Goal: Task Accomplishment & Management: Complete application form

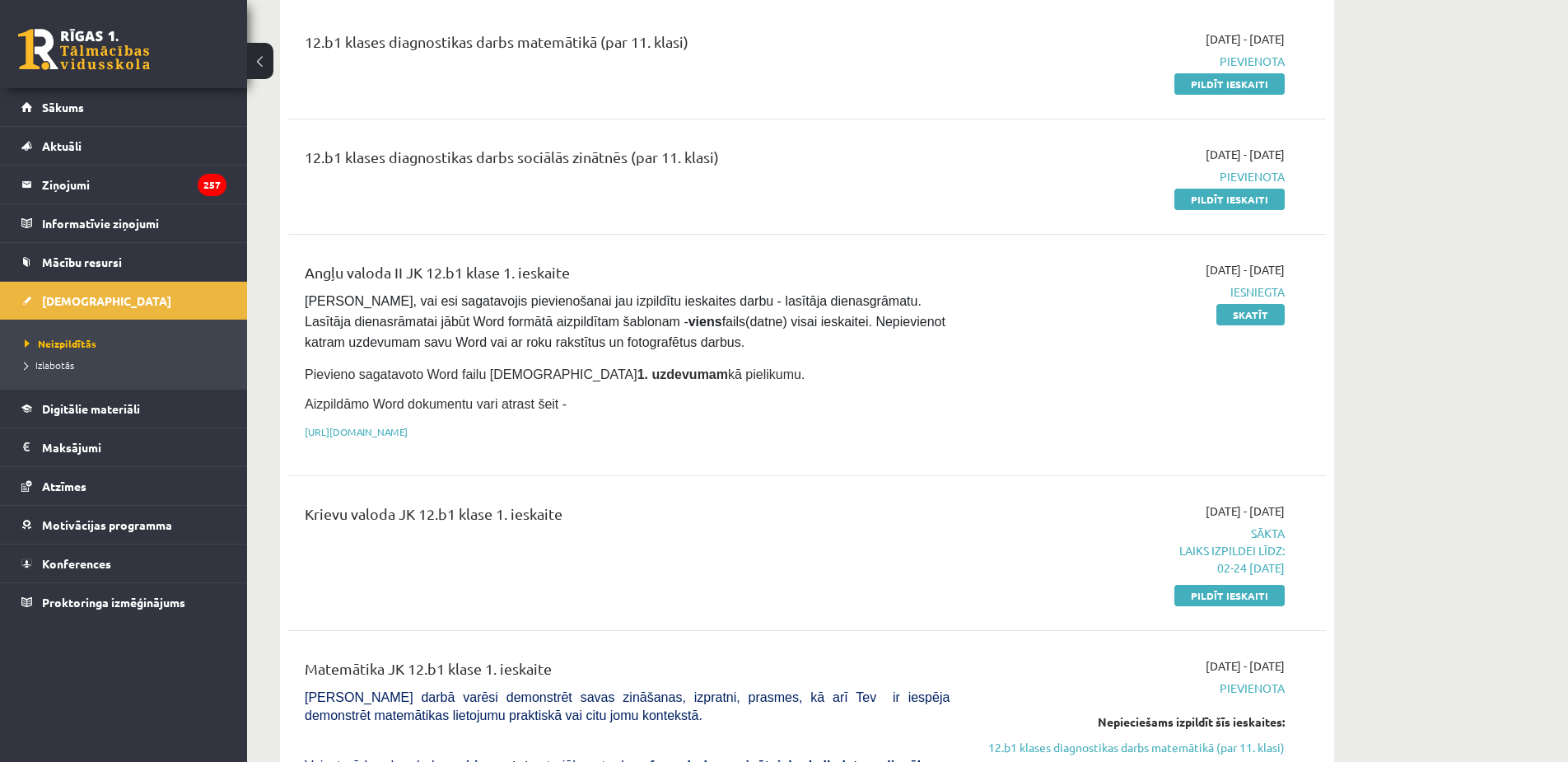
scroll to position [247, 0]
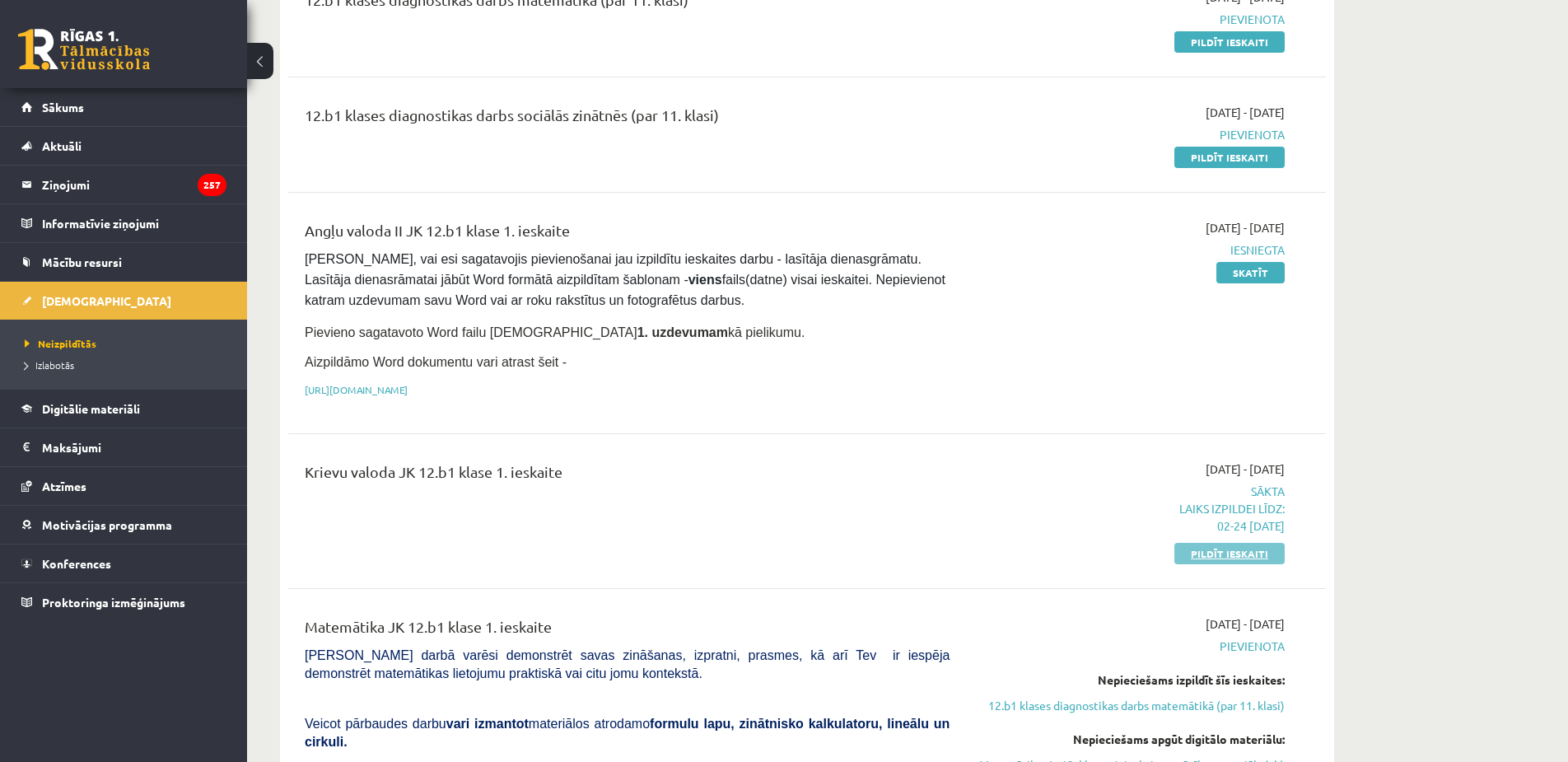
click at [1233, 548] on link "Pildīt ieskaiti" at bounding box center [1230, 553] width 110 height 21
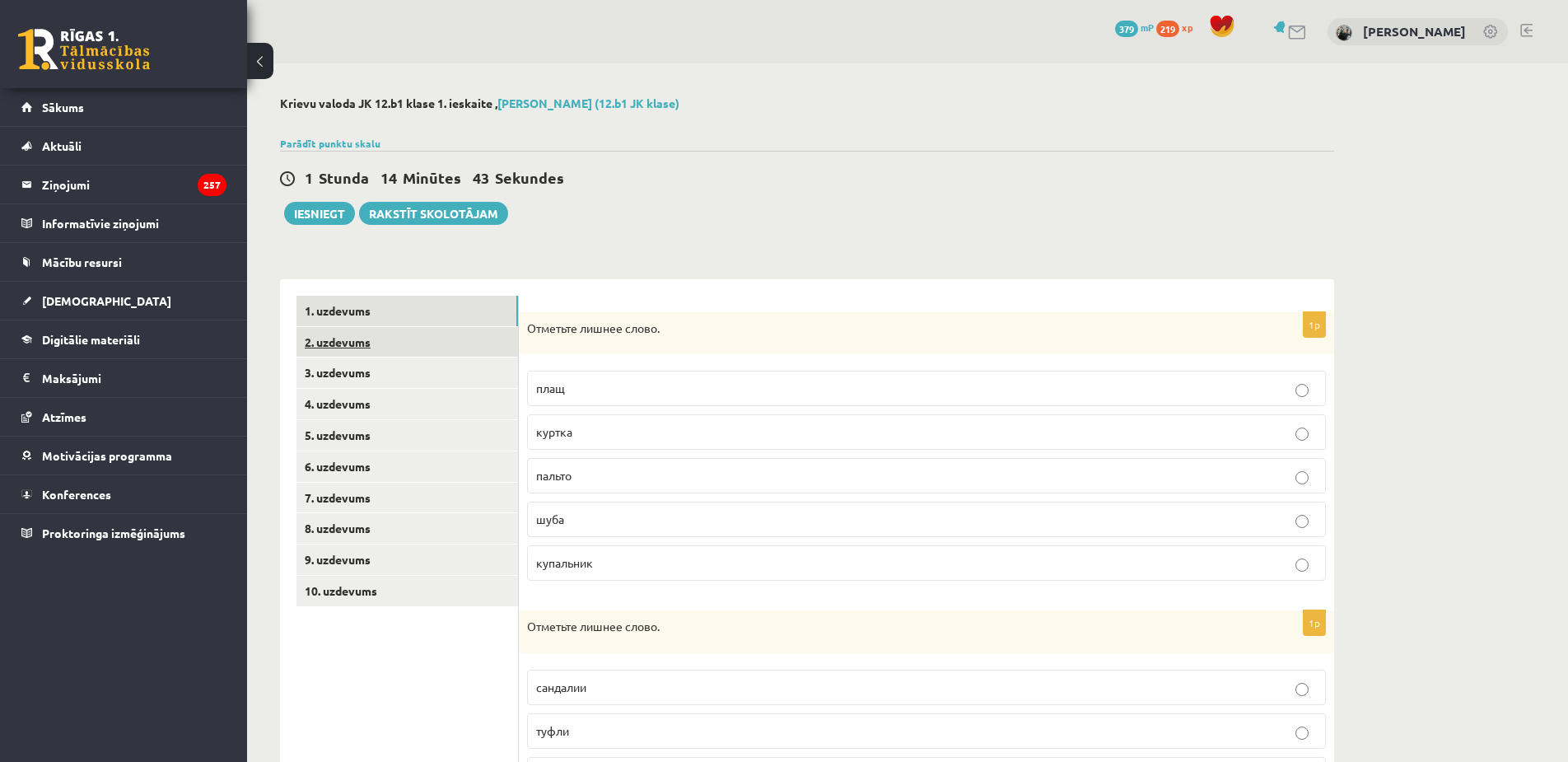
click at [345, 328] on link "2. uzdevums" at bounding box center [406, 342] width 221 height 31
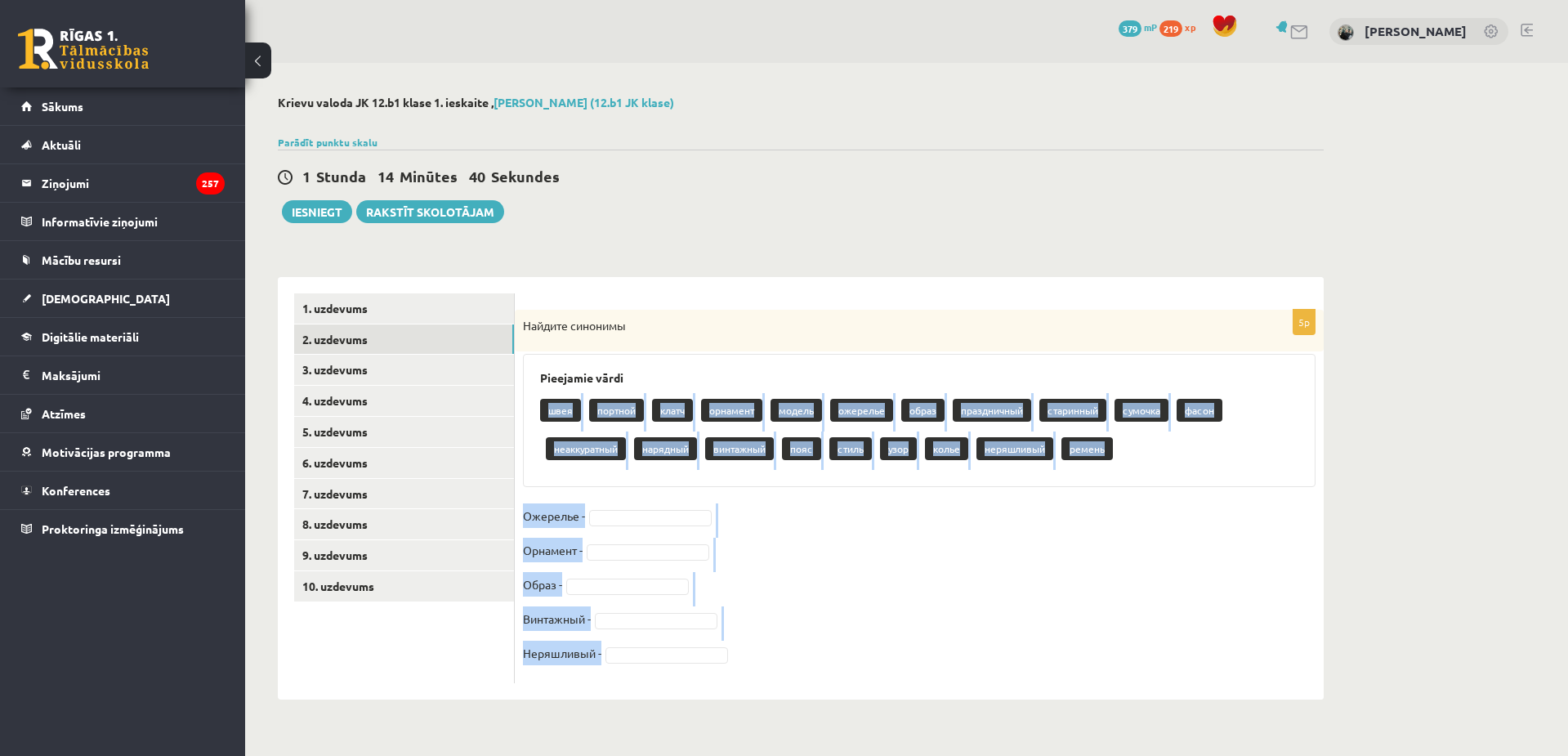
drag, startPoint x: 537, startPoint y: 404, endPoint x: 891, endPoint y: 676, distance: 446.4
click at [891, 676] on div "5p Найдите синонимы Pieejamie vārdi швея портной клатч орнамент модель ожерелье…" at bounding box center [919, 496] width 809 height 374
copy div "швея портной клатч орнамент модель ожерелье образ праздничный старинный сумочка…"
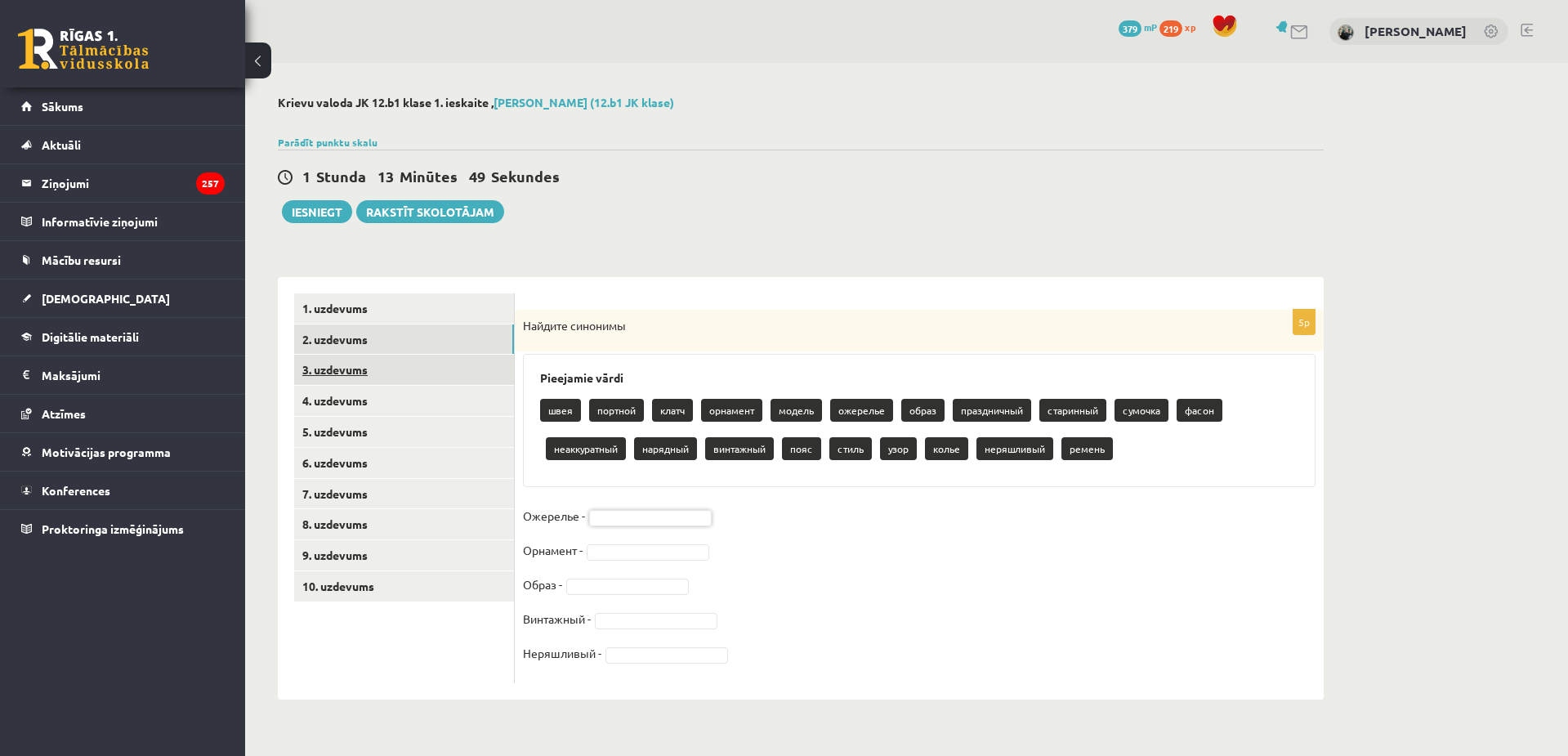
click at [410, 370] on link "3. uzdevums" at bounding box center [403, 370] width 220 height 30
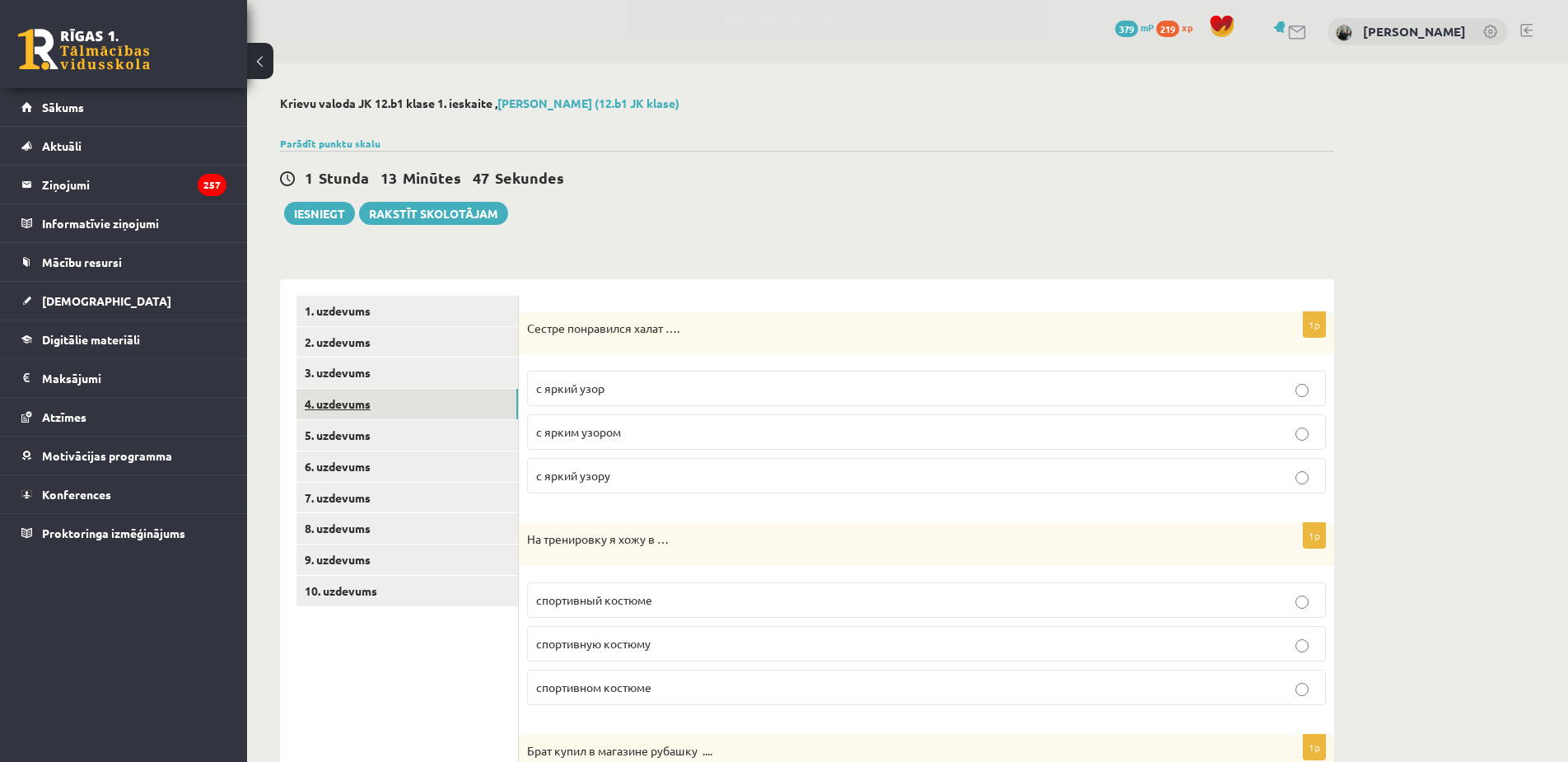
click at [413, 401] on link "4. uzdevums" at bounding box center [406, 404] width 221 height 31
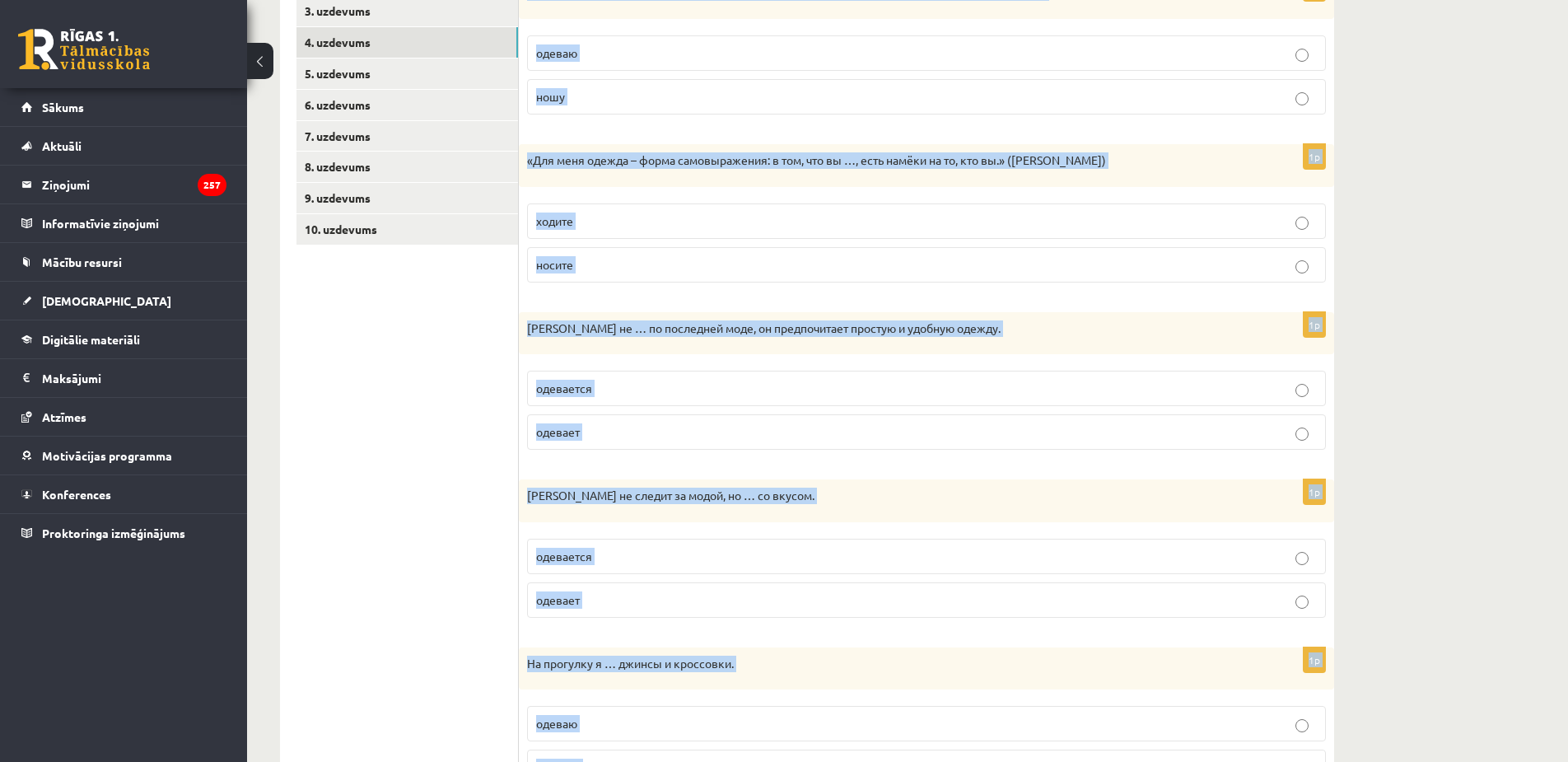
scroll to position [449, 0]
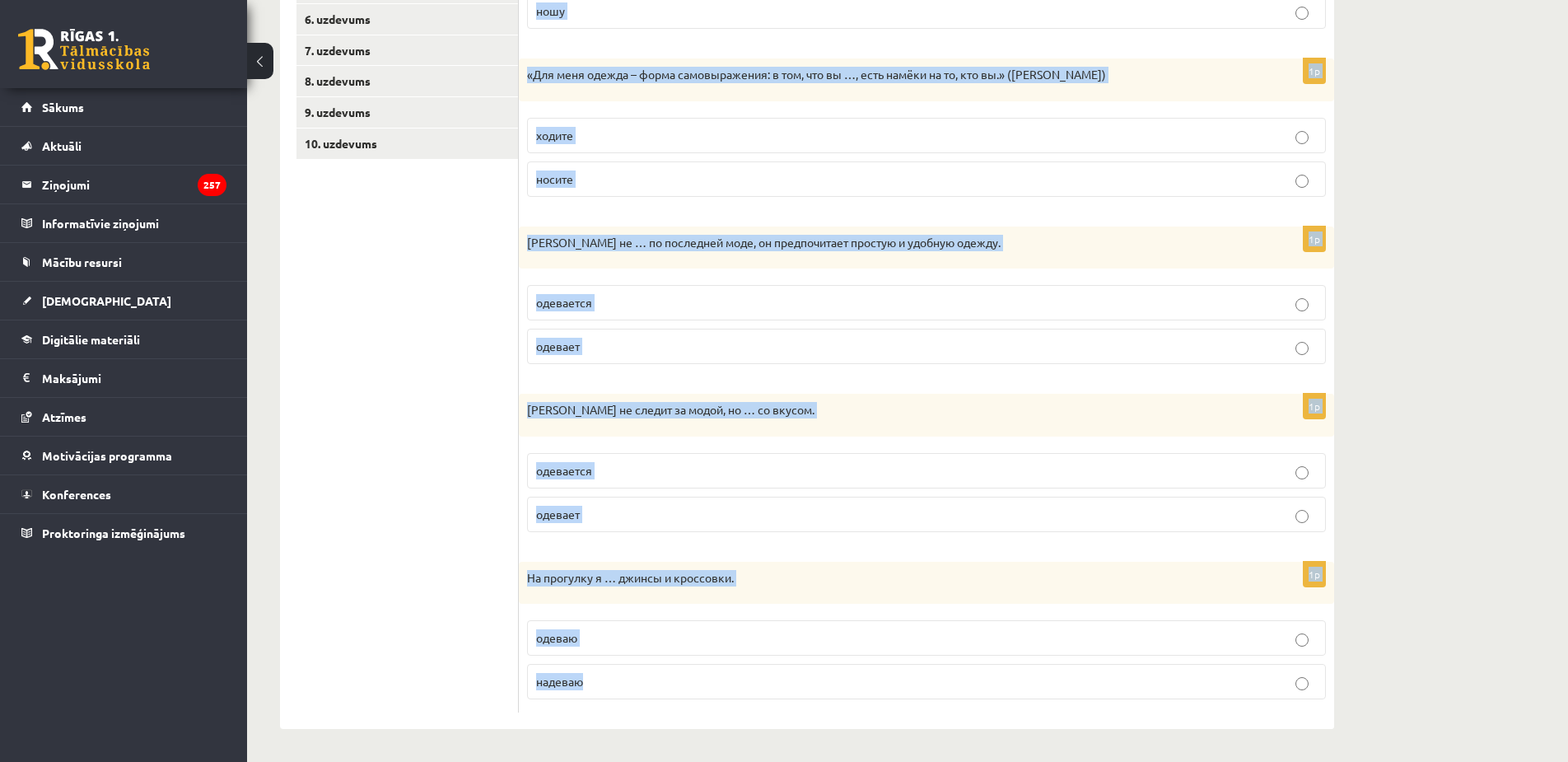
drag, startPoint x: 578, startPoint y: 326, endPoint x: 960, endPoint y: 687, distance: 525.6
click at [960, 687] on div "Выберите правильный глагол 1p «Мне нравится то, что я …, и мне наплевать на то,…" at bounding box center [926, 281] width 816 height 898
copy form "Выберите правильный глагол 1p «Мне нравится то, что я …, и мне наплевать на то,…"
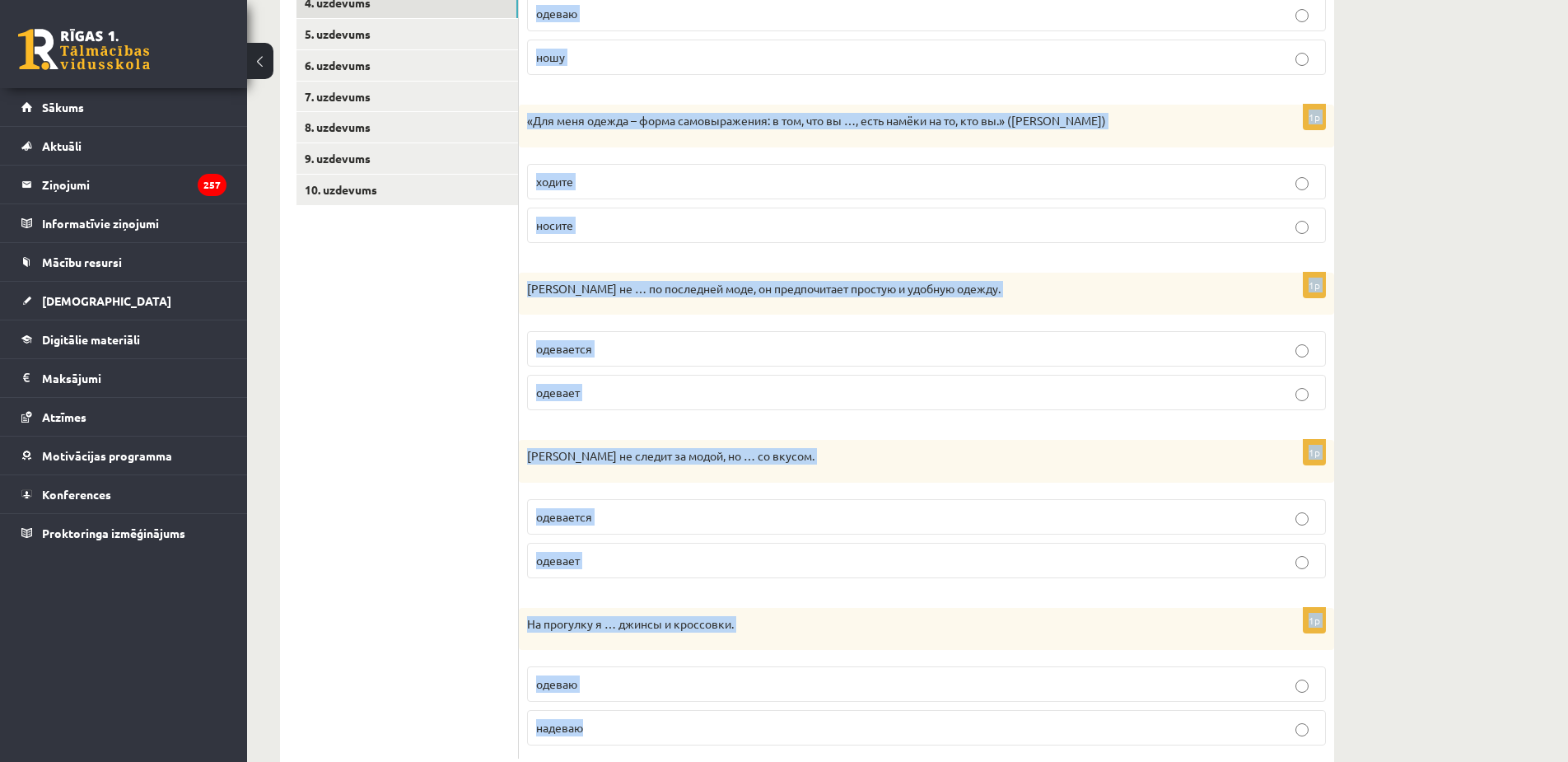
scroll to position [119, 0]
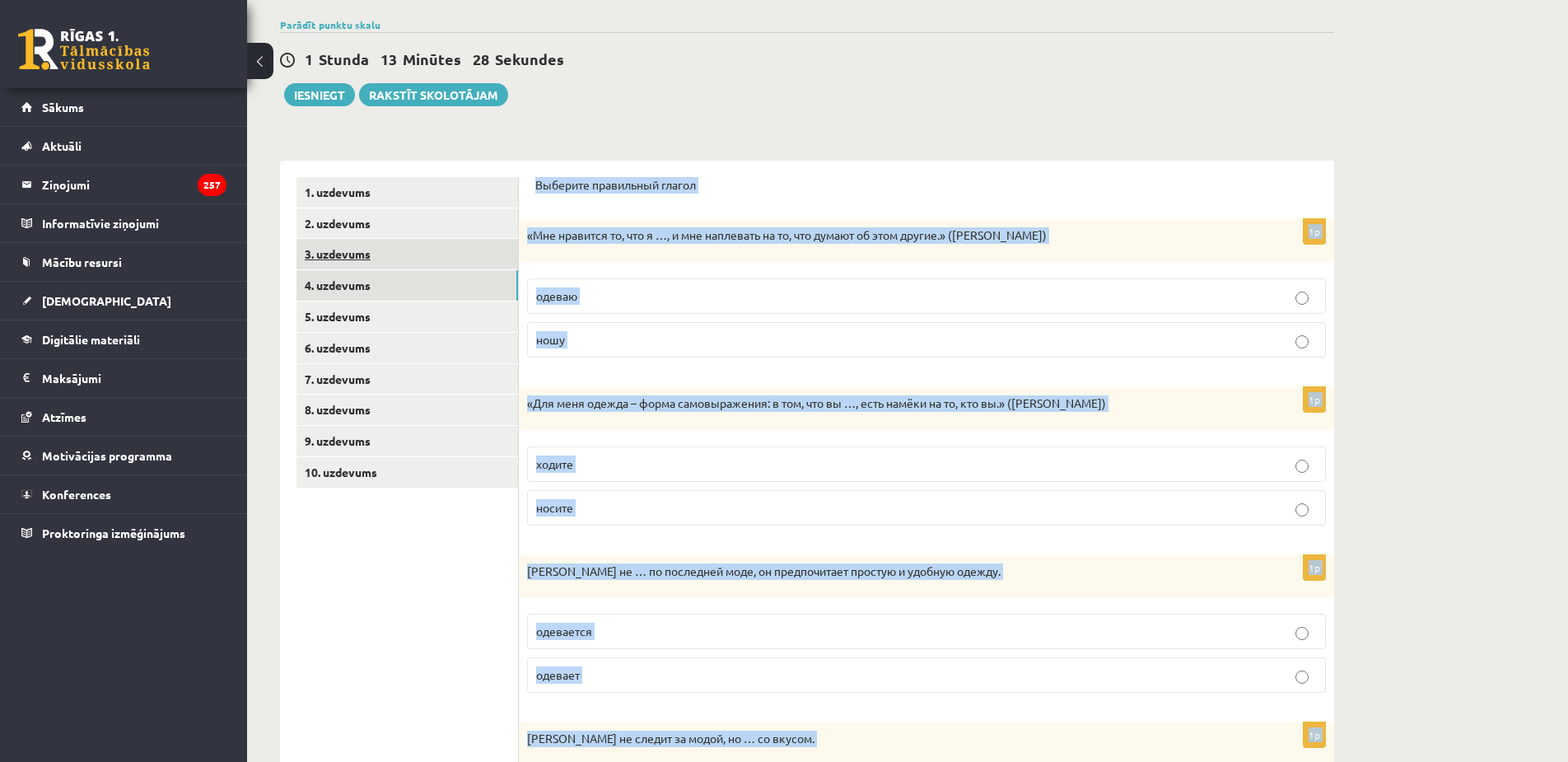
click at [385, 240] on link "3. uzdevums" at bounding box center [406, 254] width 221 height 31
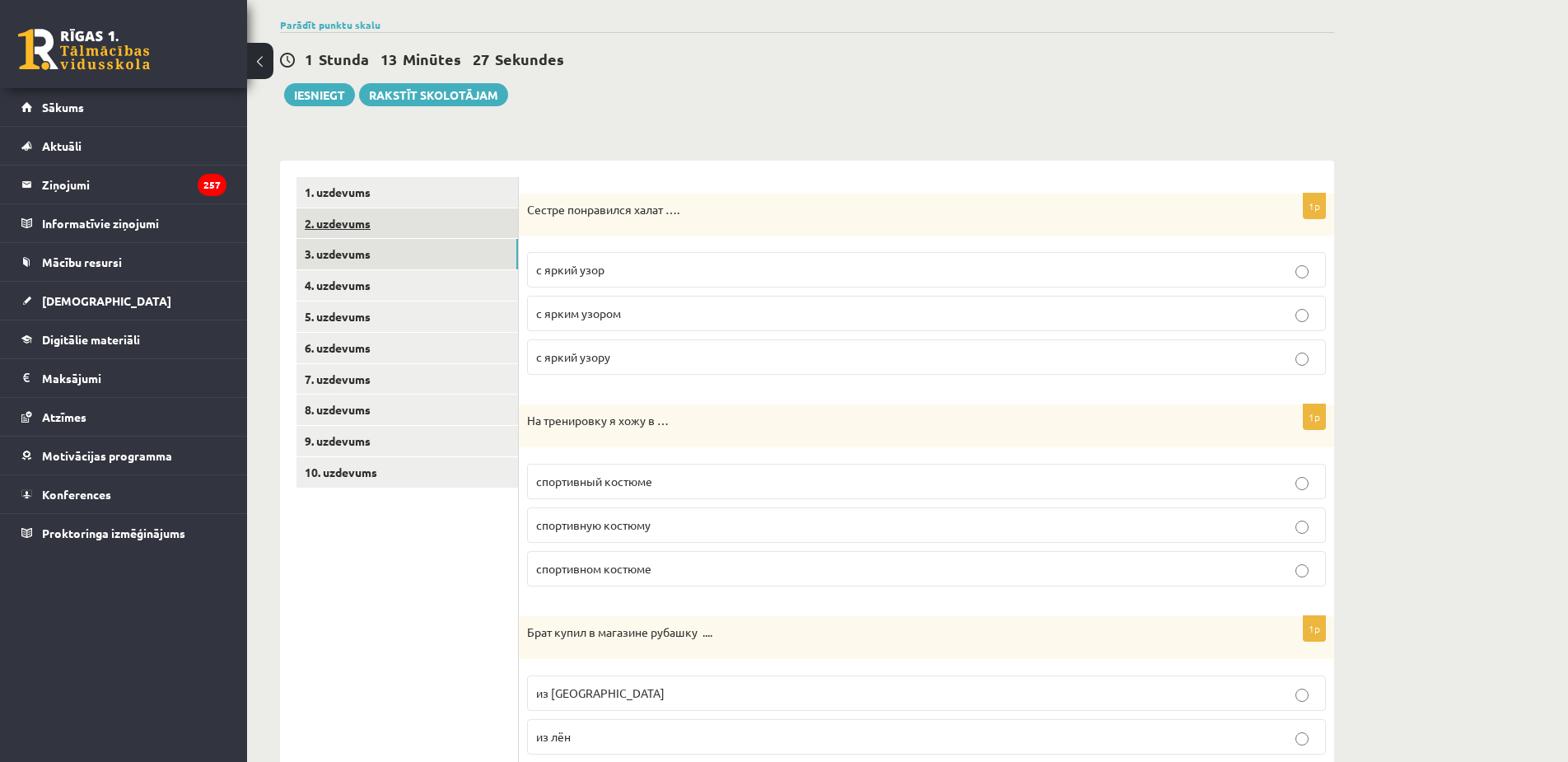
click at [385, 228] on link "2. uzdevums" at bounding box center [406, 223] width 221 height 31
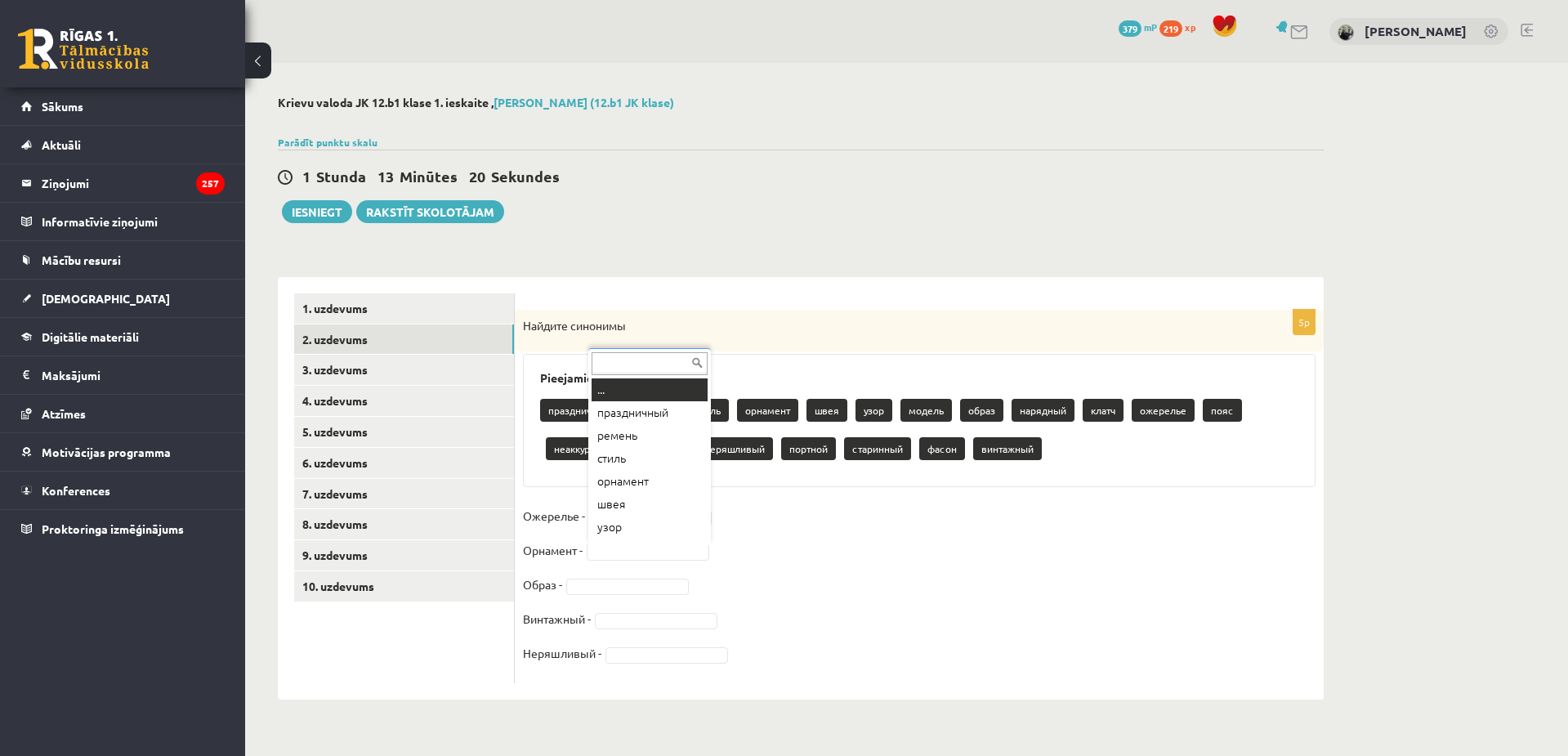
scroll to position [20, 0]
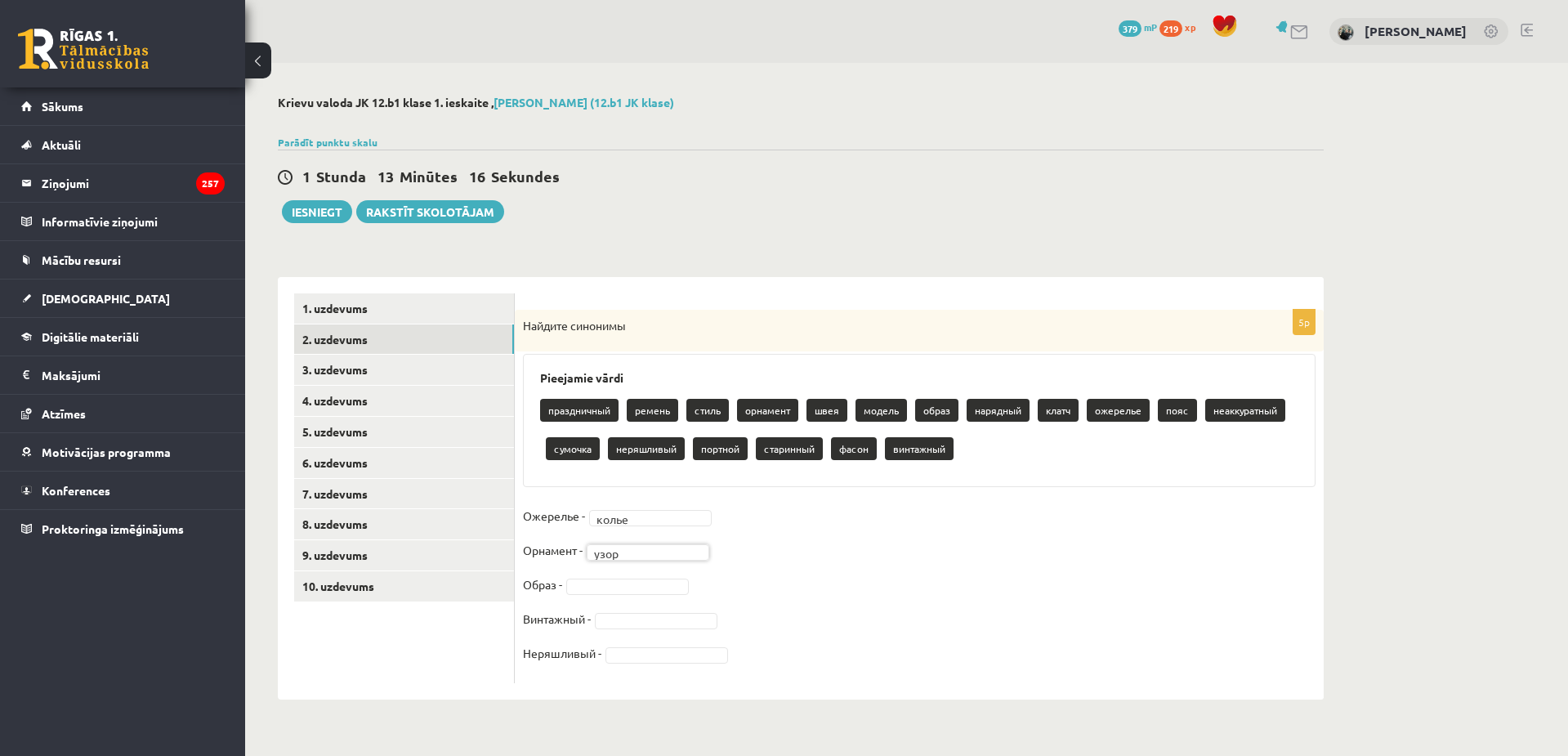
click at [656, 596] on fieldset "Ожерелье - колье ***** Орнамент - узор **** Образ - Винтажный - Неряшливый -" at bounding box center [920, 589] width 793 height 171
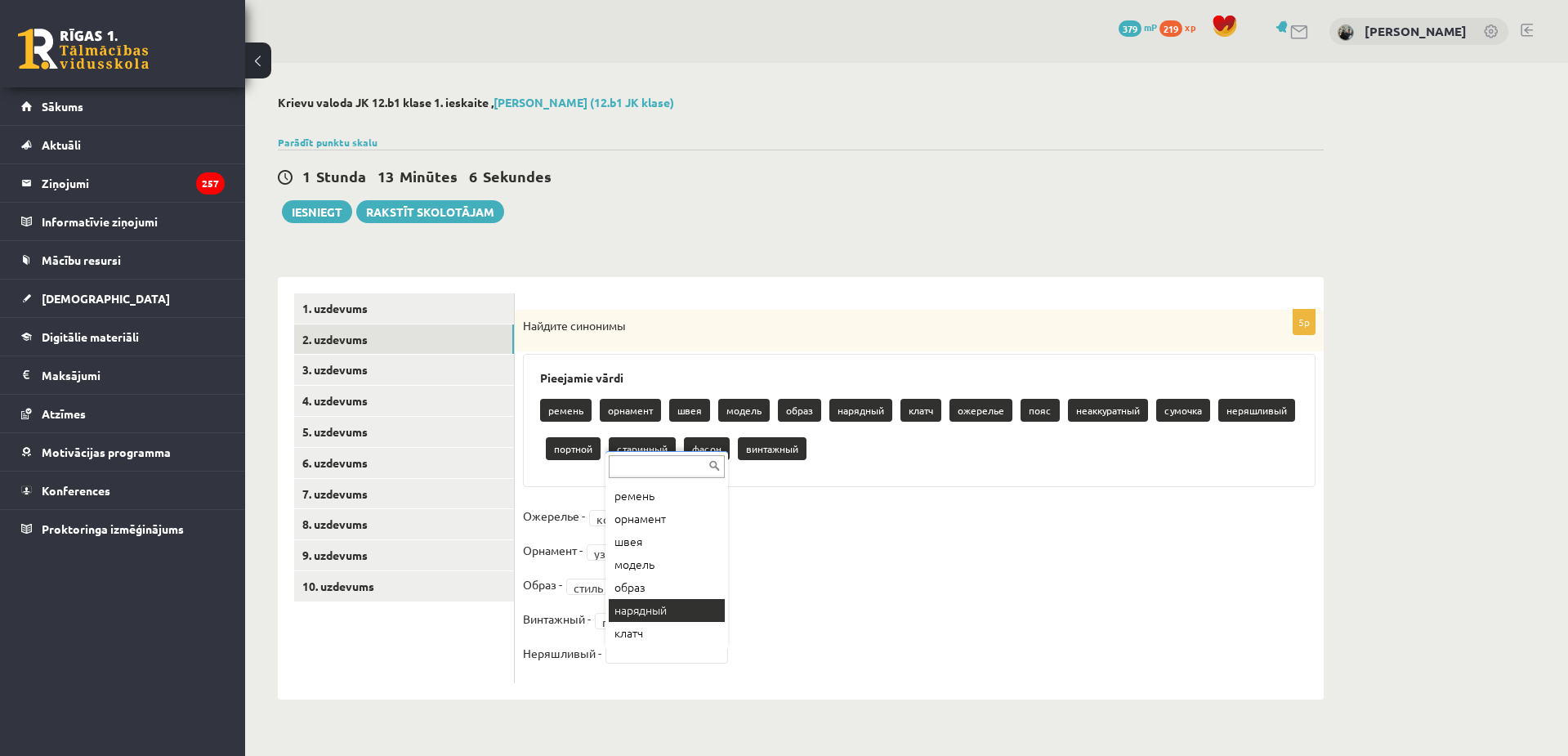
drag, startPoint x: 666, startPoint y: 611, endPoint x: 649, endPoint y: 588, distance: 28.6
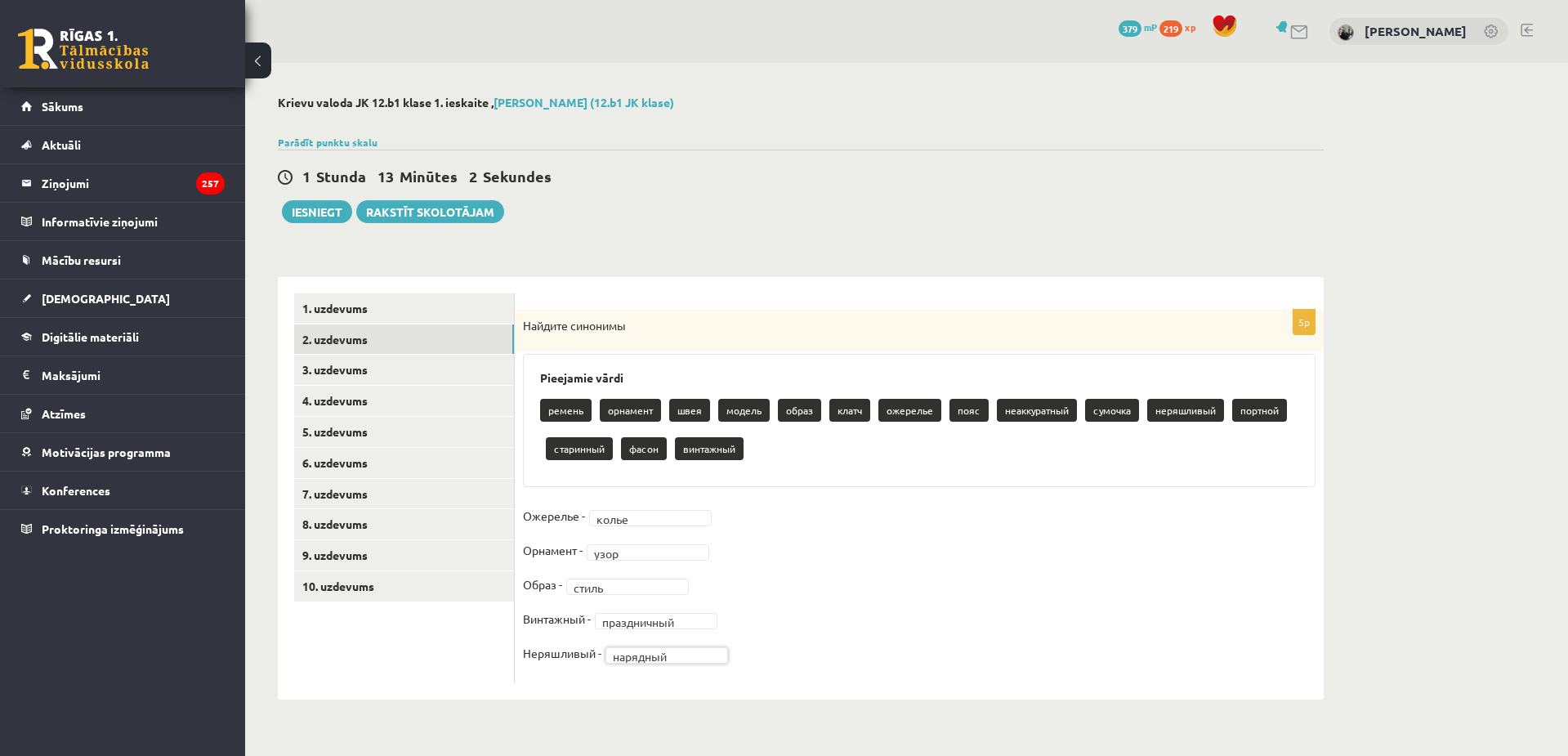
click at [707, 667] on fieldset "**********" at bounding box center [920, 589] width 793 height 171
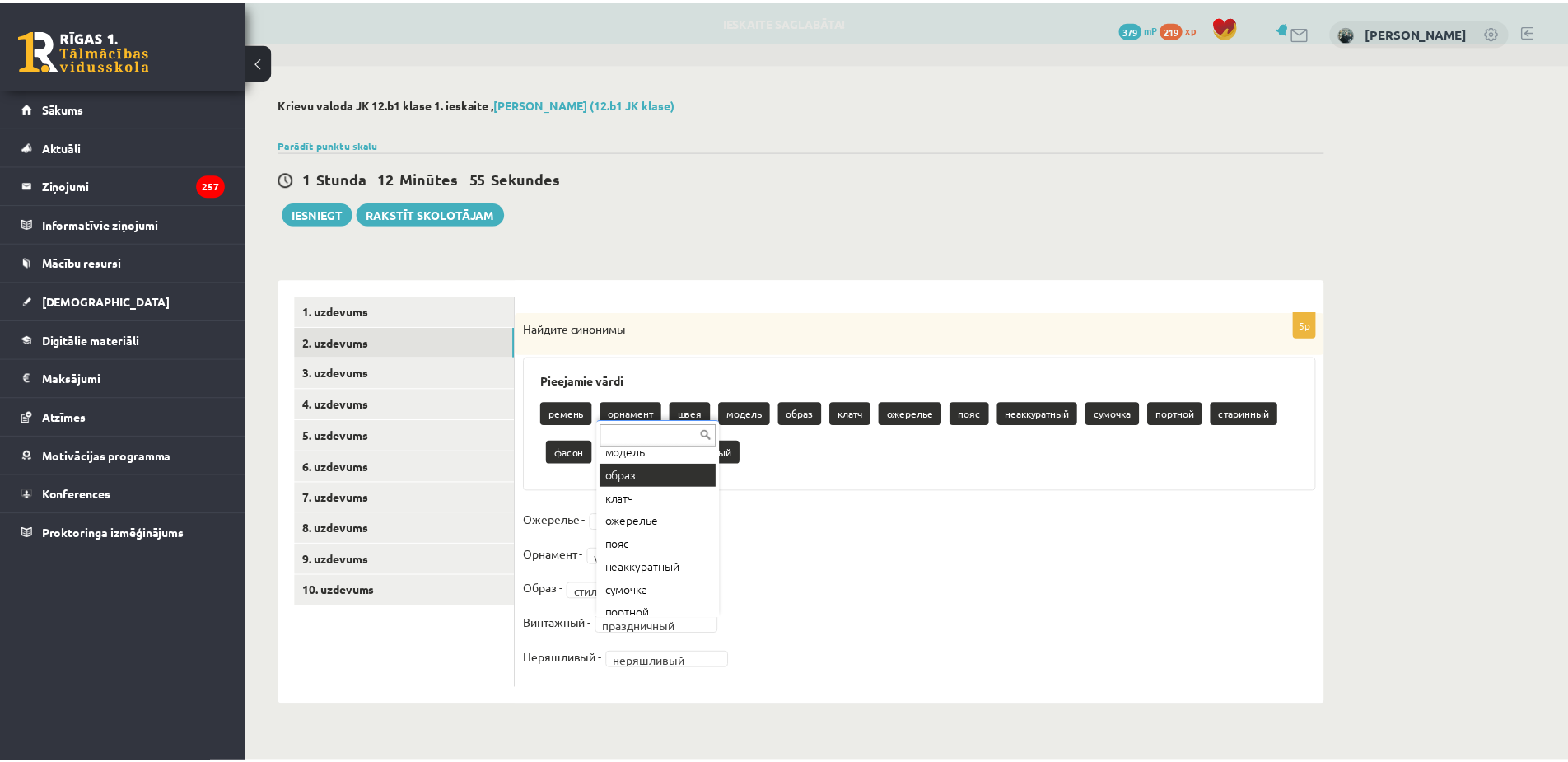
scroll to position [92, 0]
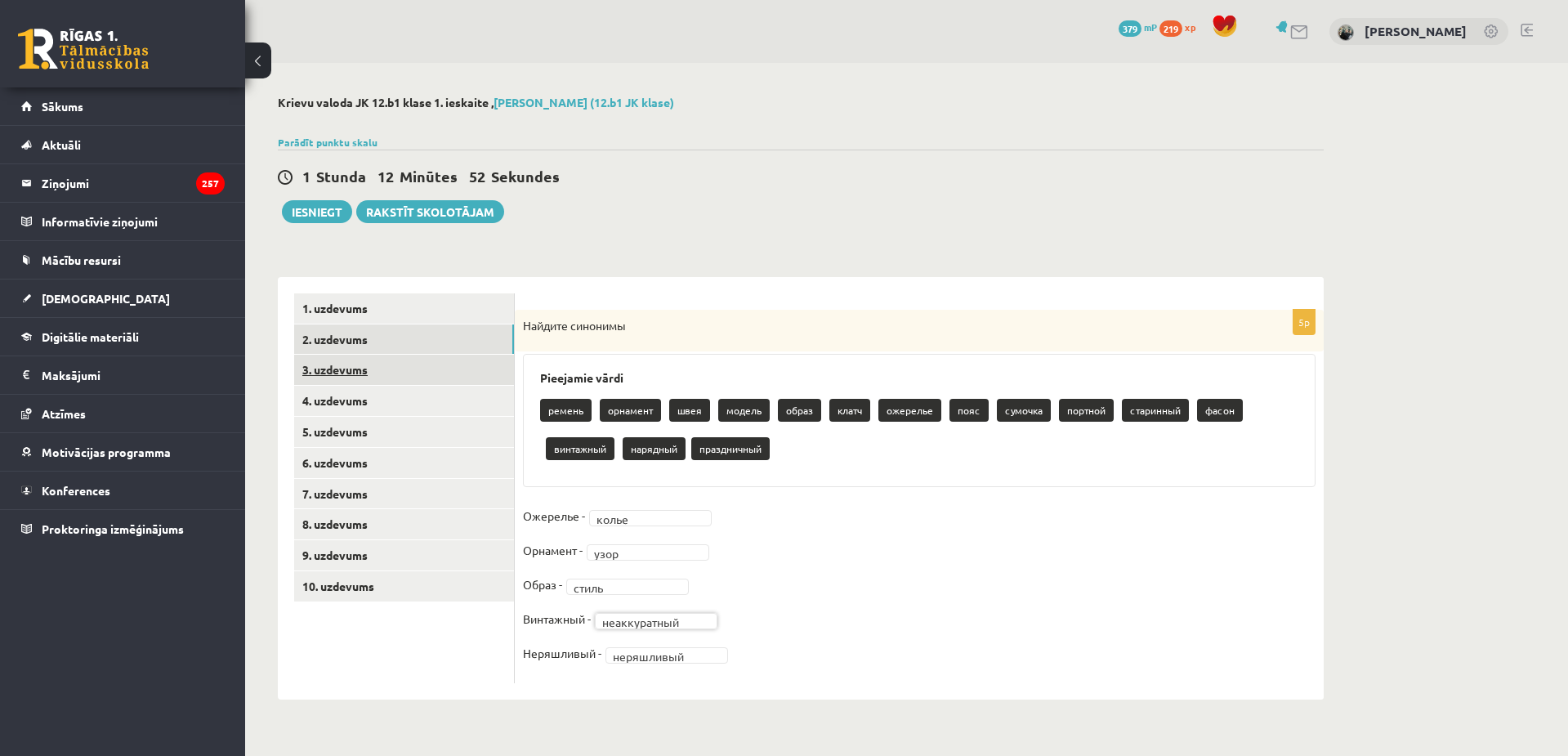
click at [423, 373] on link "3. uzdevums" at bounding box center [403, 370] width 220 height 30
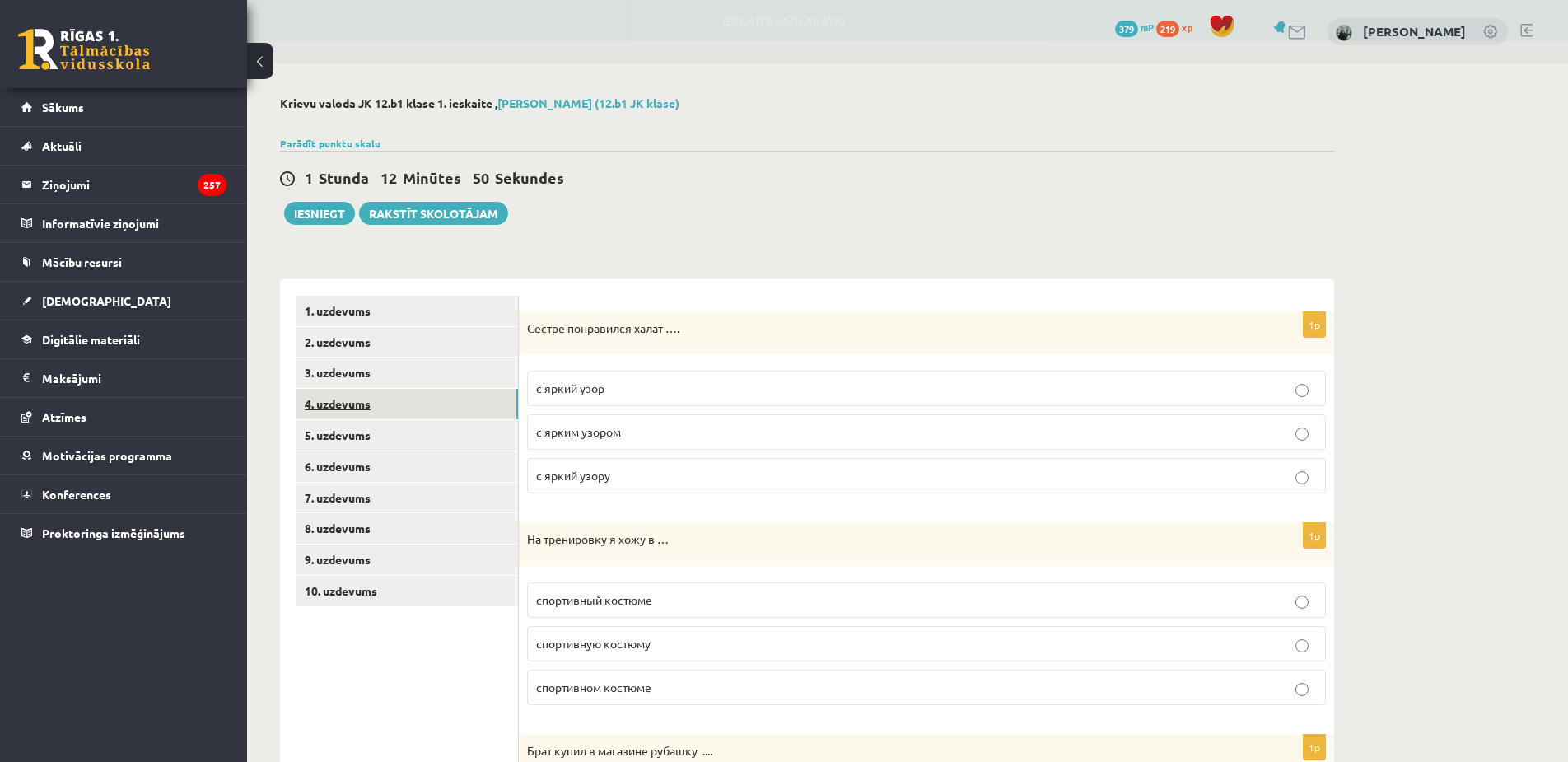
click at [426, 407] on link "4. uzdevums" at bounding box center [406, 404] width 221 height 31
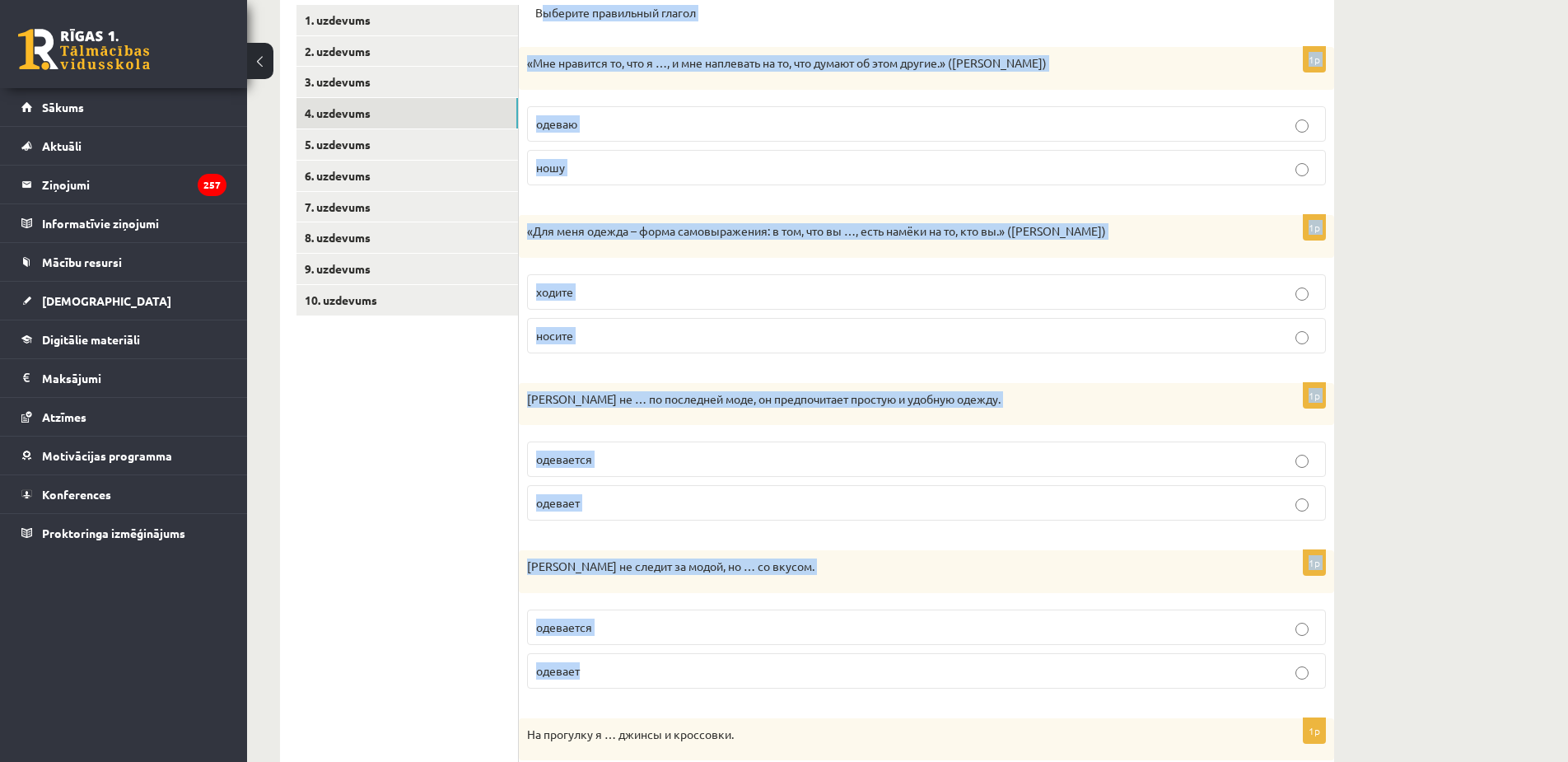
scroll to position [449, 0]
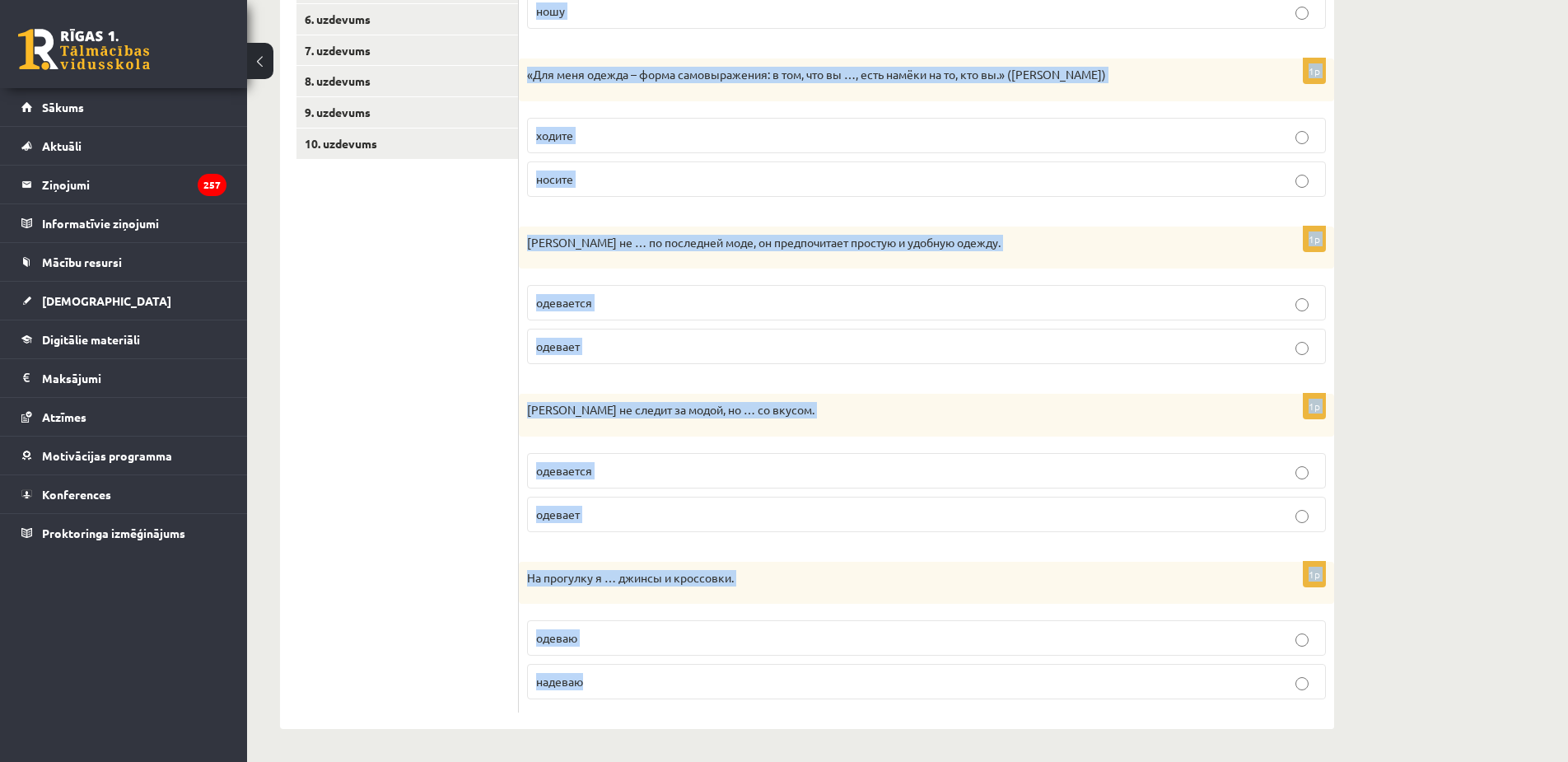
drag, startPoint x: 541, startPoint y: 302, endPoint x: 698, endPoint y: 679, distance: 408.4
click at [698, 679] on form "Выберите правильный глагол 1p «Мне нравится то, что я …, и мне наплевать на то,…" at bounding box center [927, 281] width 783 height 865
copy form "ыберите правильный глагол 1p «Мне нравится то, что я …, и мне наплевать на то, …"
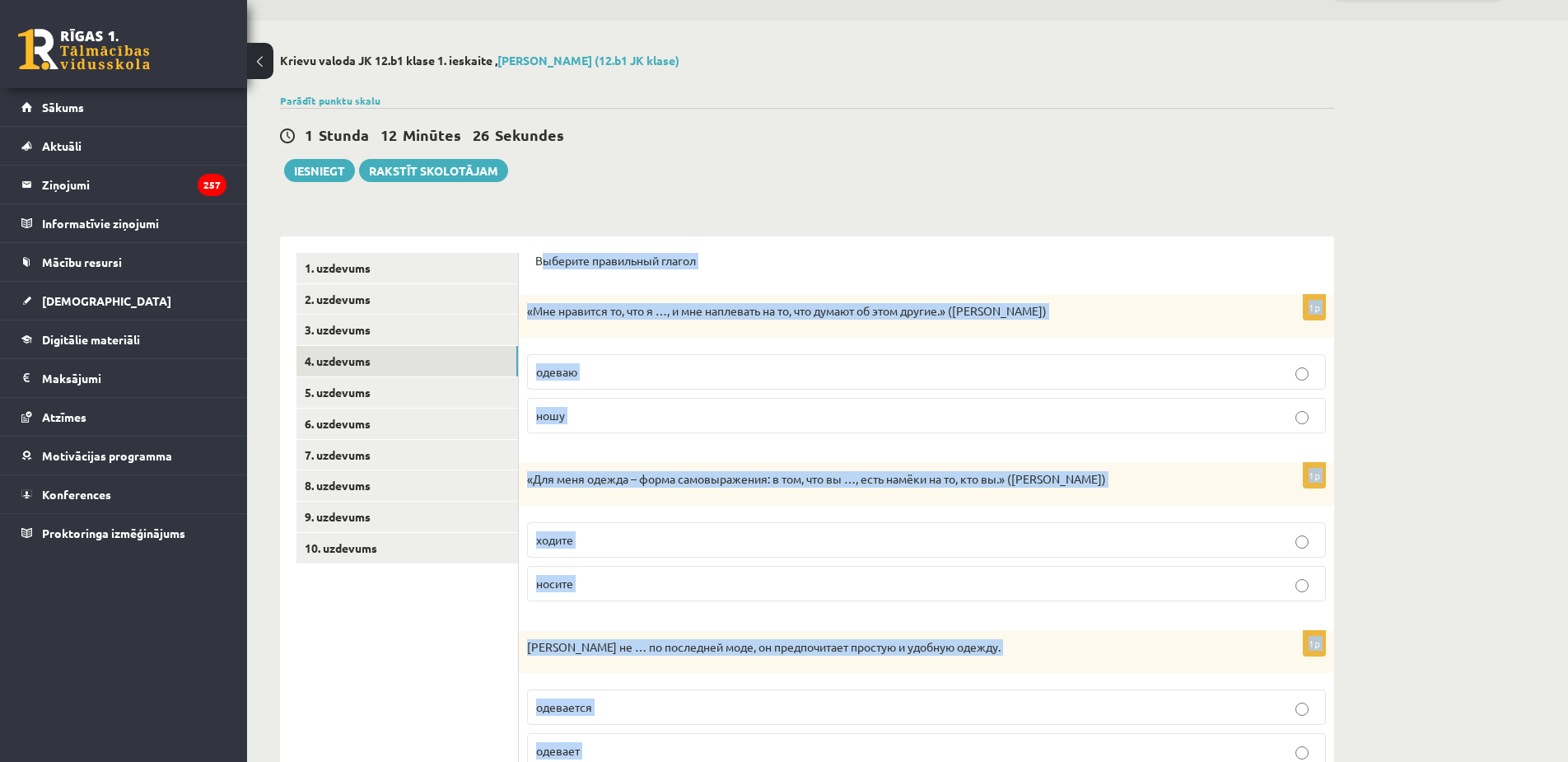
scroll to position [0, 0]
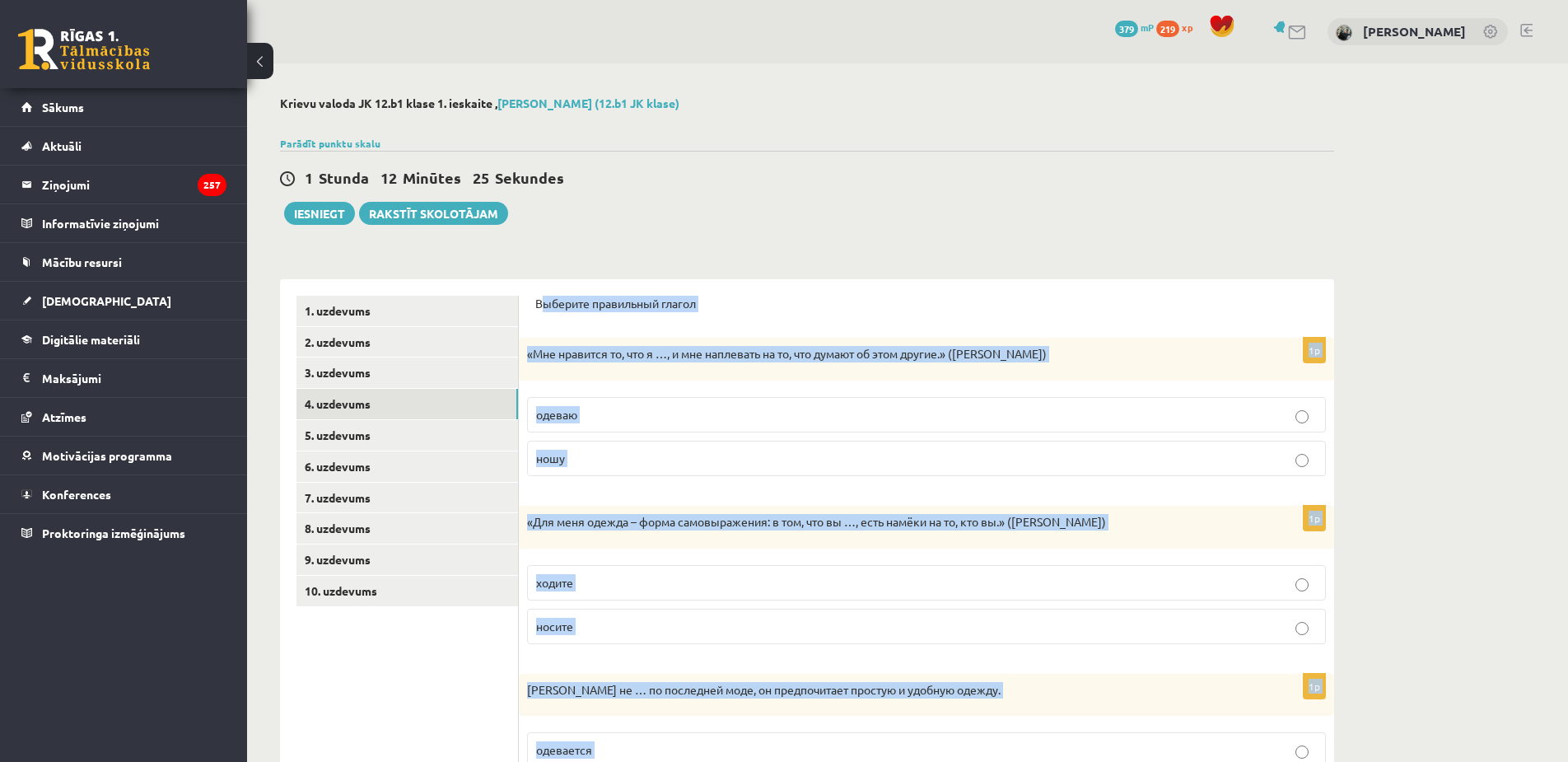
click at [1460, 366] on div "**********" at bounding box center [908, 636] width 1322 height 1146
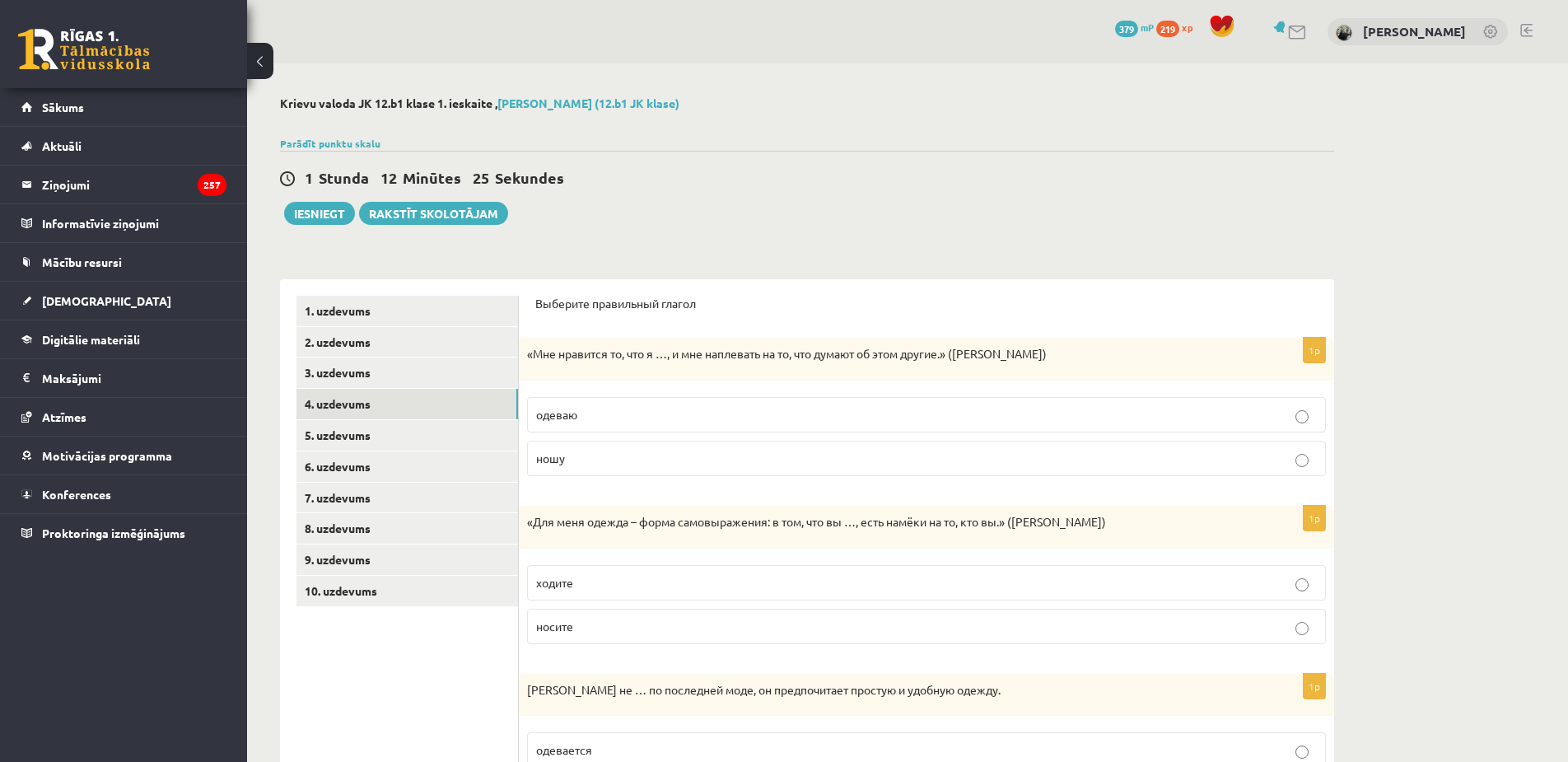
click at [1295, 470] on label "ношу" at bounding box center [927, 458] width 799 height 35
click at [1258, 633] on p "носите" at bounding box center [927, 627] width 781 height 17
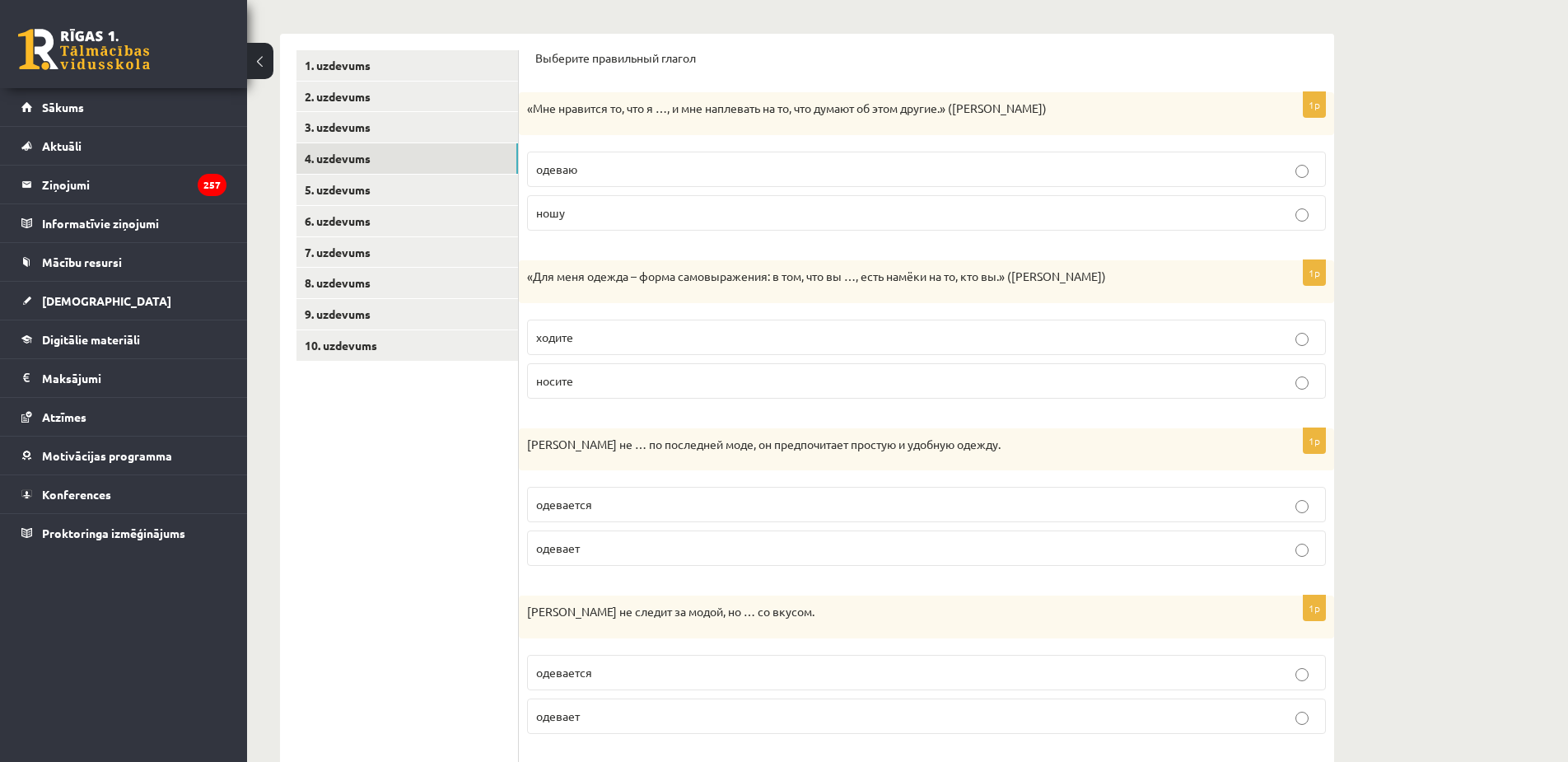
scroll to position [330, 0]
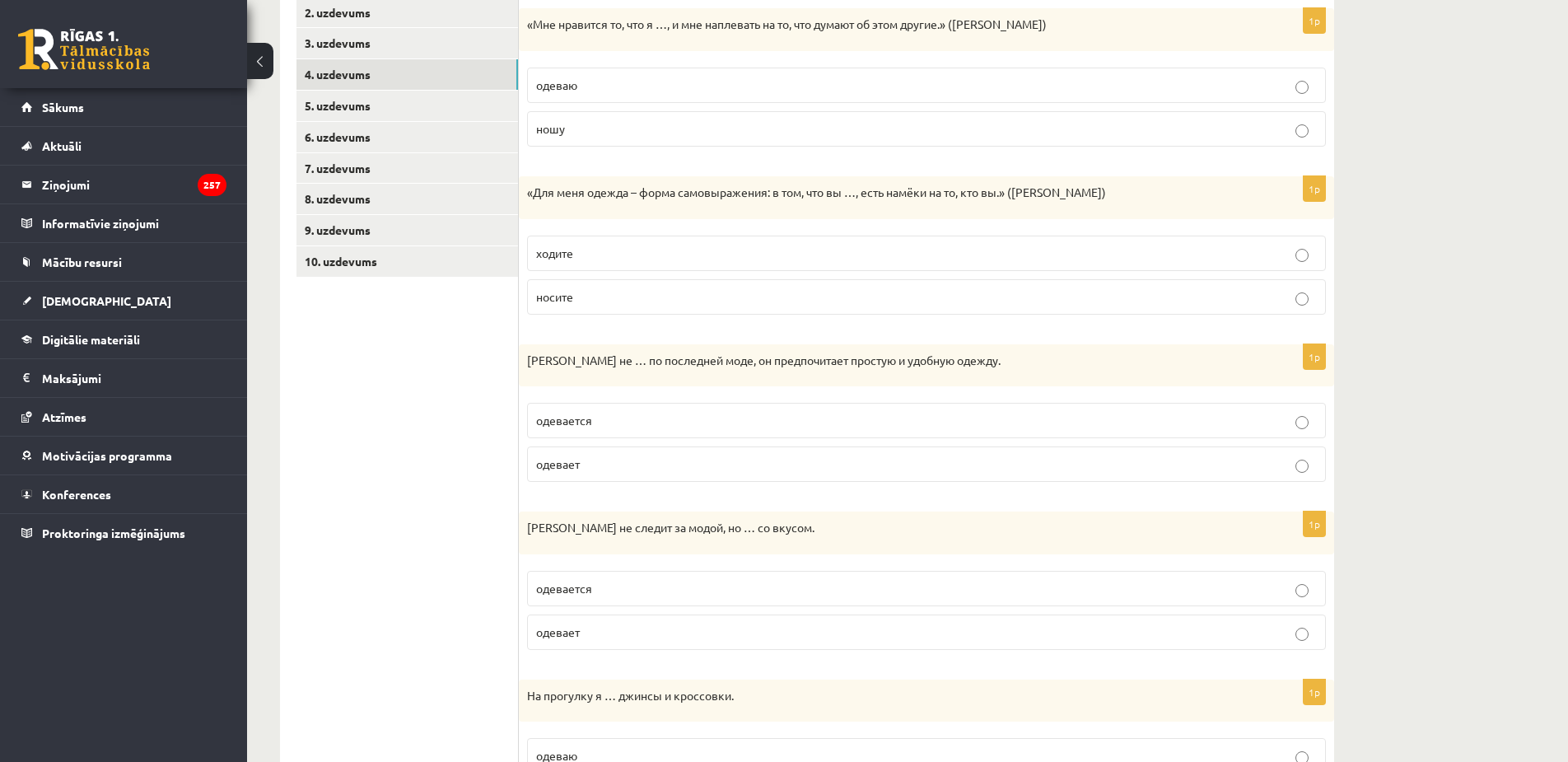
click at [1229, 424] on p "одевается" at bounding box center [927, 421] width 781 height 17
click at [1243, 602] on label "одевается" at bounding box center [927, 589] width 799 height 35
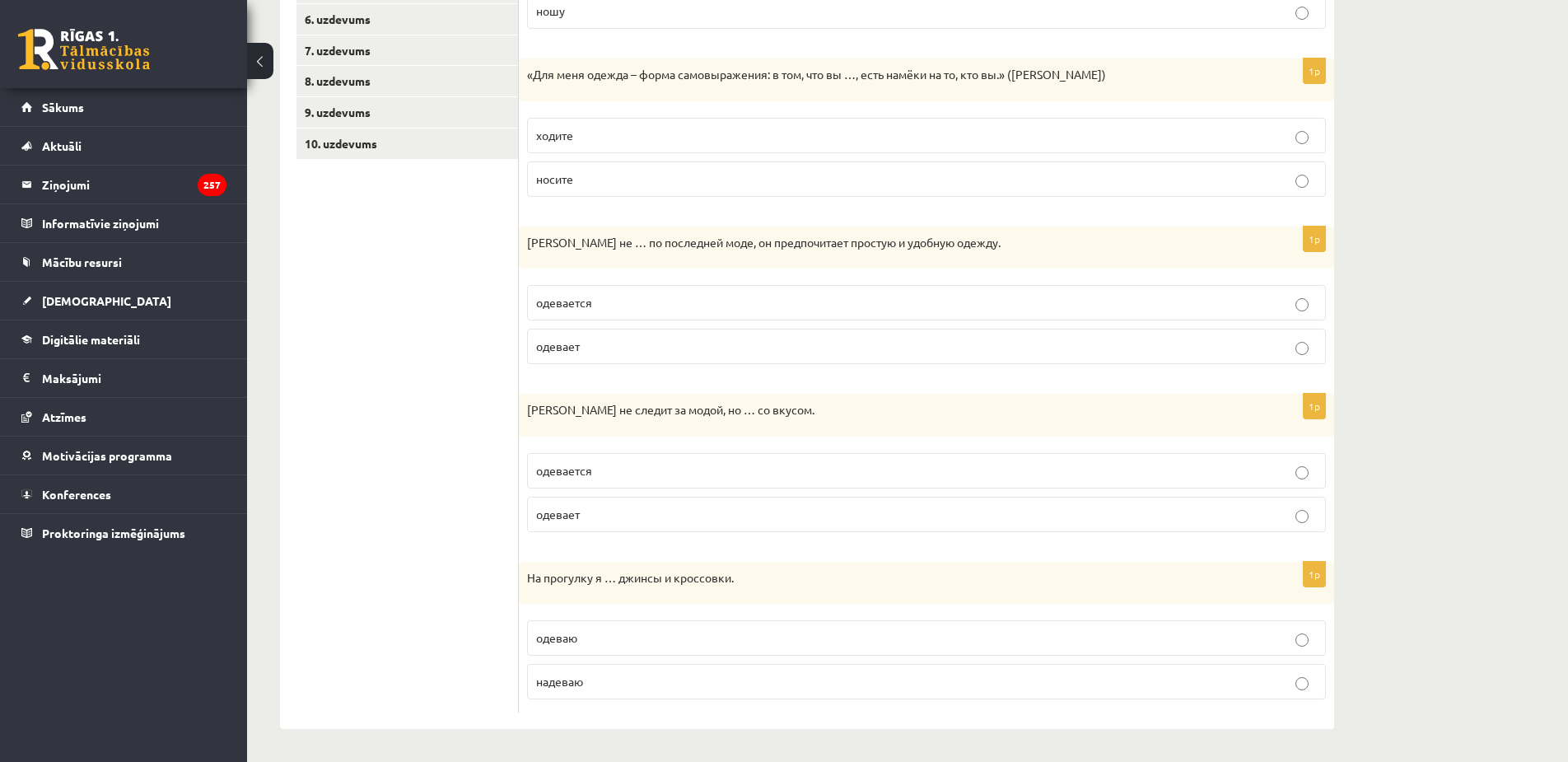
drag, startPoint x: 1217, startPoint y: 685, endPoint x: 1201, endPoint y: 675, distance: 18.9
click at [1217, 684] on p "надеваю" at bounding box center [927, 681] width 781 height 17
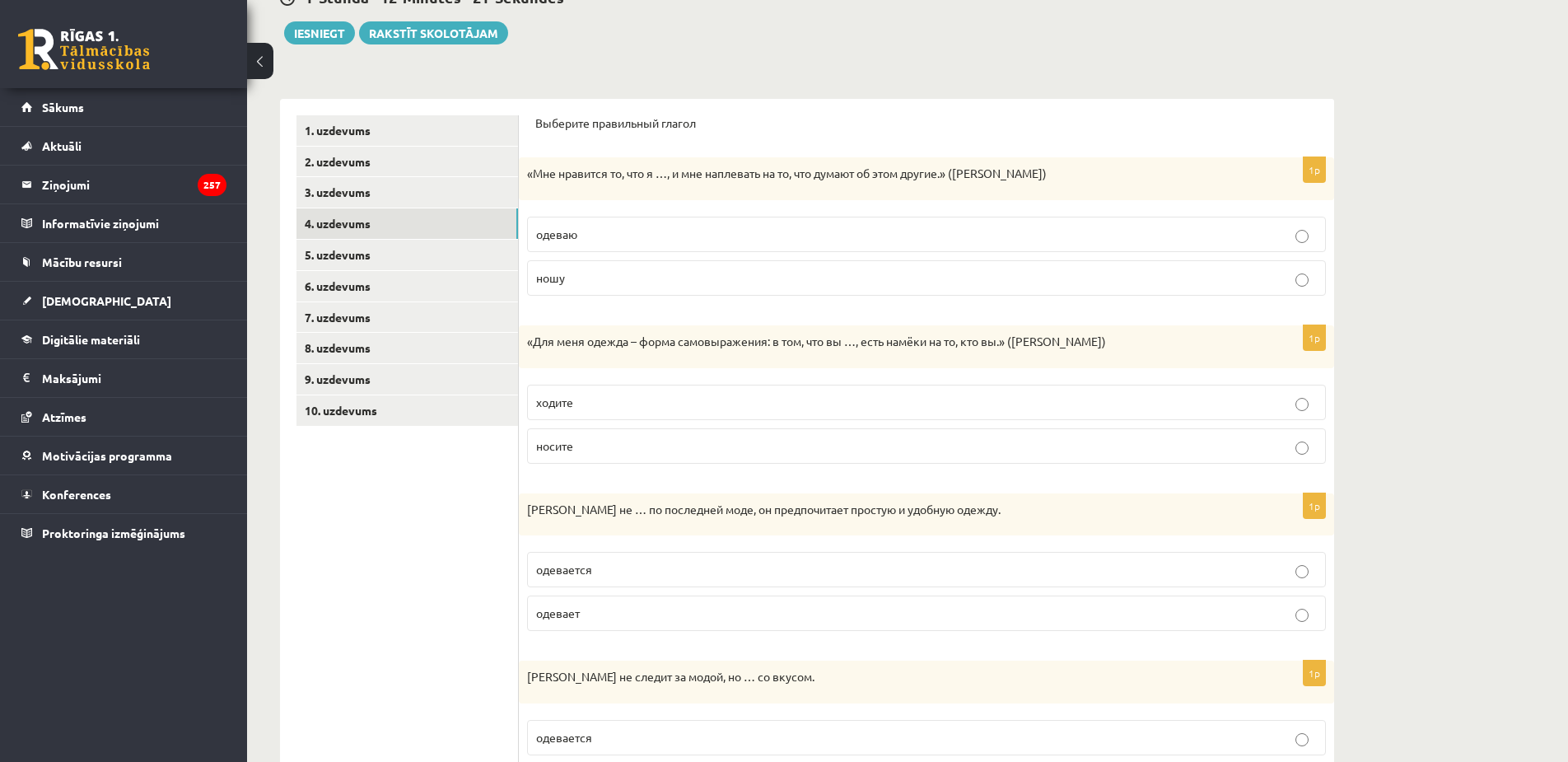
scroll to position [36, 0]
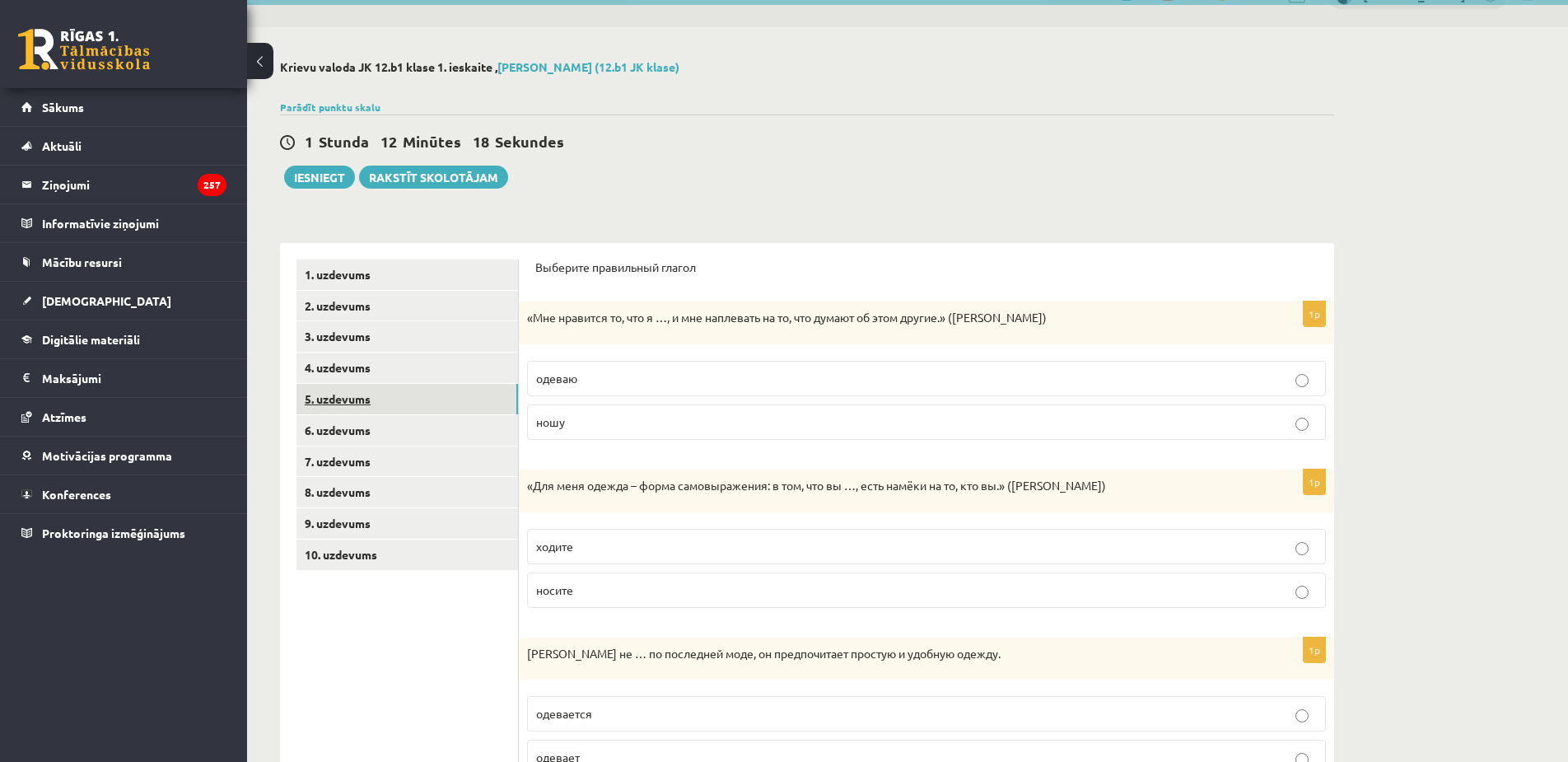
click at [390, 403] on link "5. uzdevums" at bounding box center [406, 400] width 221 height 31
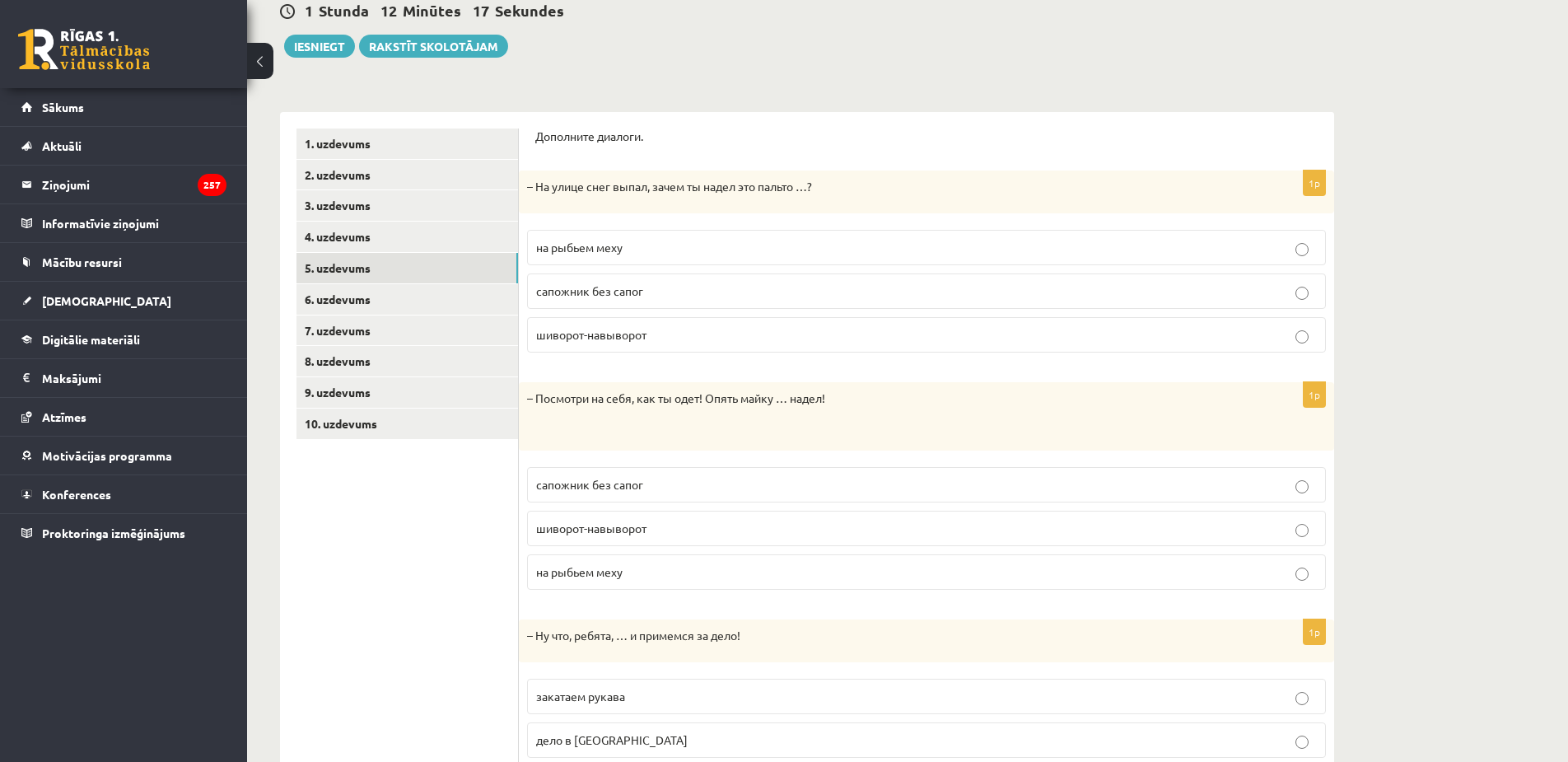
scroll to position [201, 0]
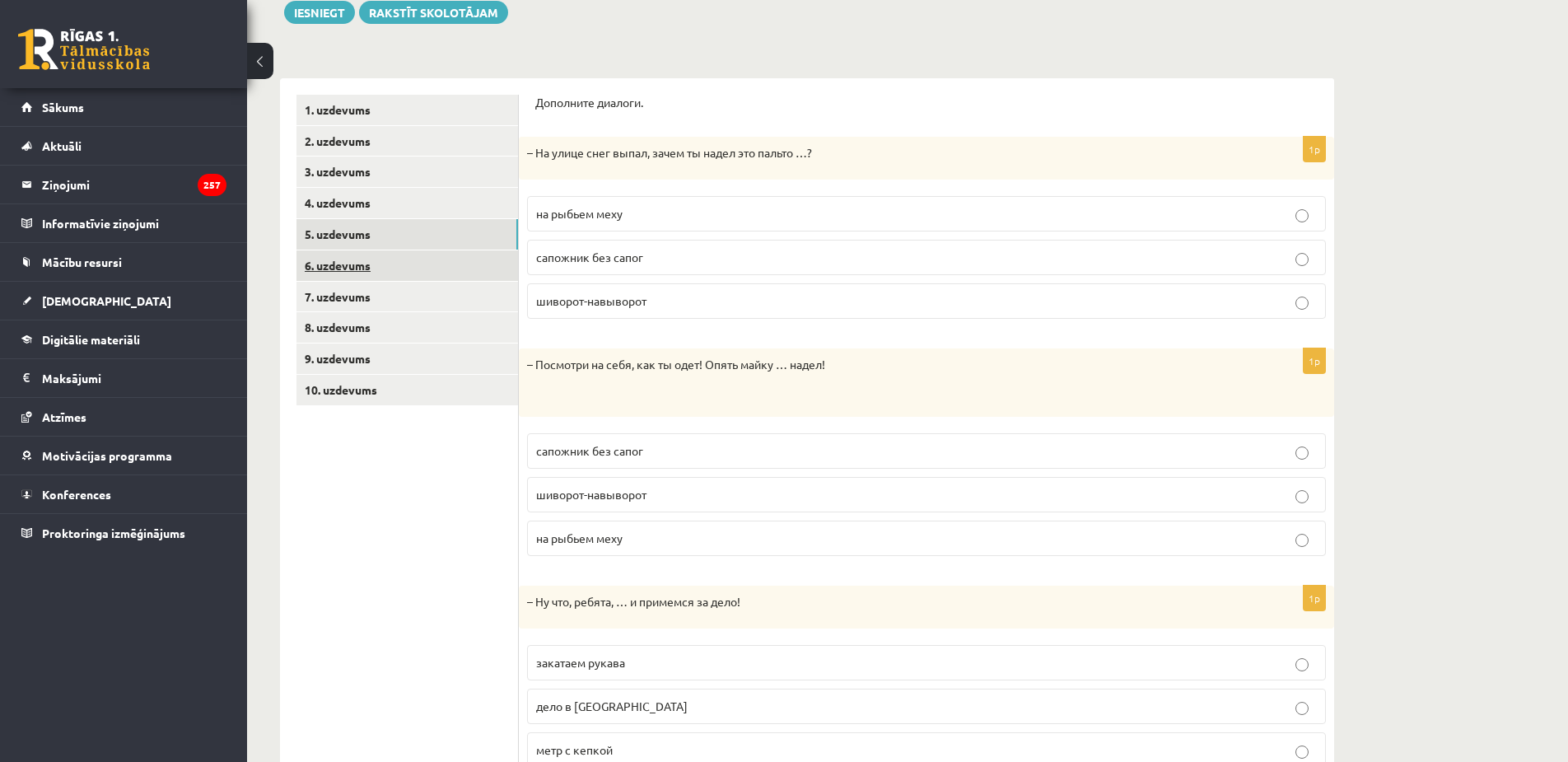
click at [372, 266] on link "6. uzdevums" at bounding box center [406, 266] width 221 height 31
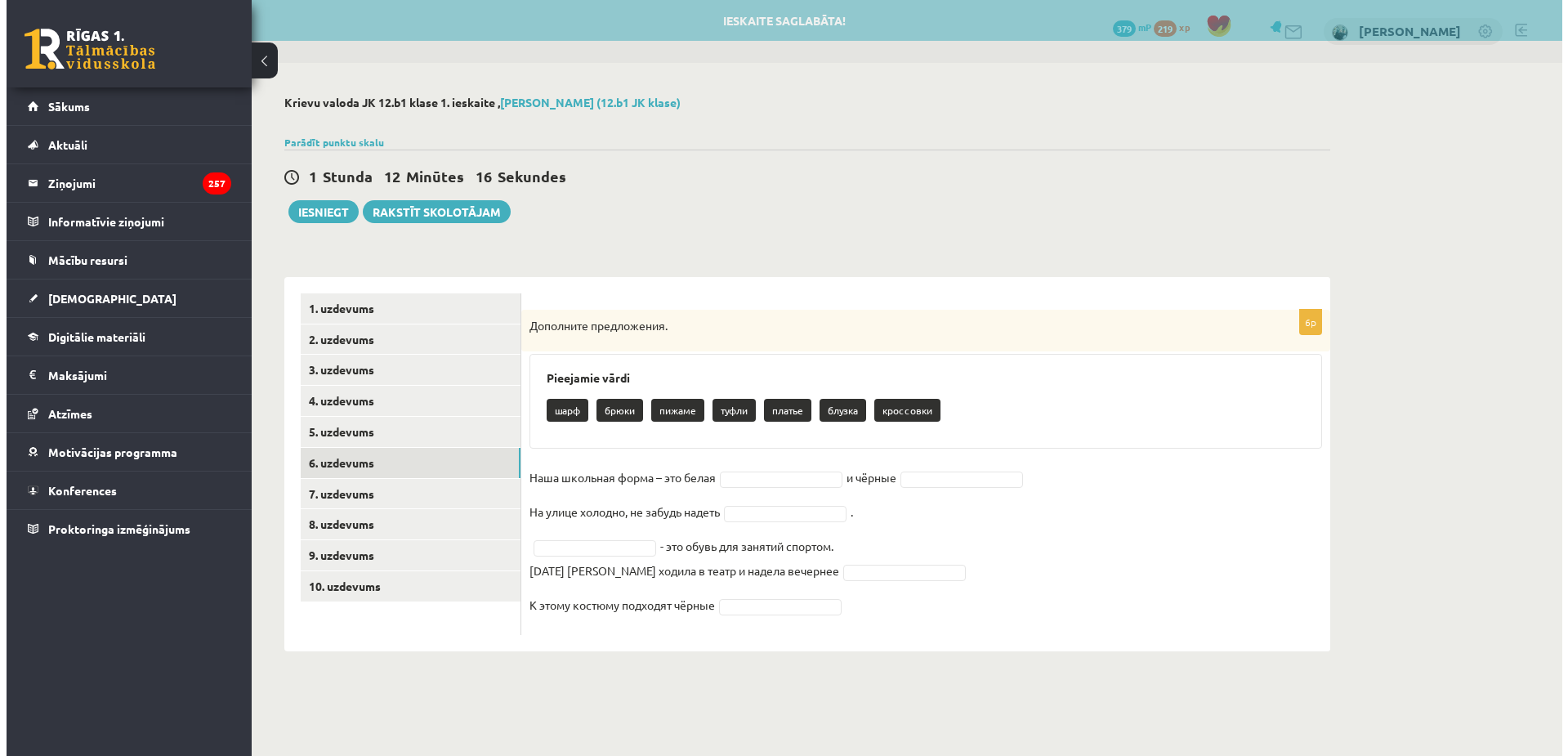
scroll to position [0, 0]
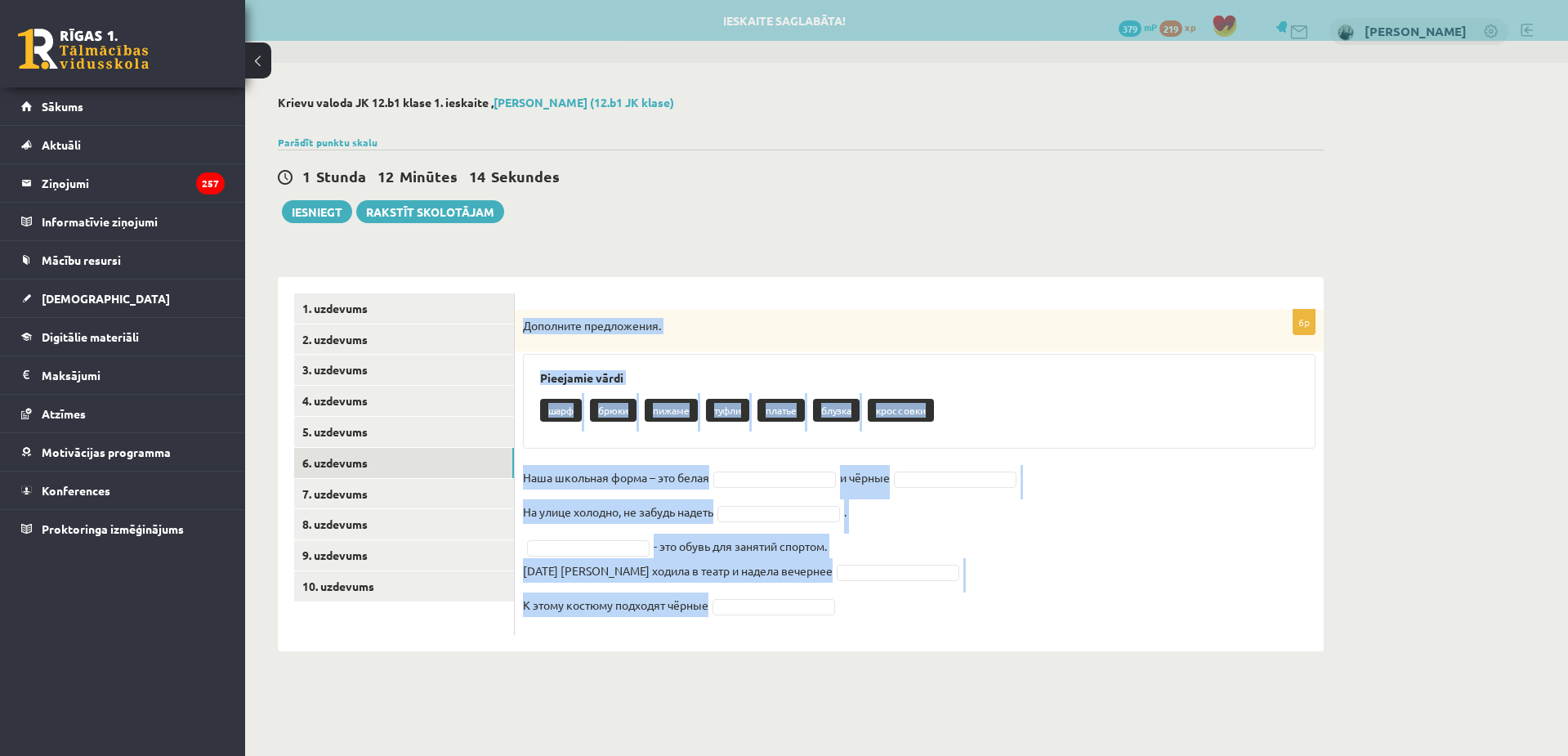
drag, startPoint x: 550, startPoint y: 336, endPoint x: 895, endPoint y: 642, distance: 461.2
click at [895, 642] on div "6p Дополните предложения. Pieejamie vārdi шарф брюки пижаме туфли платье блузка…" at bounding box center [919, 464] width 809 height 375
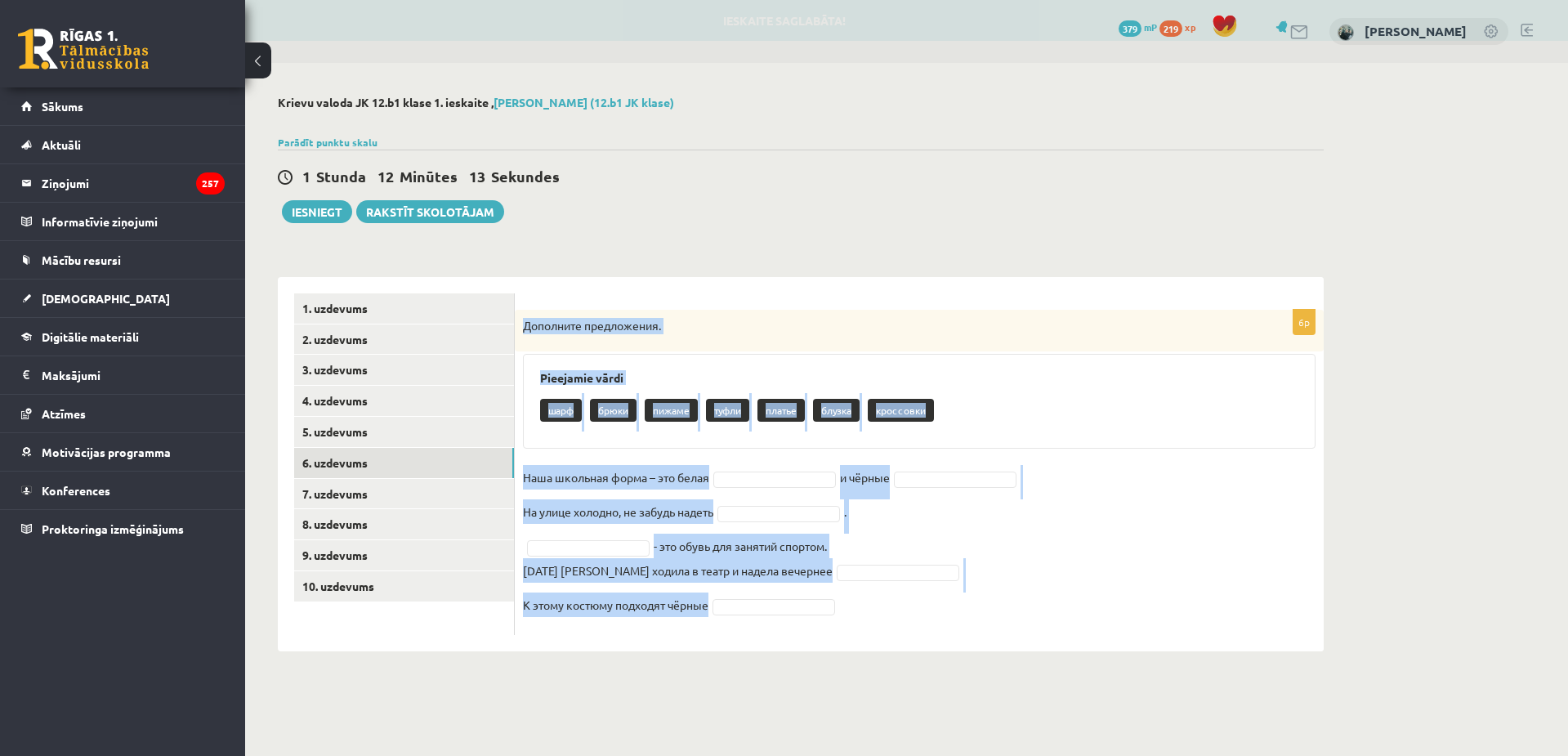
copy div "Дополните предложения. Pieejamie vārdi шарф брюки пижаме туфли платье блузка кр…"
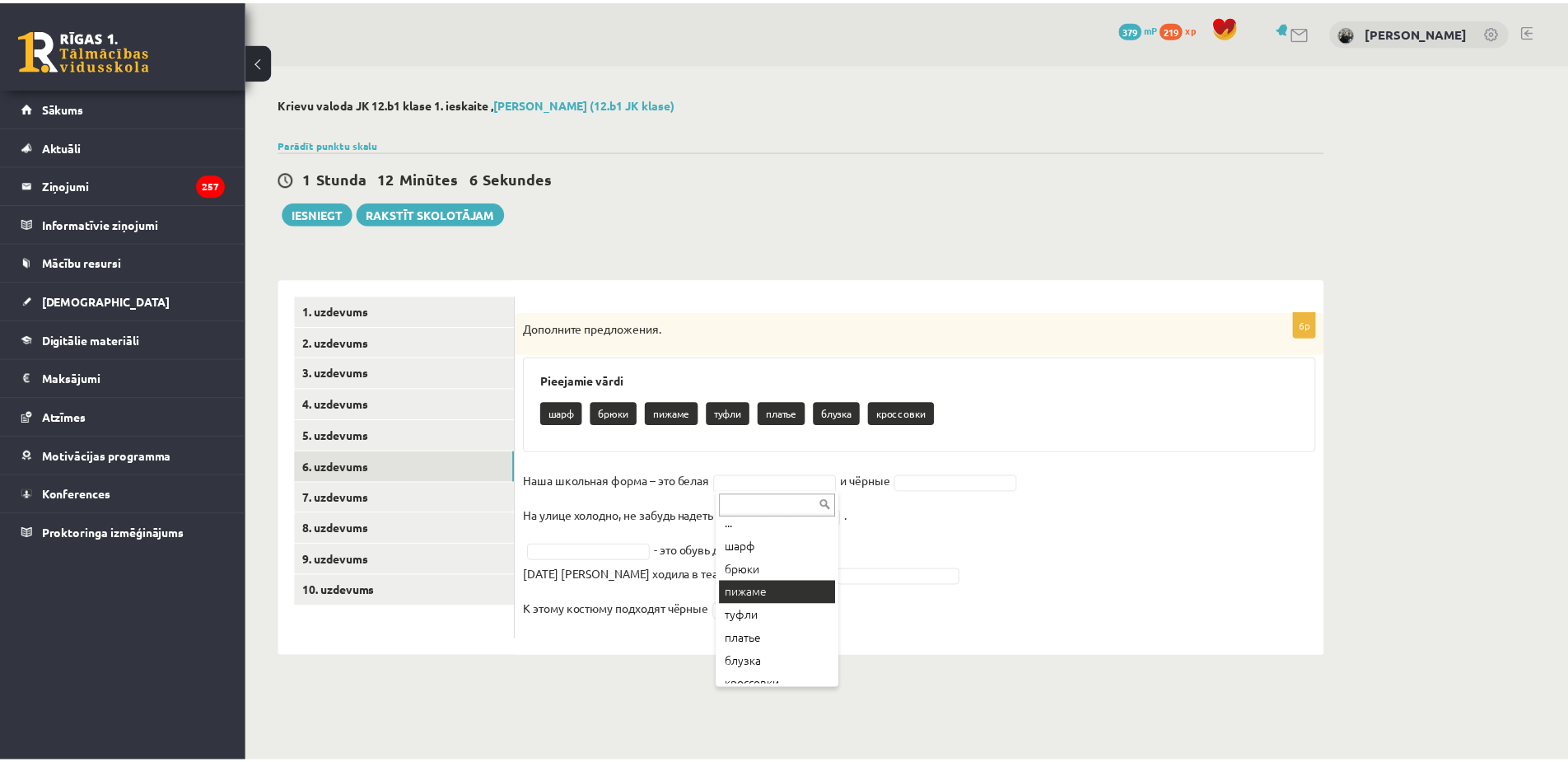
scroll to position [20, 0]
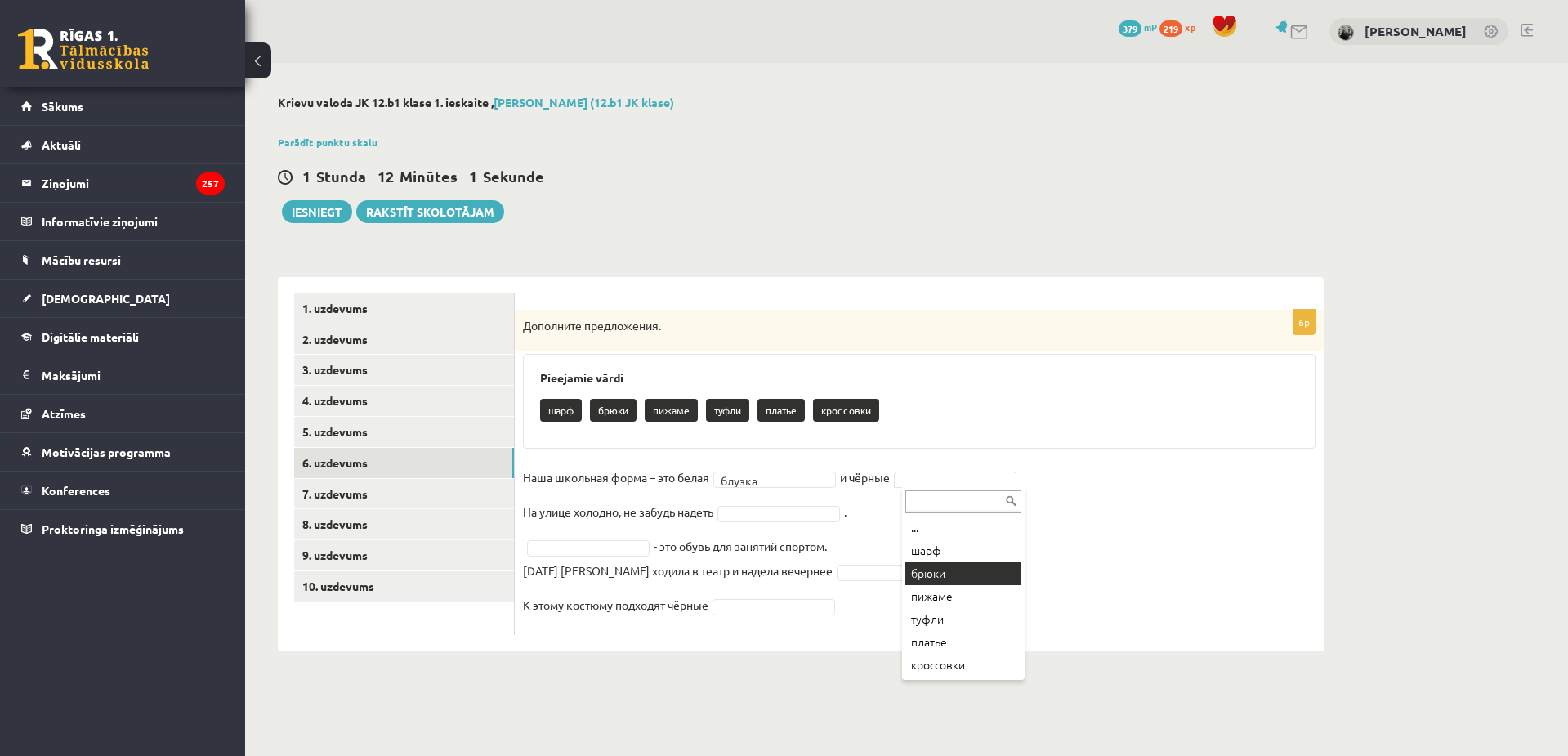
drag, startPoint x: 985, startPoint y: 566, endPoint x: 859, endPoint y: 417, distance: 195.1
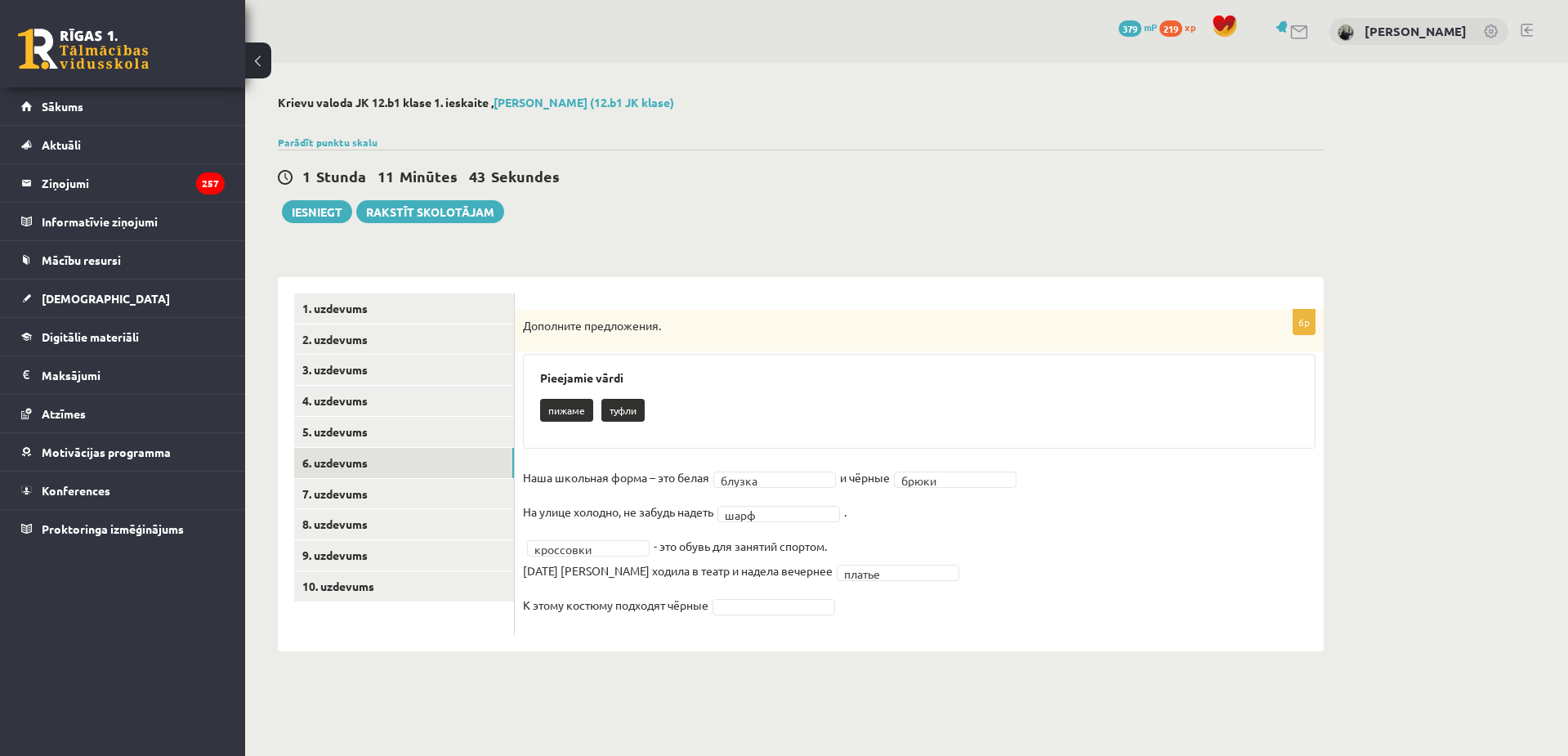
click at [786, 620] on fieldset "Наша школьная форма – это белая блузка ****** и чёрные брюки ***** На улице хол…" at bounding box center [920, 546] width 793 height 162
click at [453, 481] on link "7. uzdevums" at bounding box center [403, 494] width 220 height 30
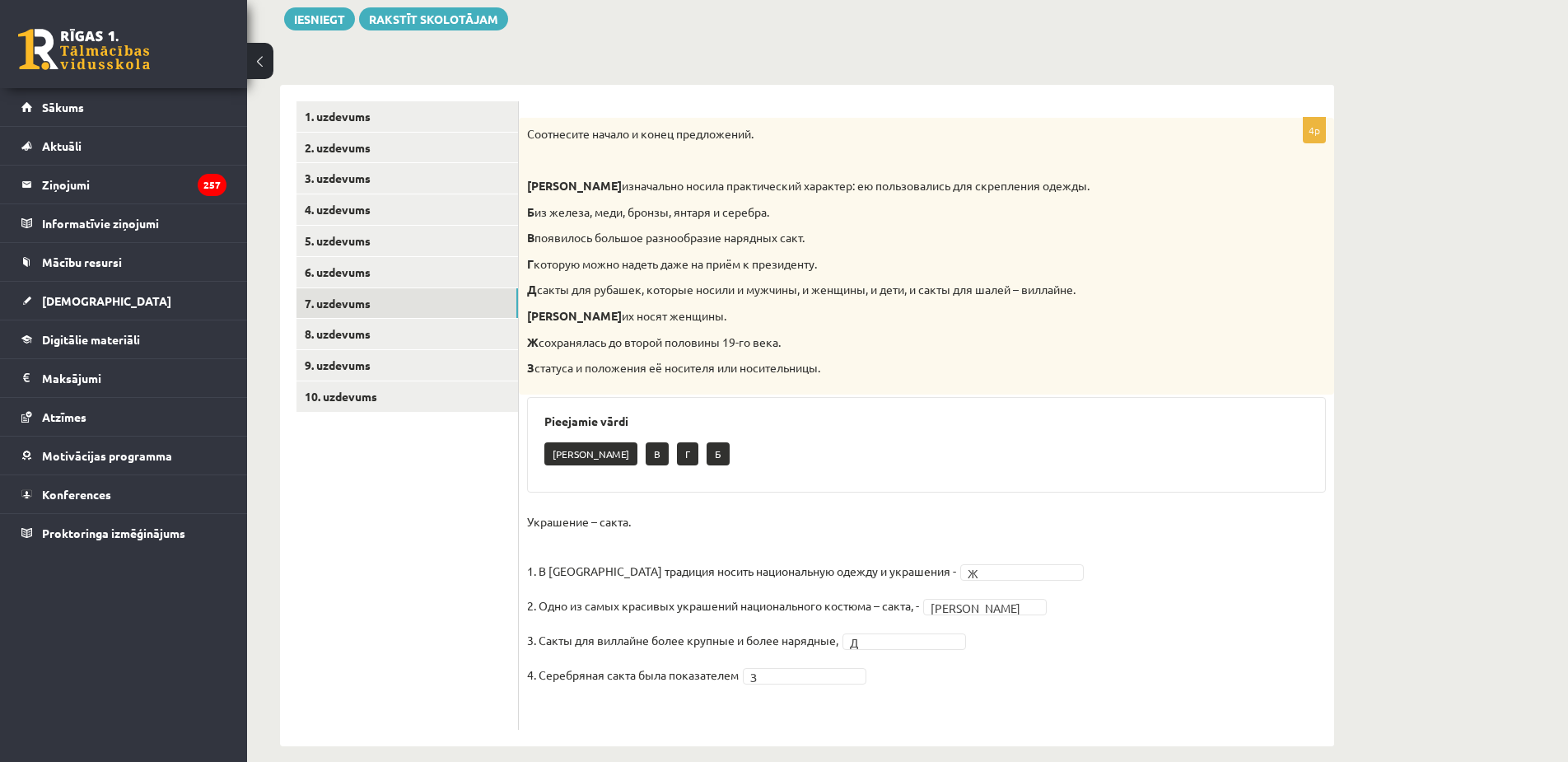
scroll to position [213, 0]
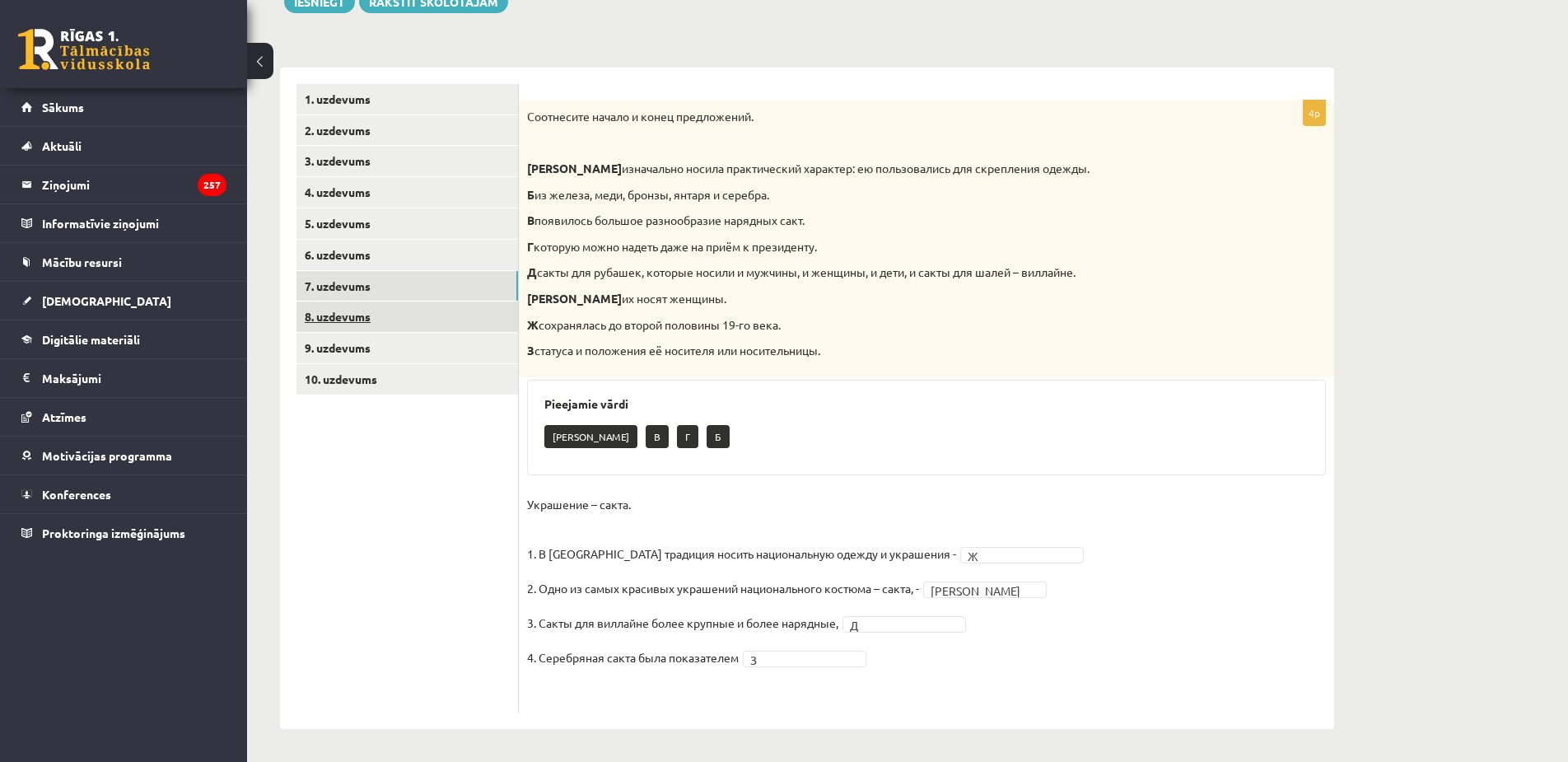
click at [357, 325] on link "8. uzdevums" at bounding box center [406, 317] width 221 height 31
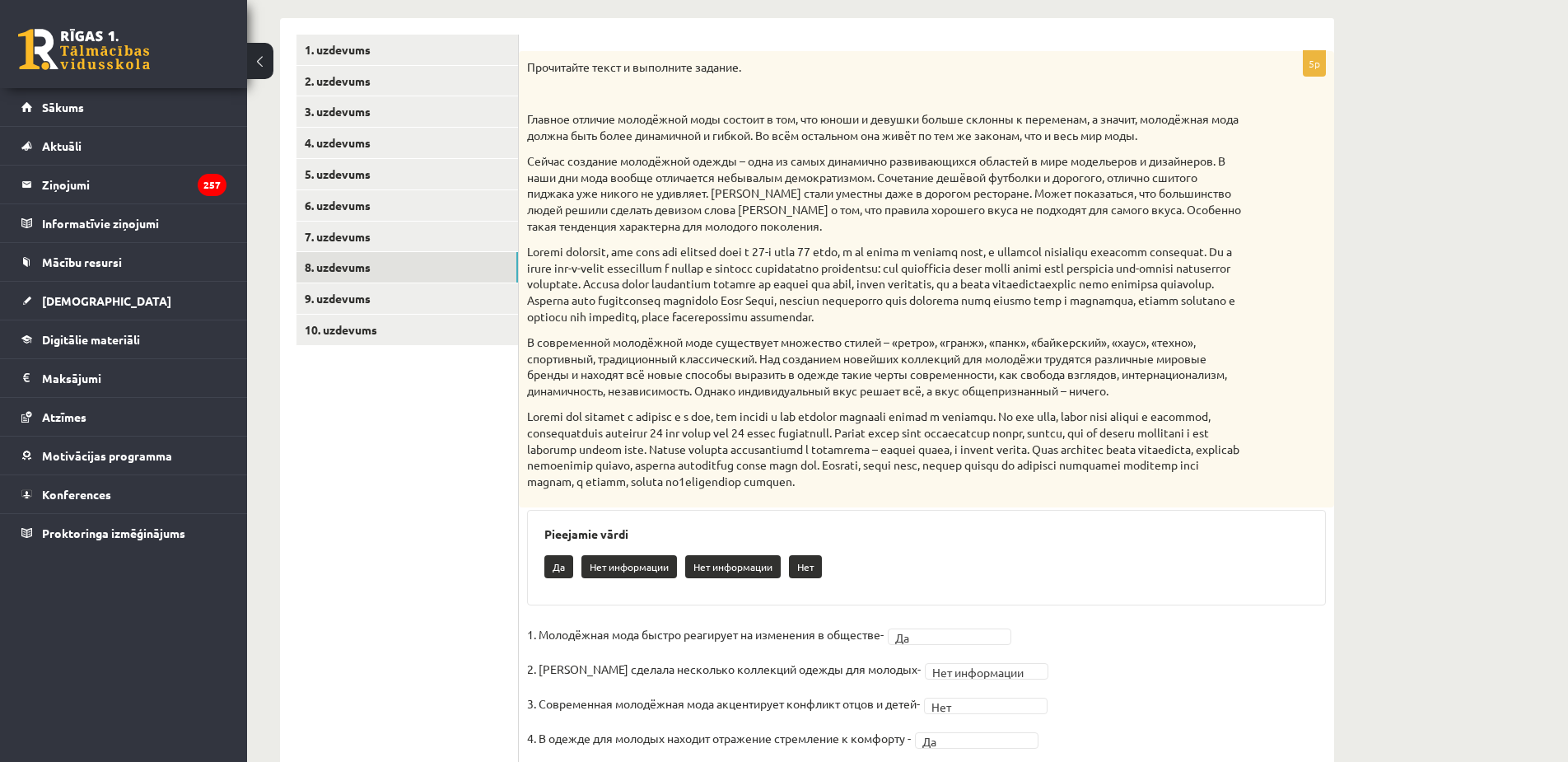
scroll to position [353, 0]
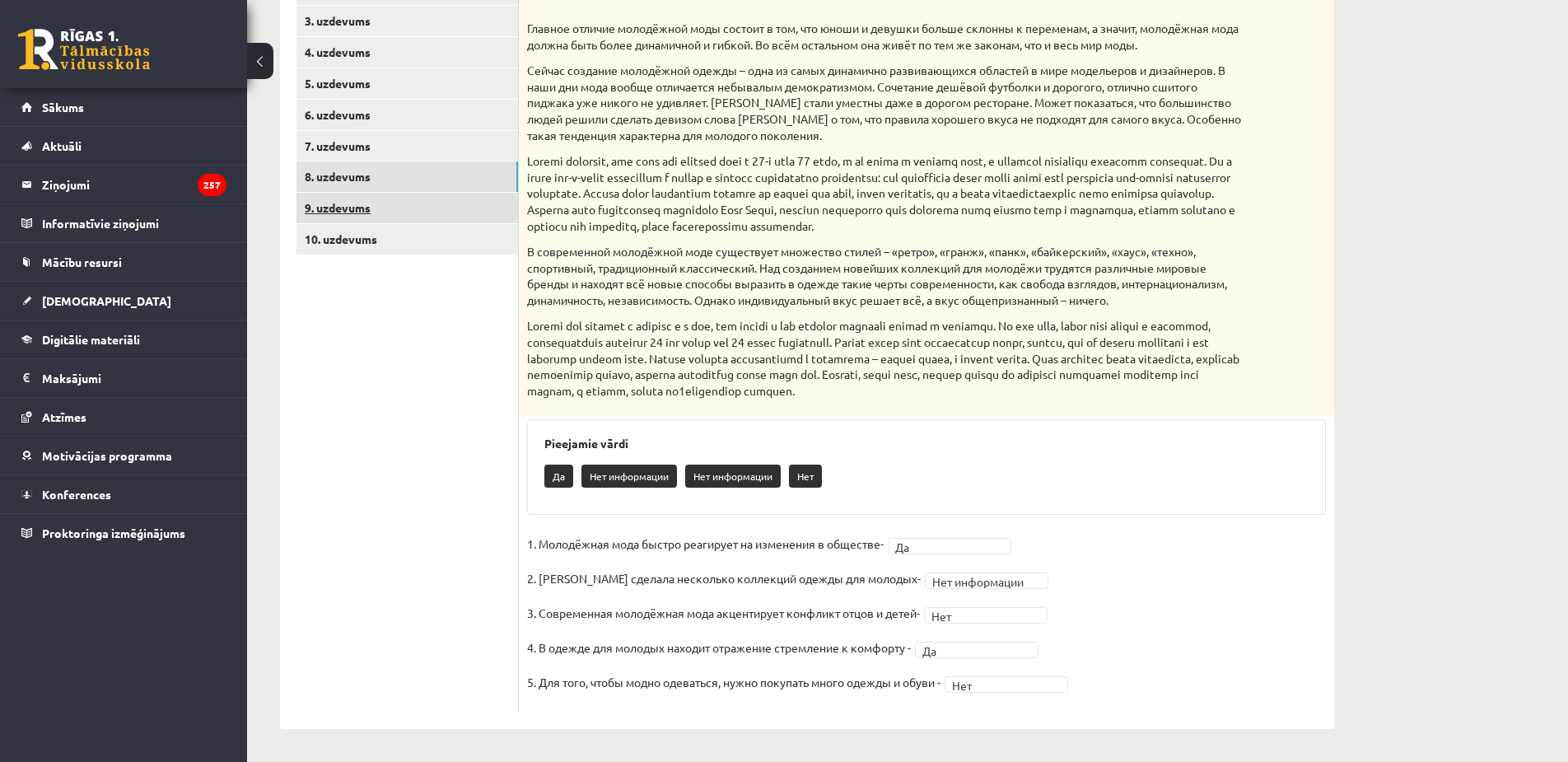
click at [384, 216] on link "9. uzdevums" at bounding box center [406, 208] width 221 height 31
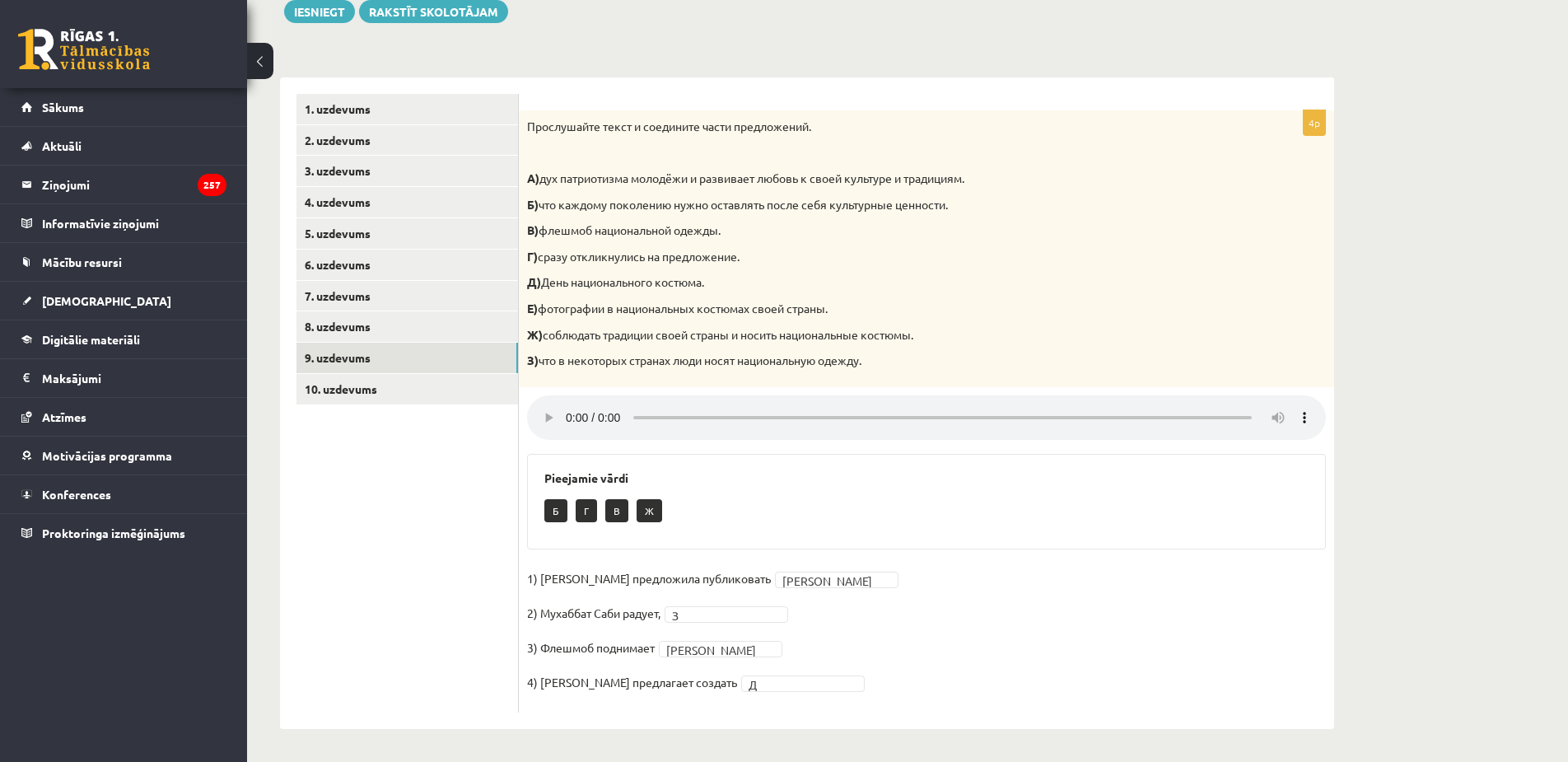
scroll to position [203, 0]
click at [403, 393] on link "10. uzdevums" at bounding box center [406, 389] width 221 height 31
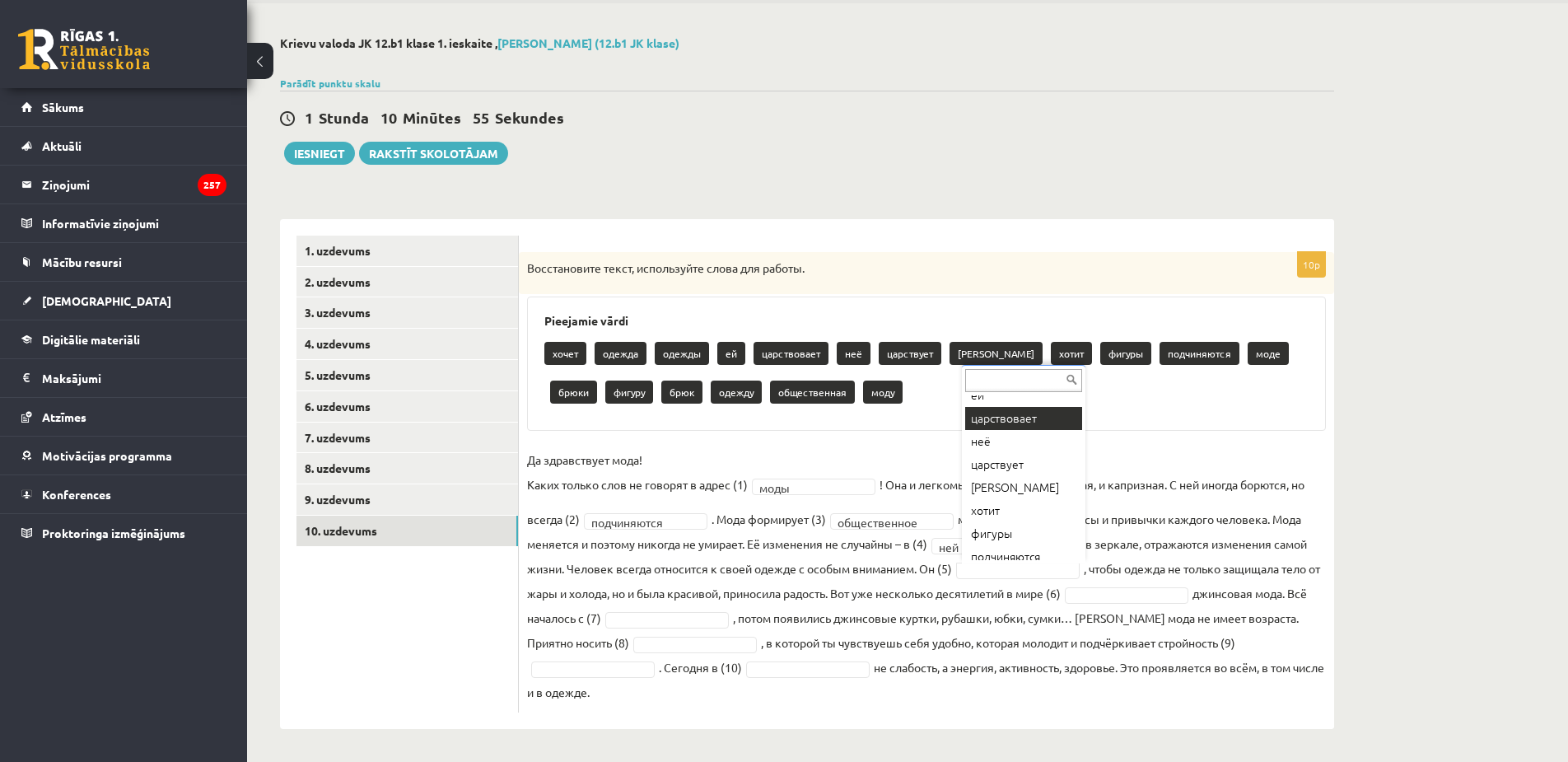
scroll to position [185, 0]
type input "*"
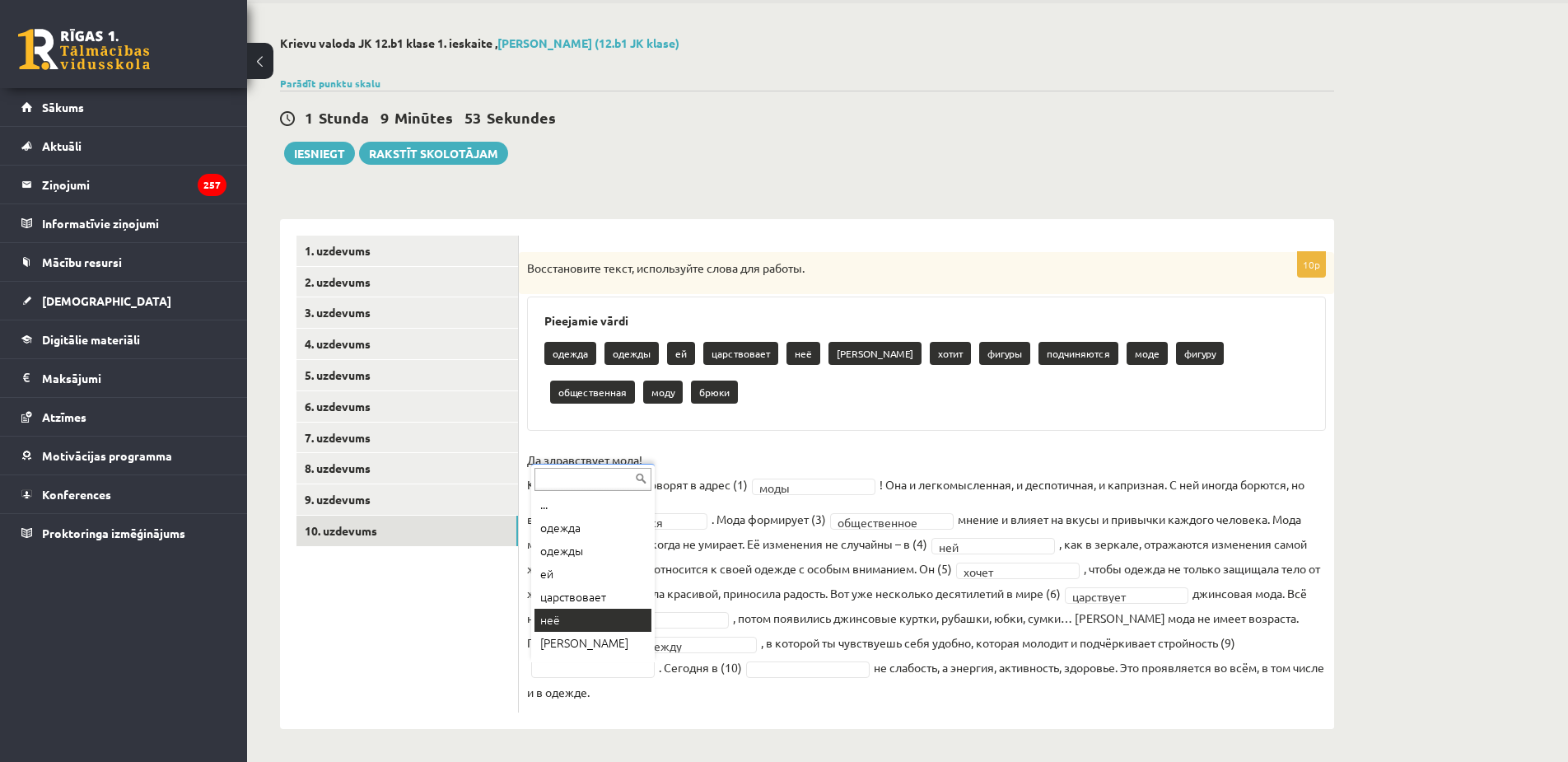
scroll to position [0, 0]
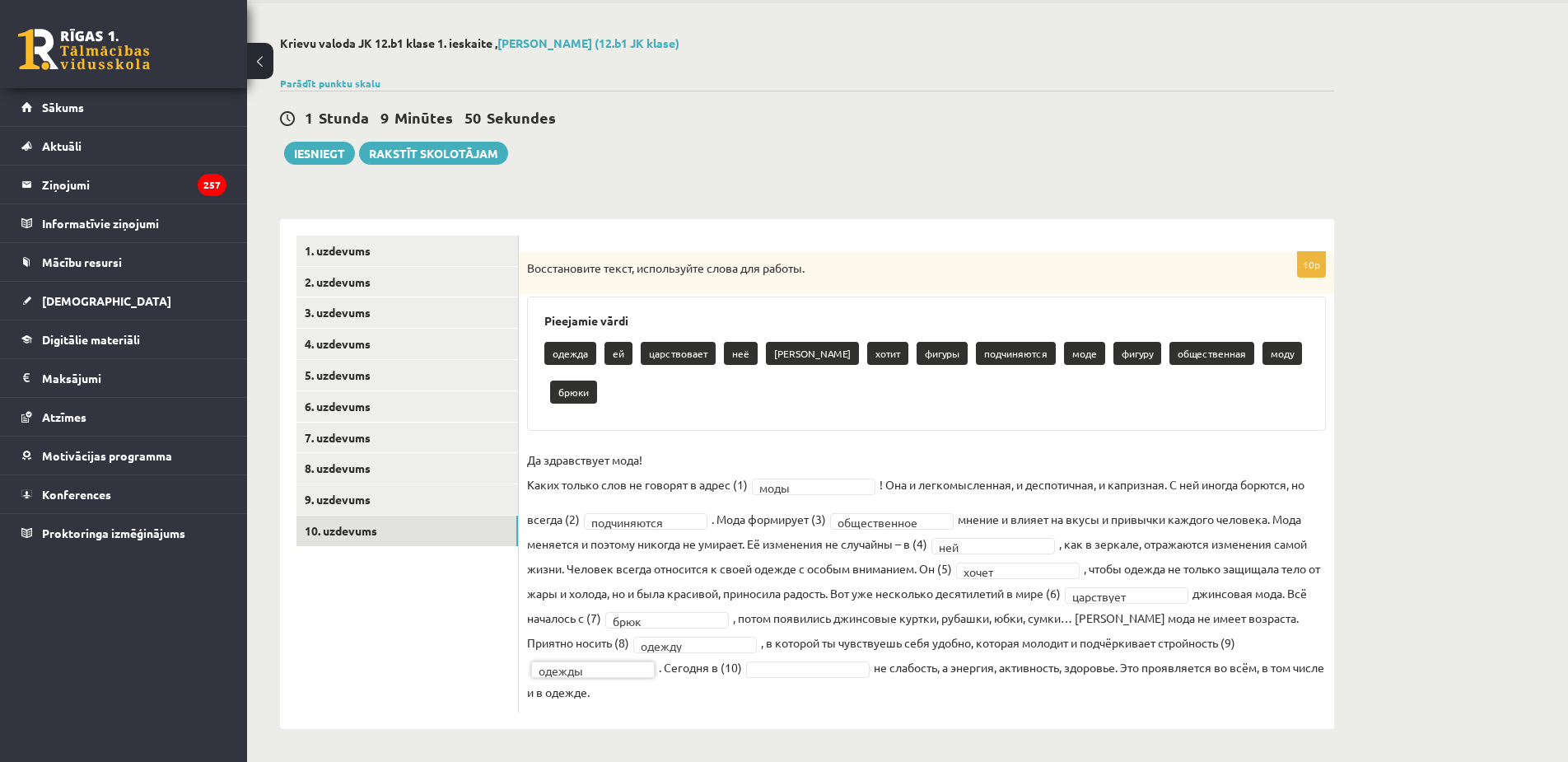
drag, startPoint x: 769, startPoint y: 680, endPoint x: 766, endPoint y: 670, distance: 10.4
click at [768, 678] on fieldset "**********" at bounding box center [927, 576] width 799 height 257
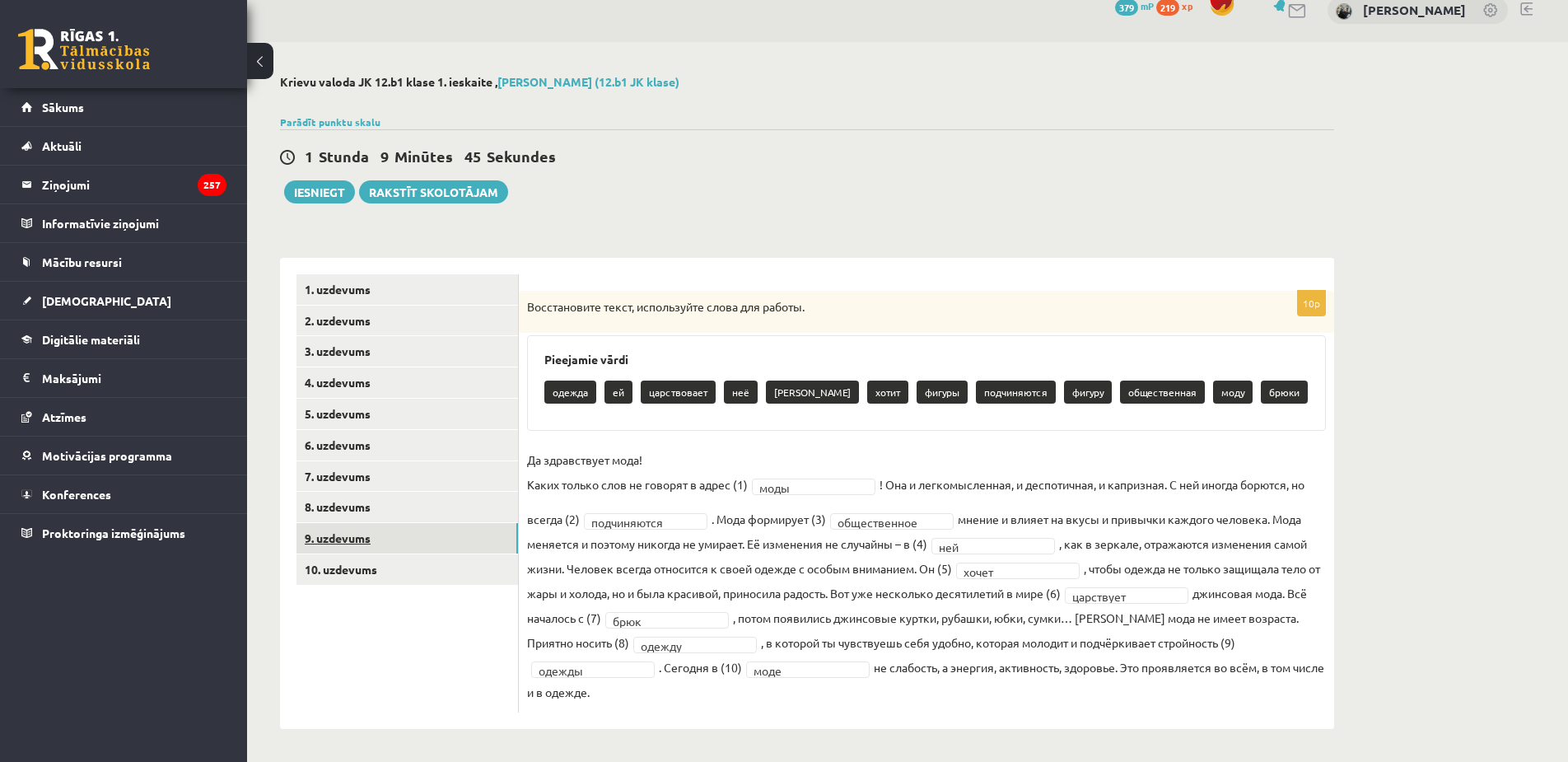
click at [413, 534] on link "9. uzdevums" at bounding box center [406, 539] width 221 height 31
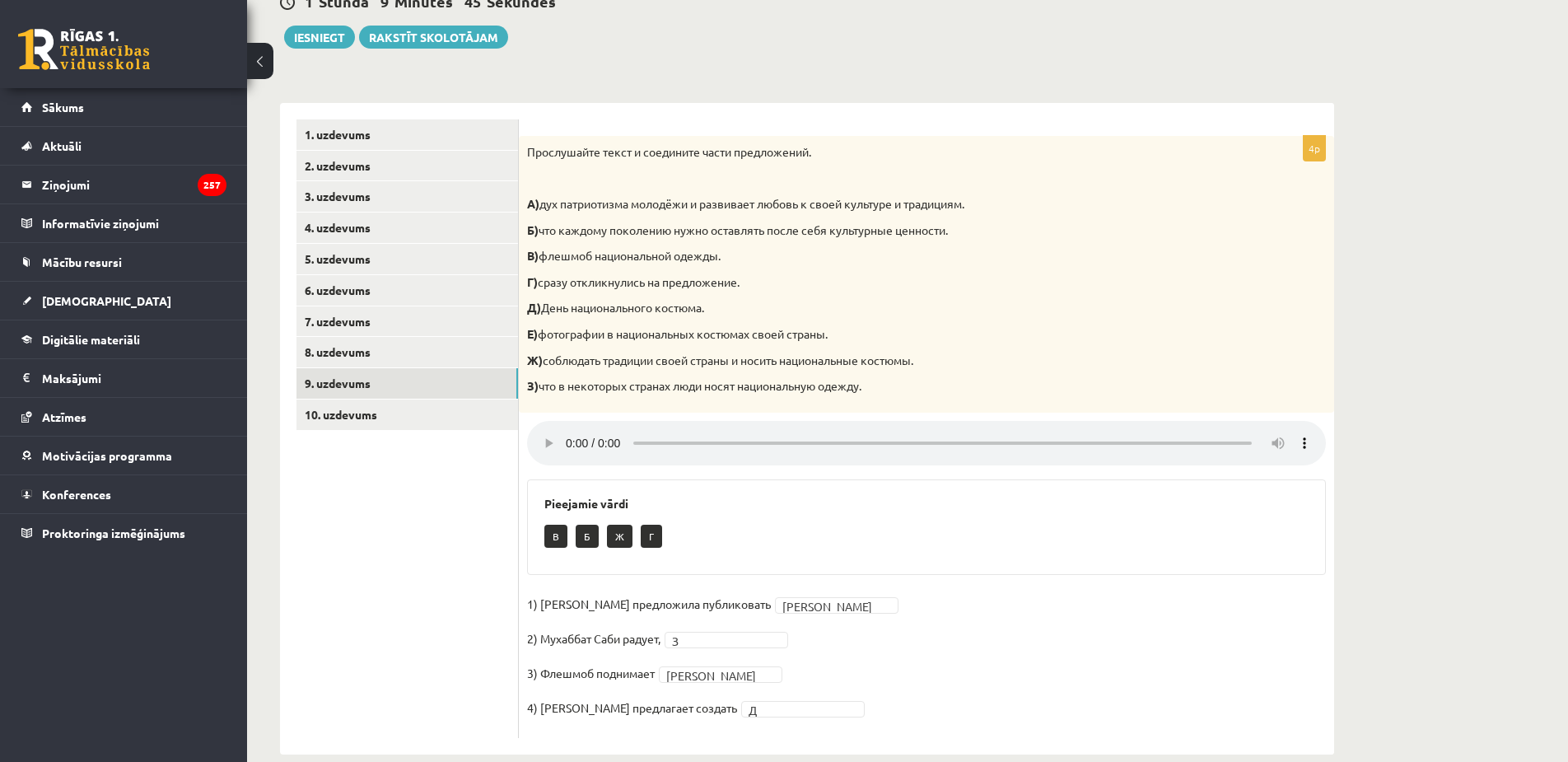
scroll to position [203, 0]
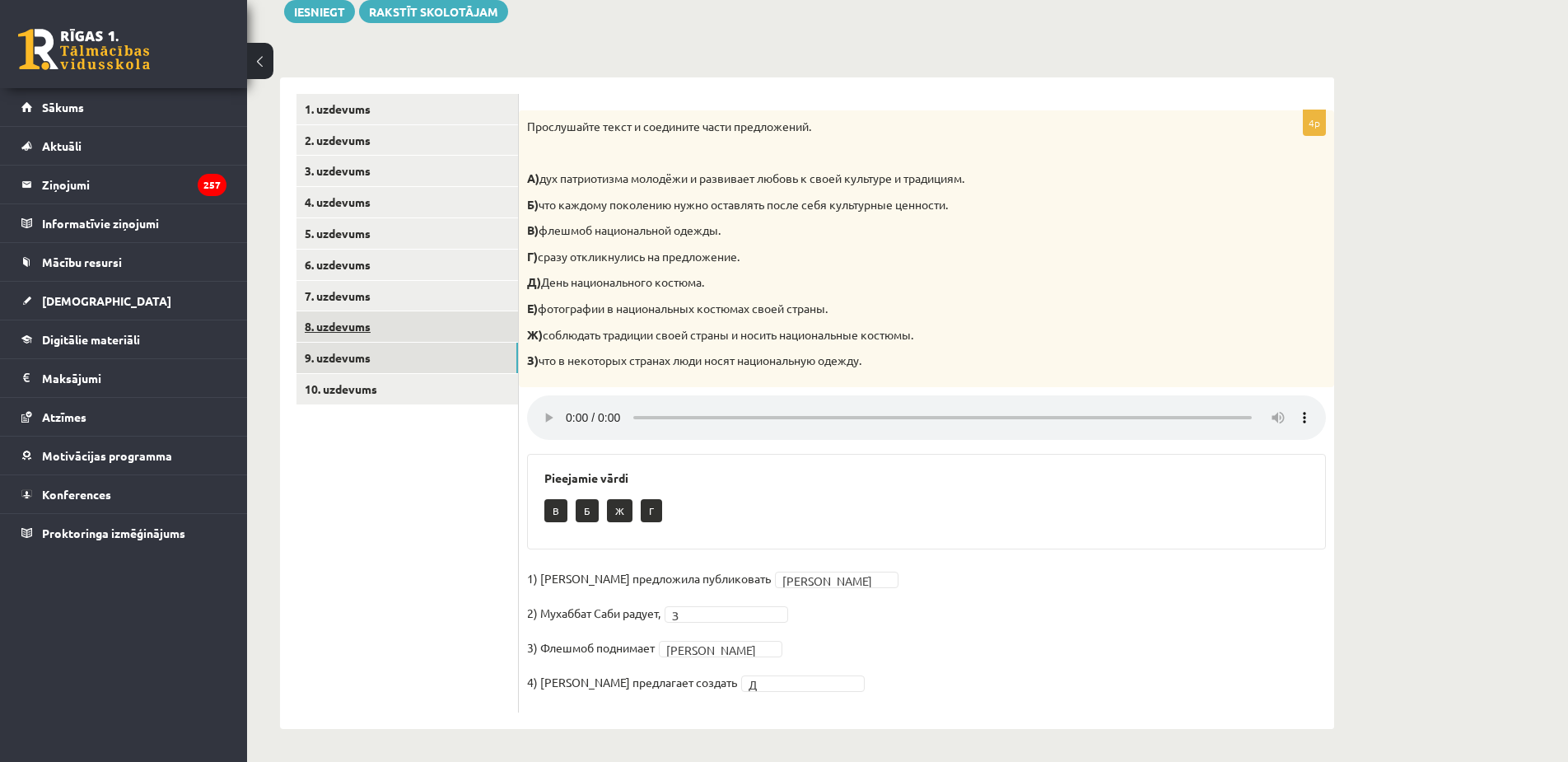
click at [403, 335] on link "8. uzdevums" at bounding box center [406, 327] width 221 height 31
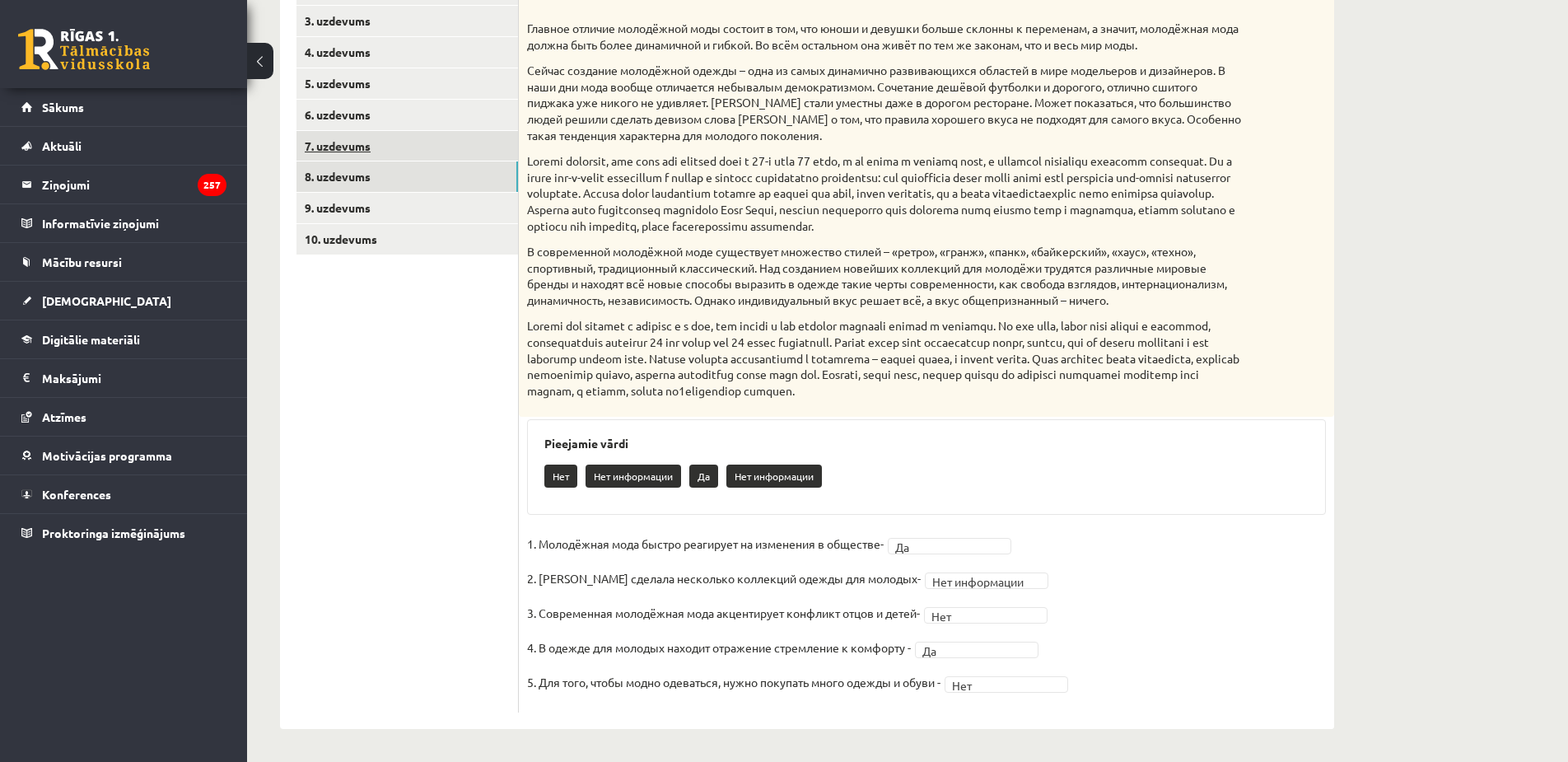
click at [413, 138] on link "7. uzdevums" at bounding box center [406, 147] width 221 height 31
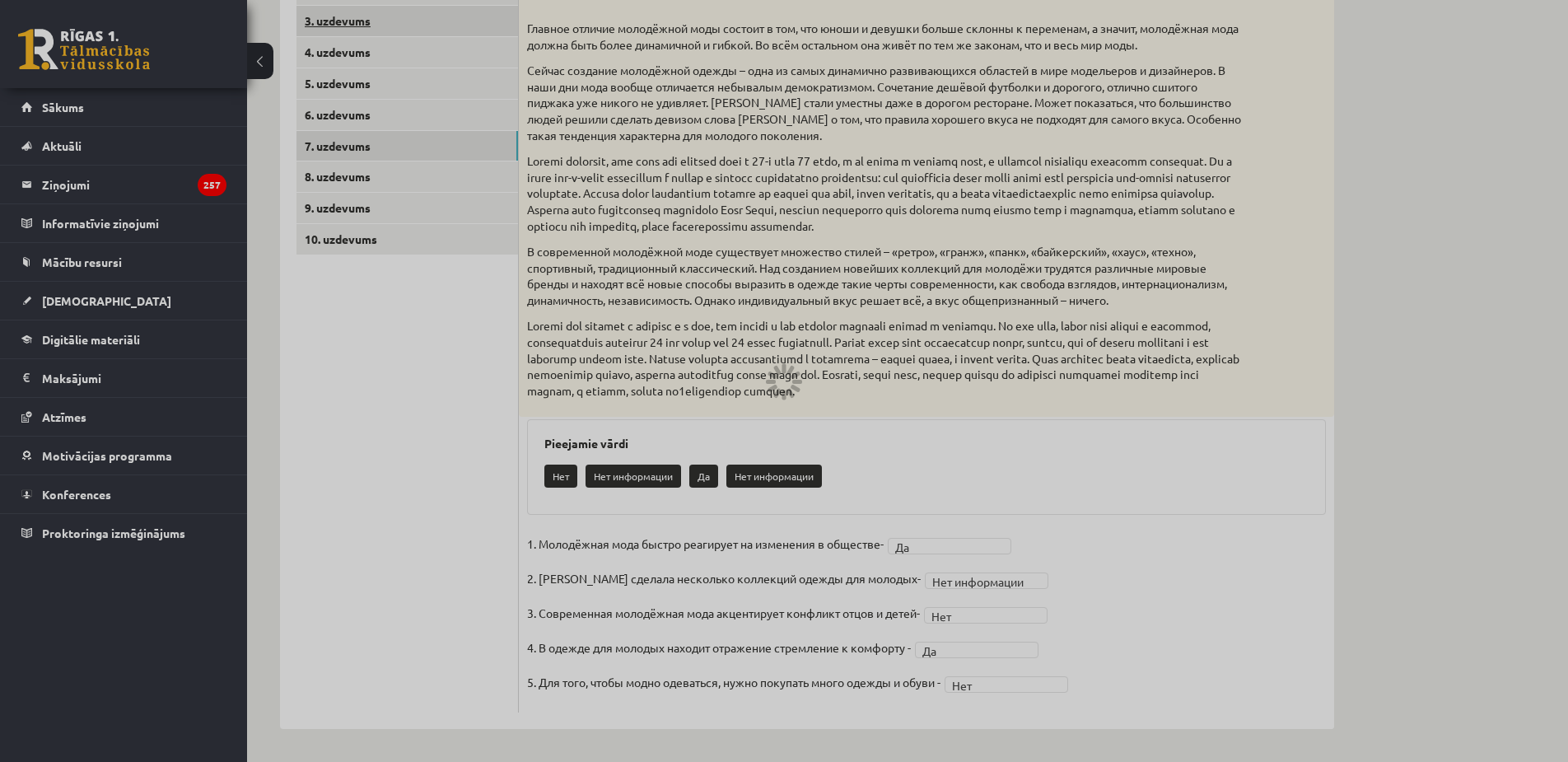
scroll to position [213, 0]
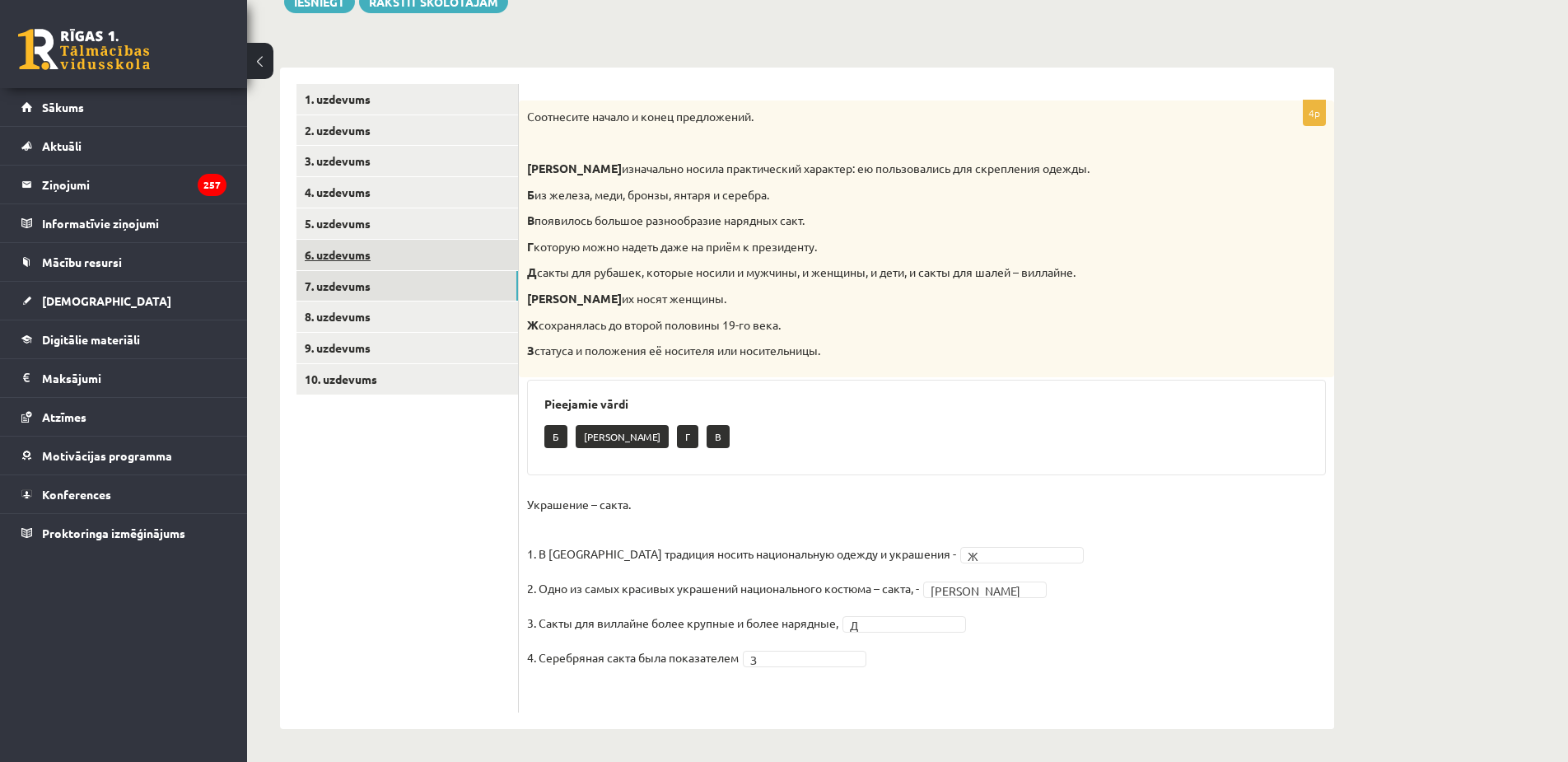
click at [397, 253] on link "6. uzdevums" at bounding box center [406, 255] width 221 height 31
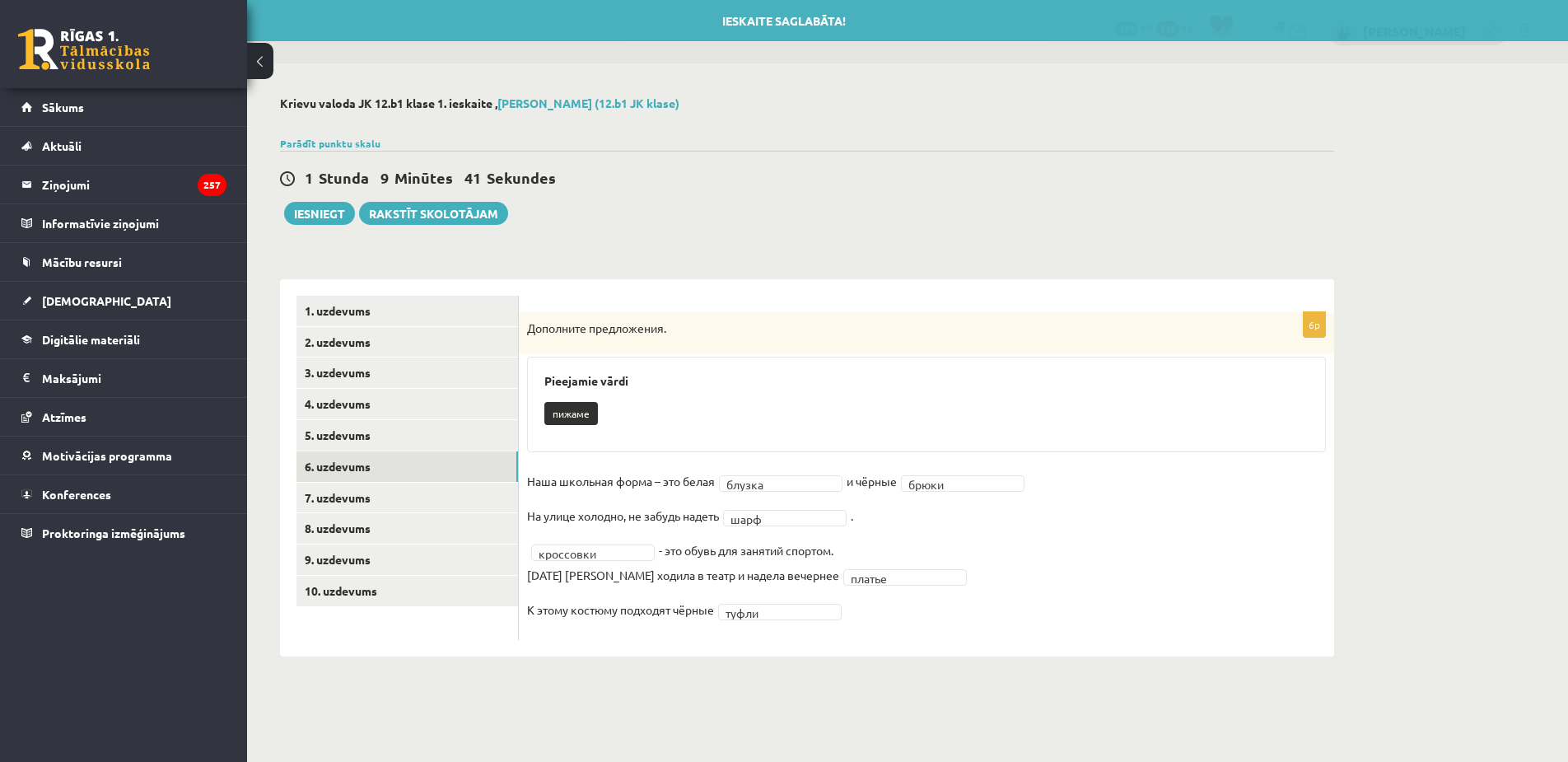
scroll to position [0, 0]
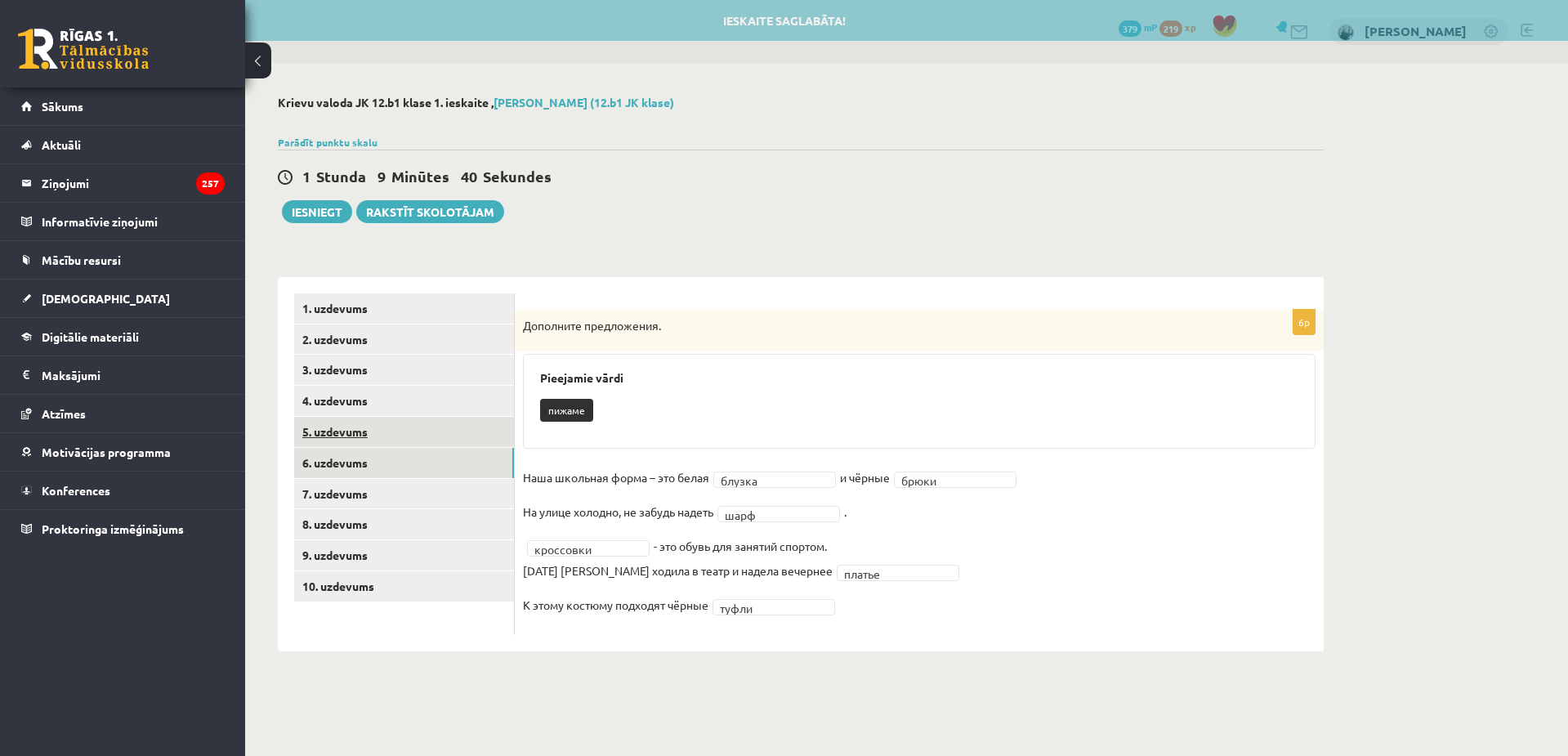
click at [387, 429] on link "5. uzdevums" at bounding box center [403, 432] width 220 height 30
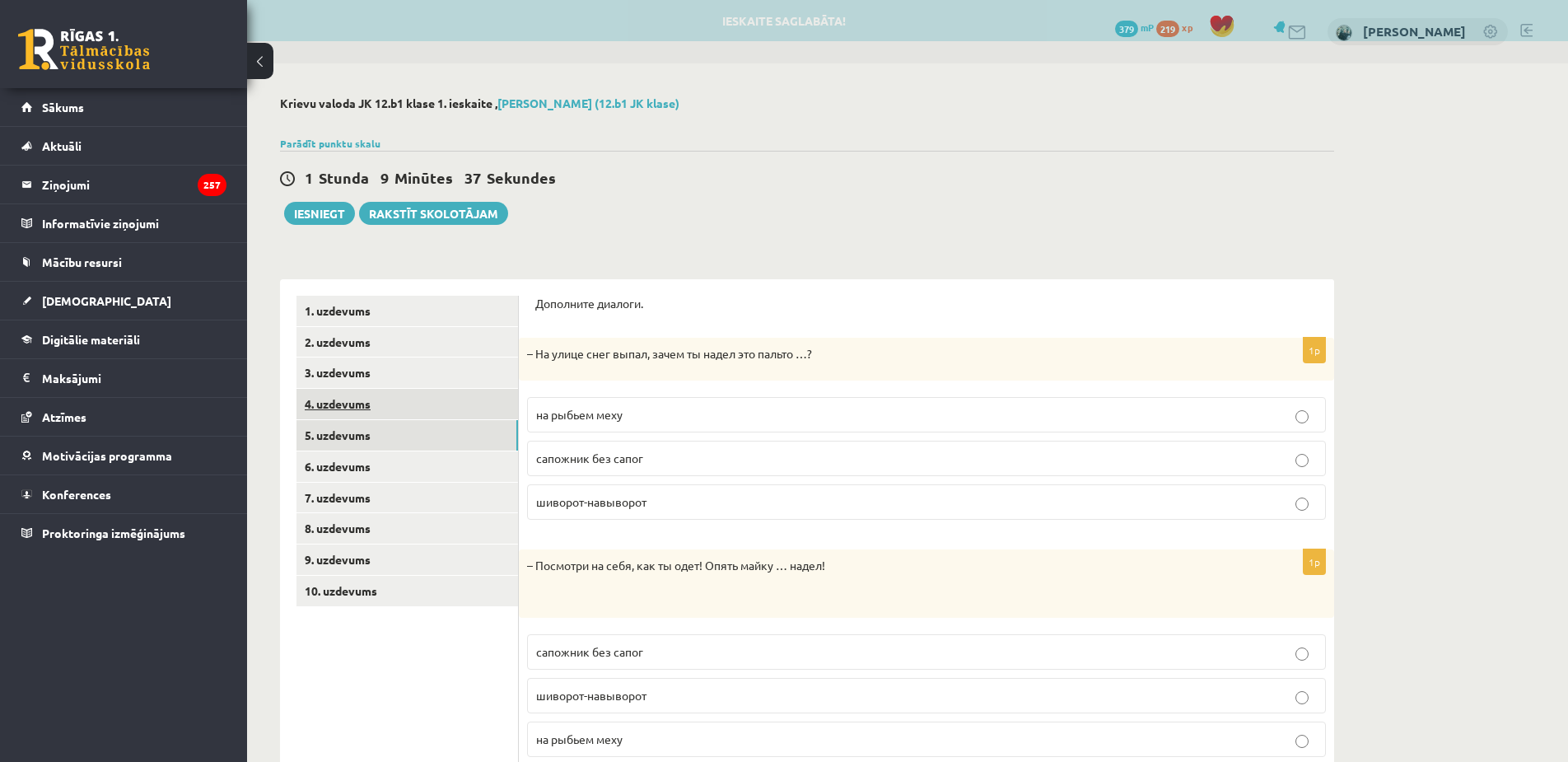
click at [470, 400] on link "4. uzdevums" at bounding box center [406, 404] width 221 height 31
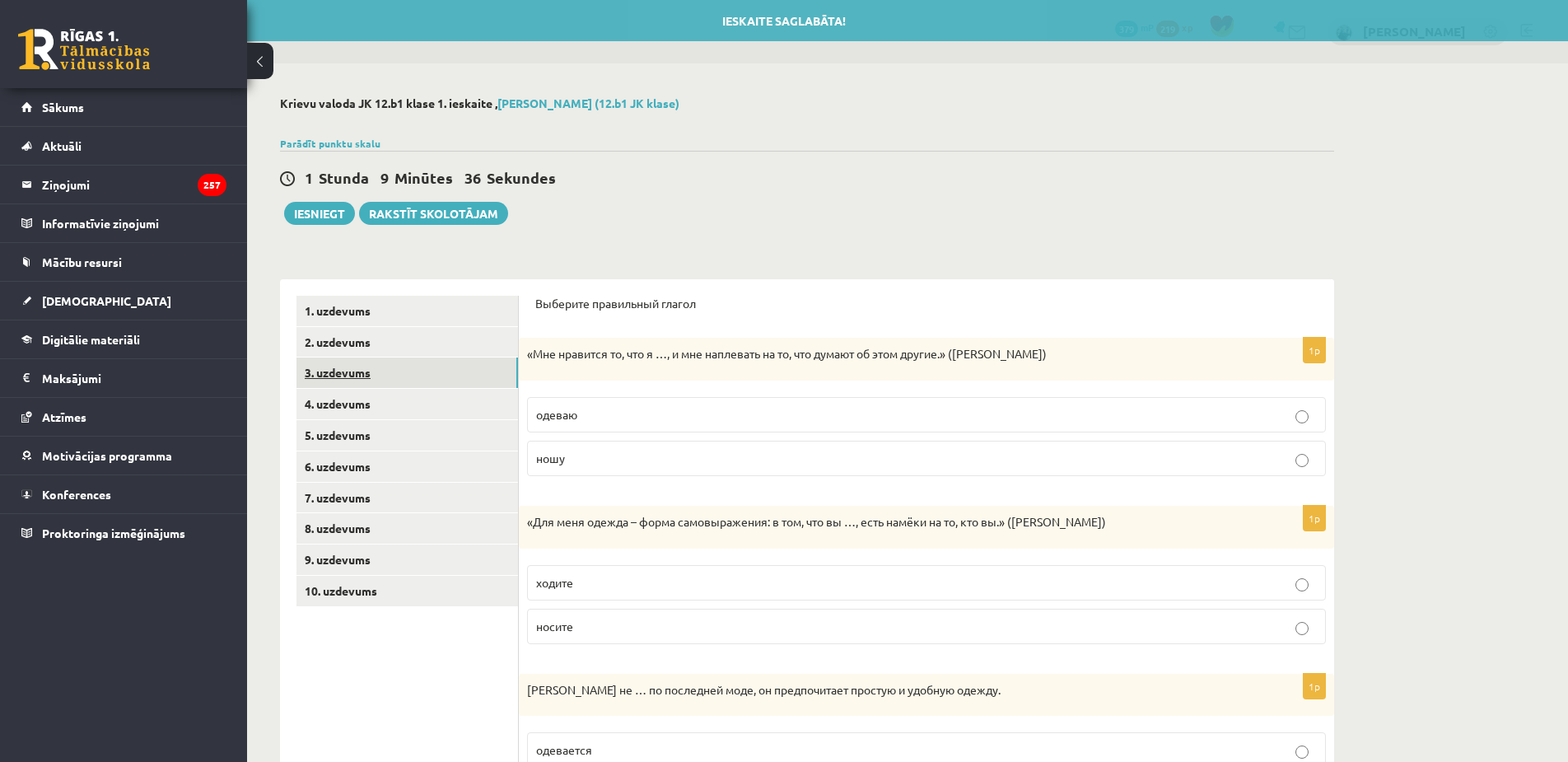
click at [443, 377] on link "3. uzdevums" at bounding box center [406, 373] width 221 height 31
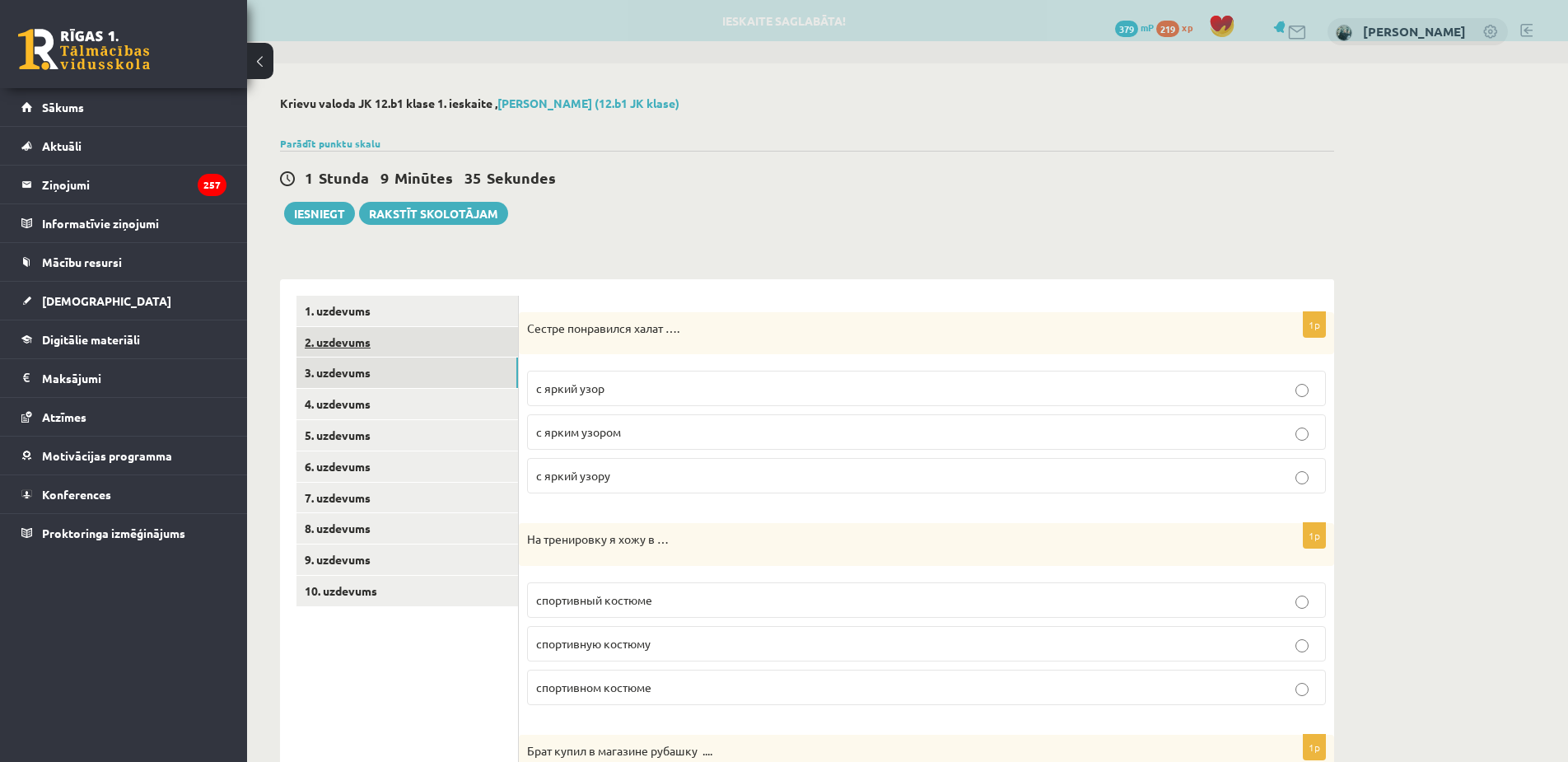
click at [392, 340] on link "2. uzdevums" at bounding box center [406, 342] width 221 height 31
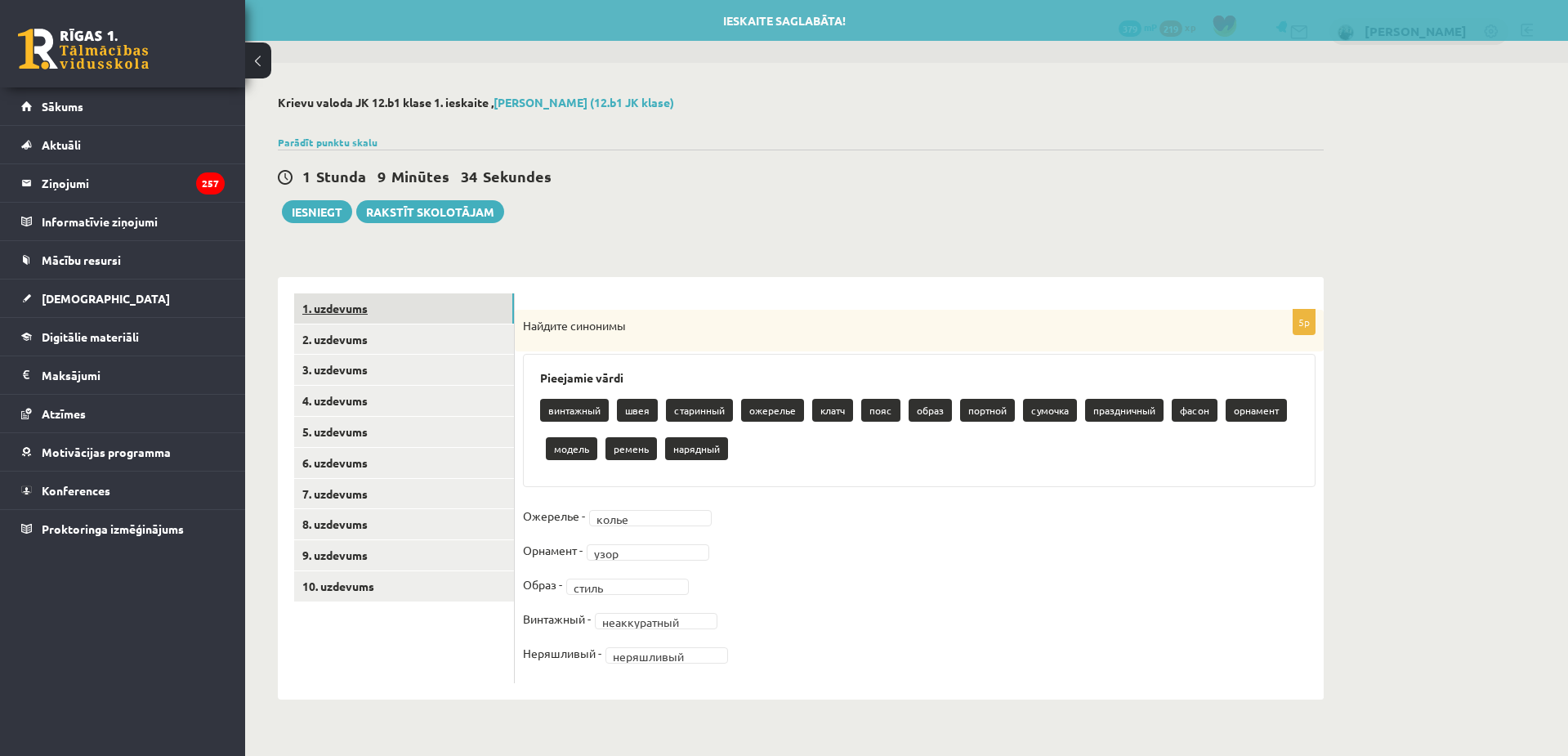
click at [377, 305] on link "1. uzdevums" at bounding box center [403, 309] width 220 height 30
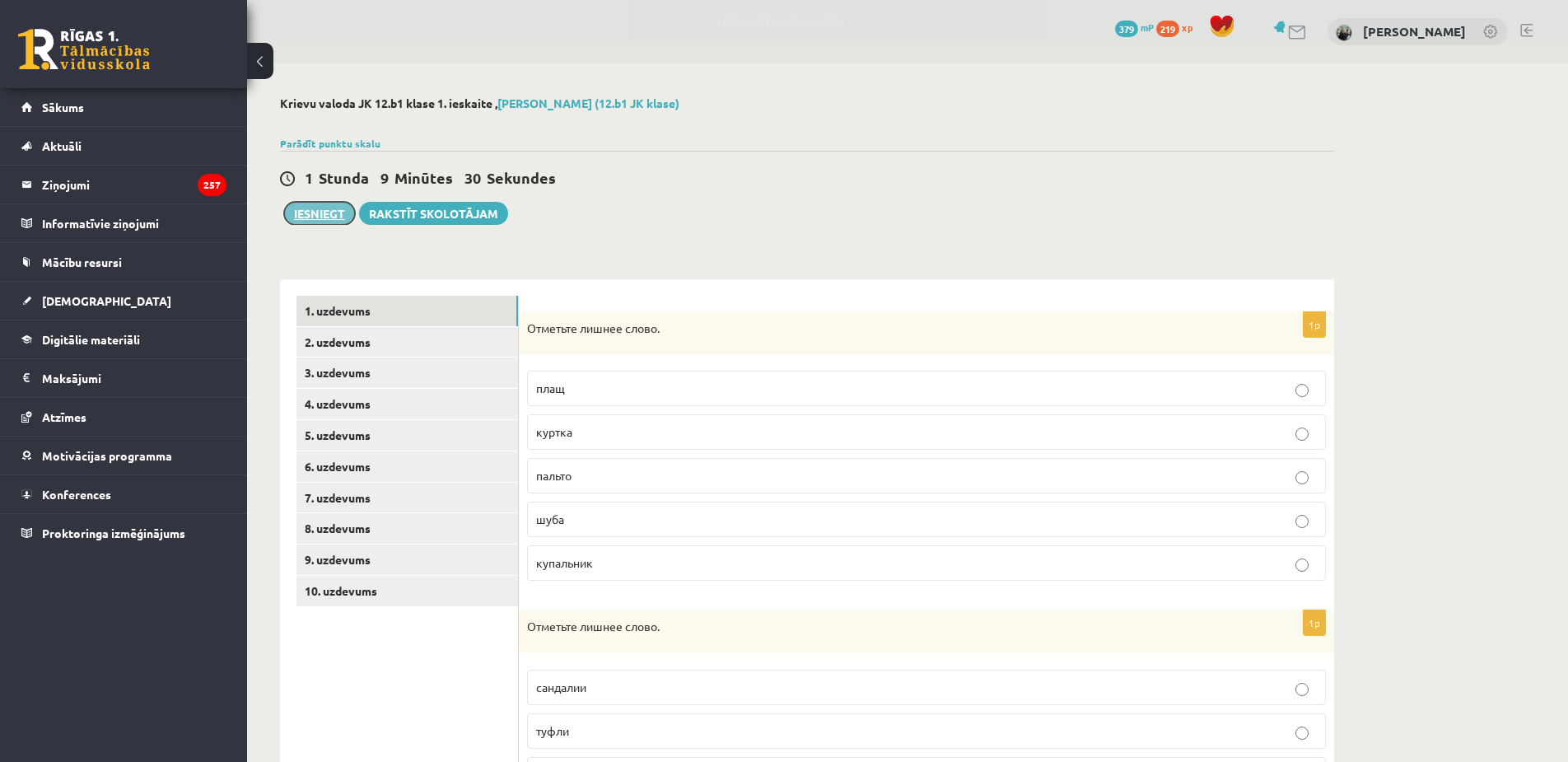
click at [332, 214] on button "Iesniegt" at bounding box center [320, 214] width 71 height 23
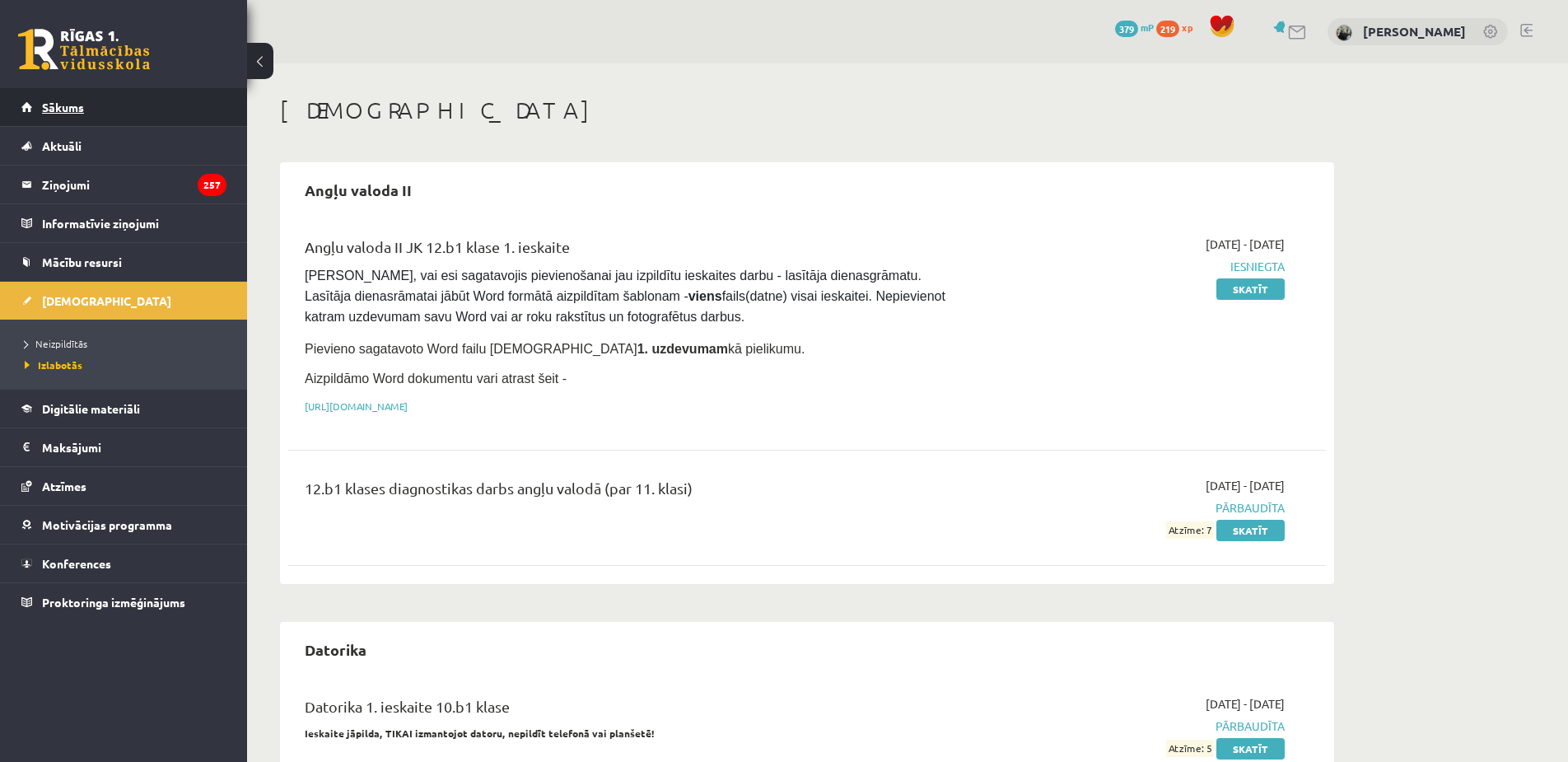
click at [90, 96] on link "Sākums" at bounding box center [124, 107] width 205 height 38
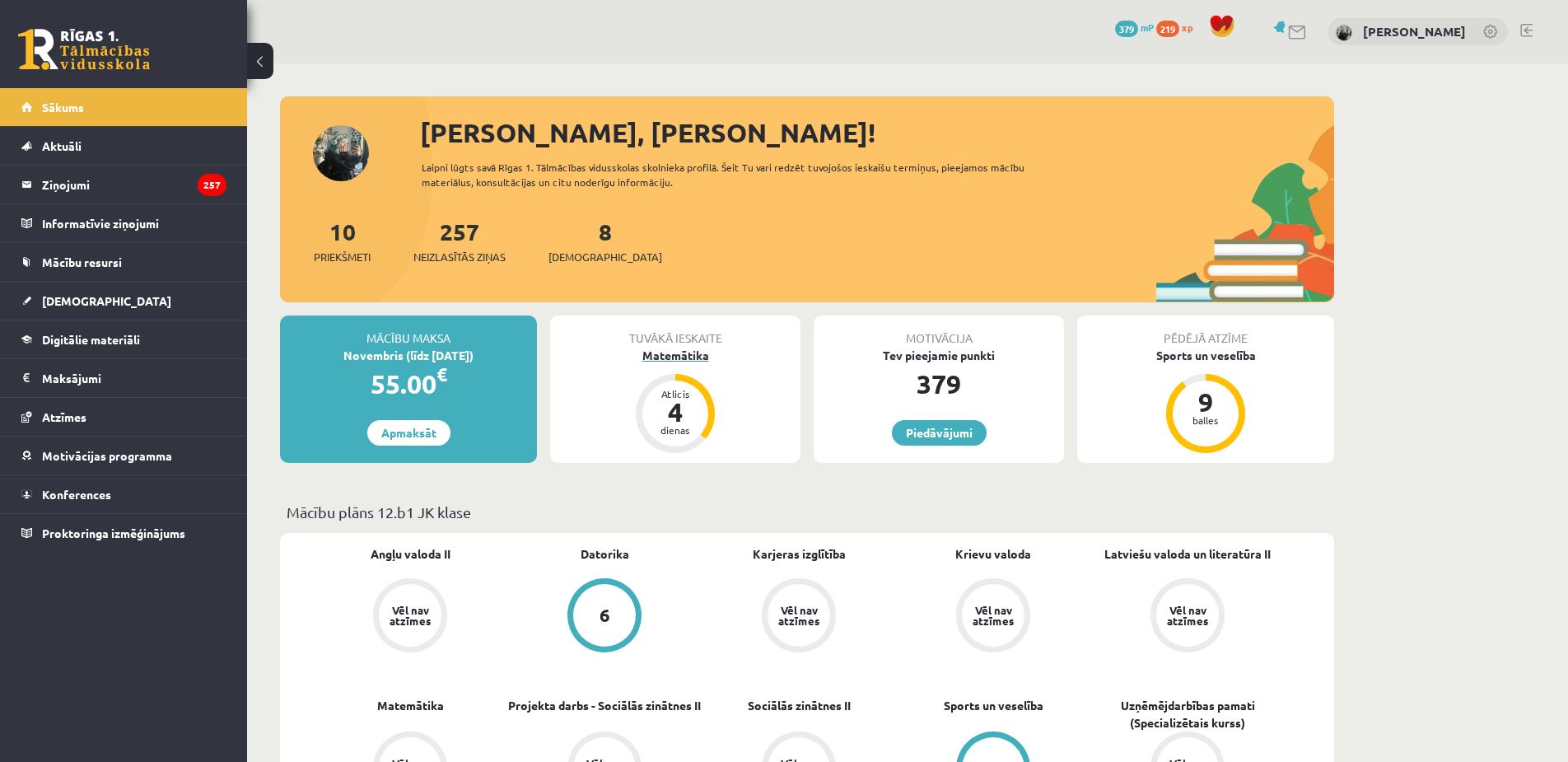
click at [697, 356] on div "Matemātika" at bounding box center [675, 356] width 250 height 17
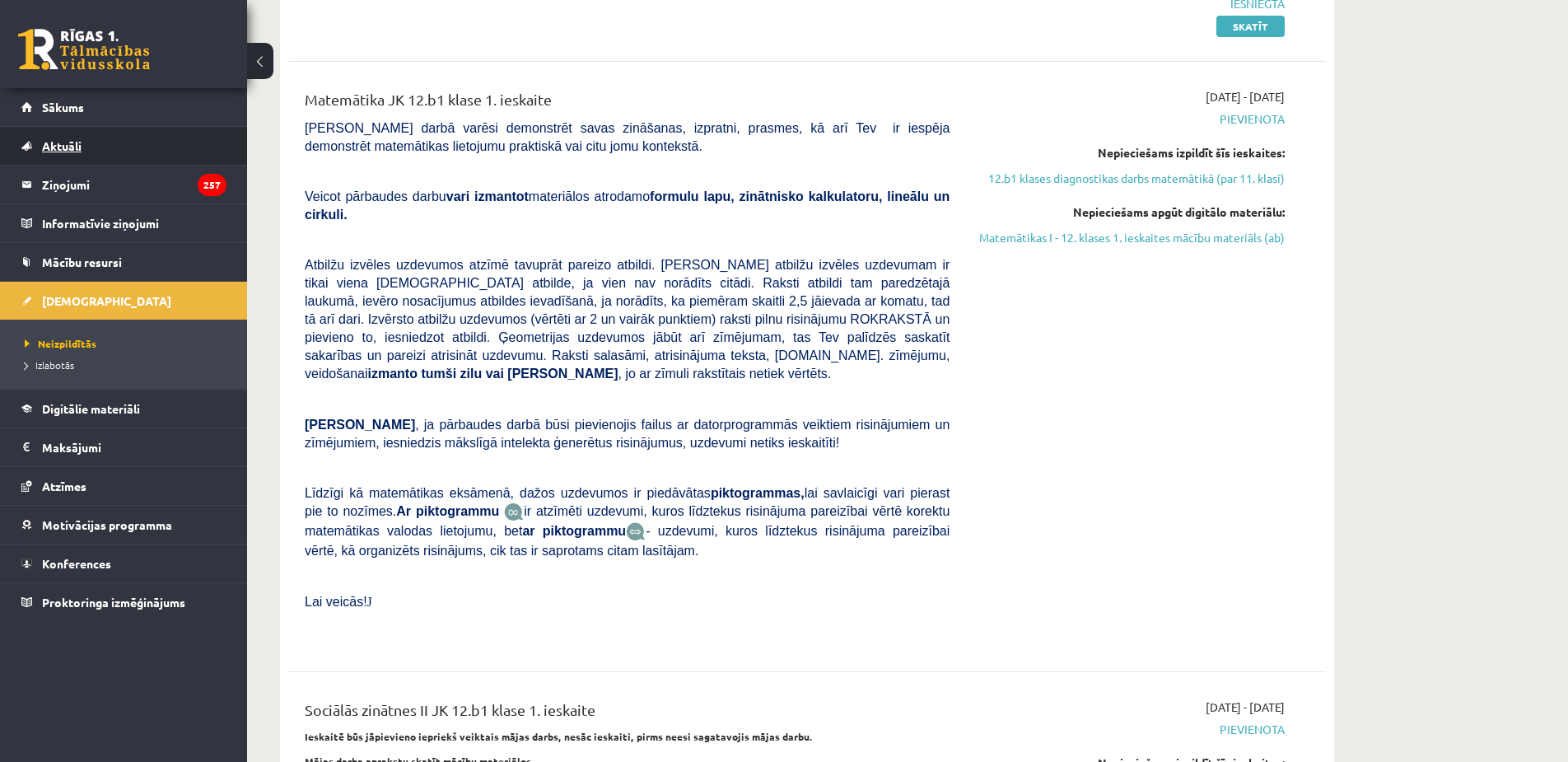
scroll to position [742, 0]
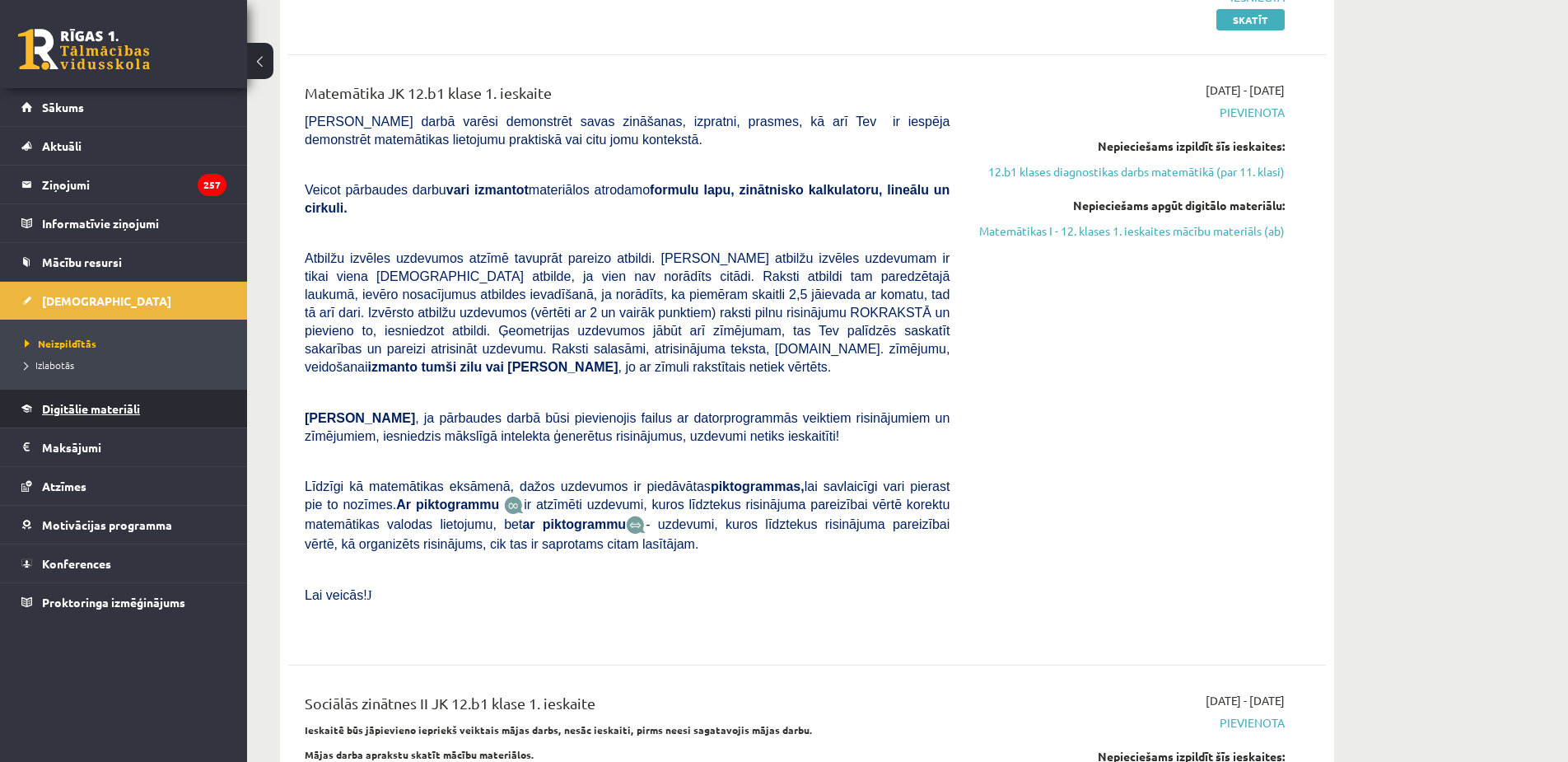
click at [115, 414] on span "Digitālie materiāli" at bounding box center [91, 408] width 98 height 14
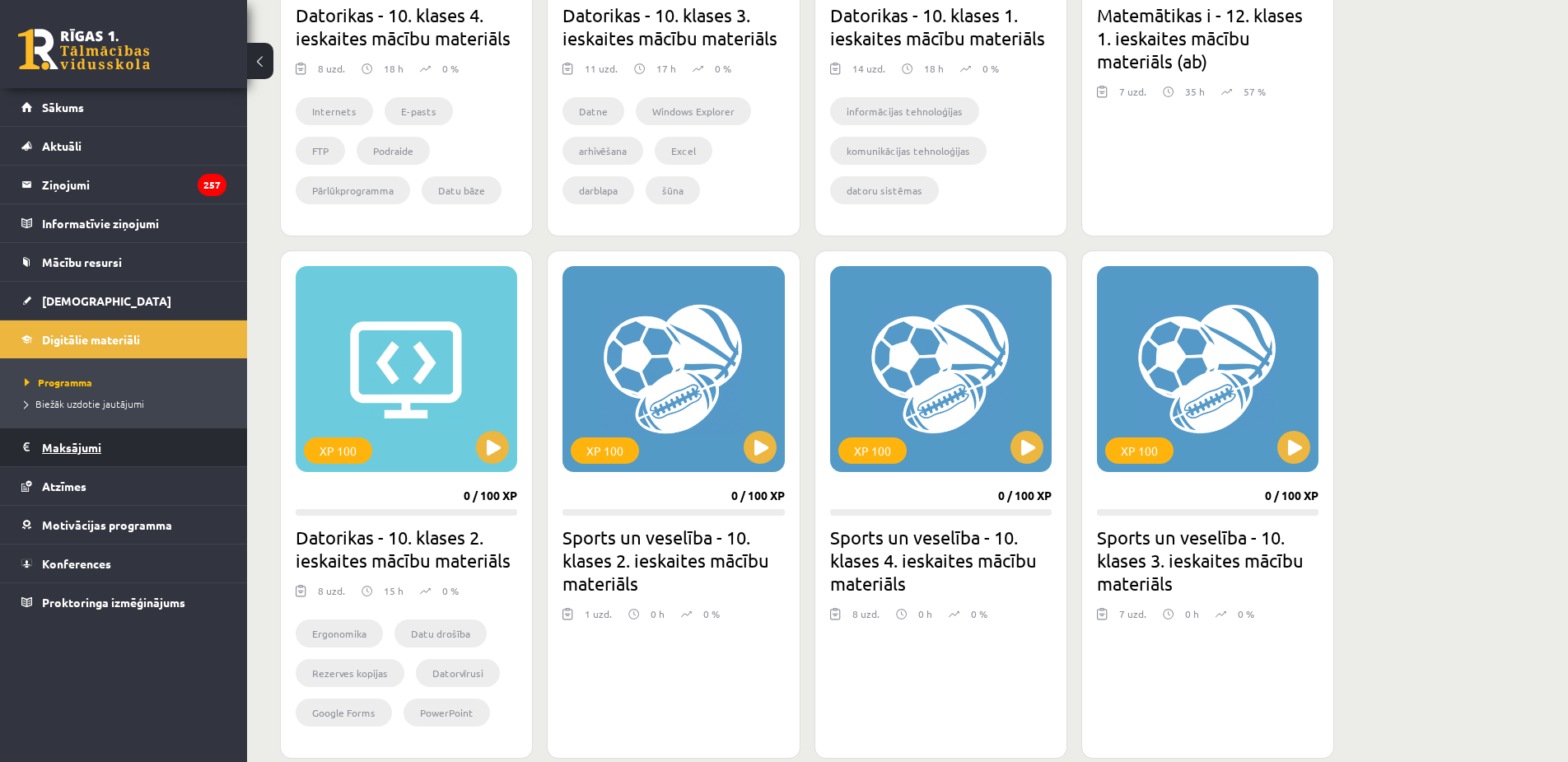
click at [107, 446] on legend "Maksājumi 0" at bounding box center [134, 448] width 185 height 38
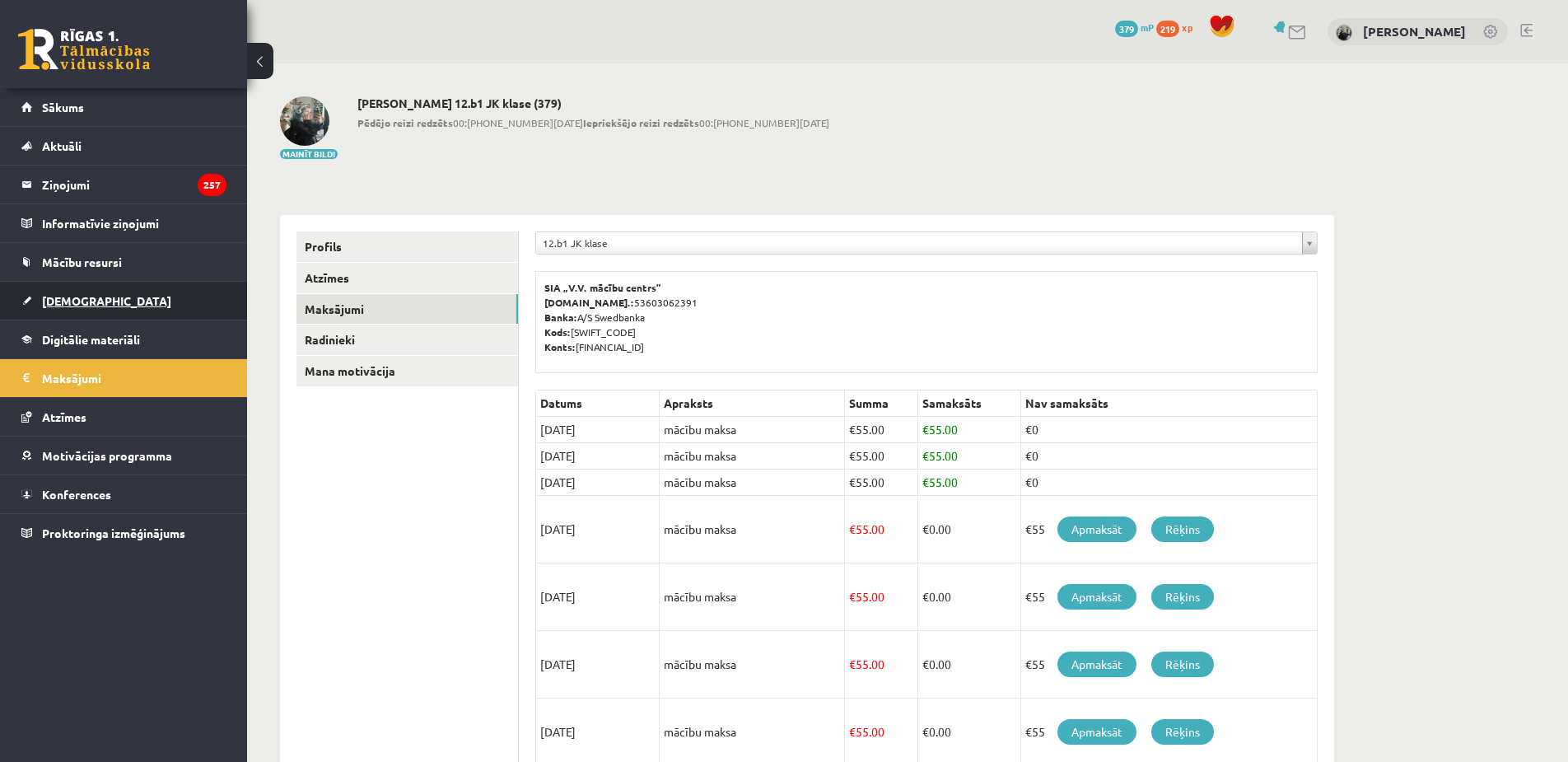
click at [85, 282] on link "[DEMOGRAPHIC_DATA]" at bounding box center [124, 301] width 205 height 38
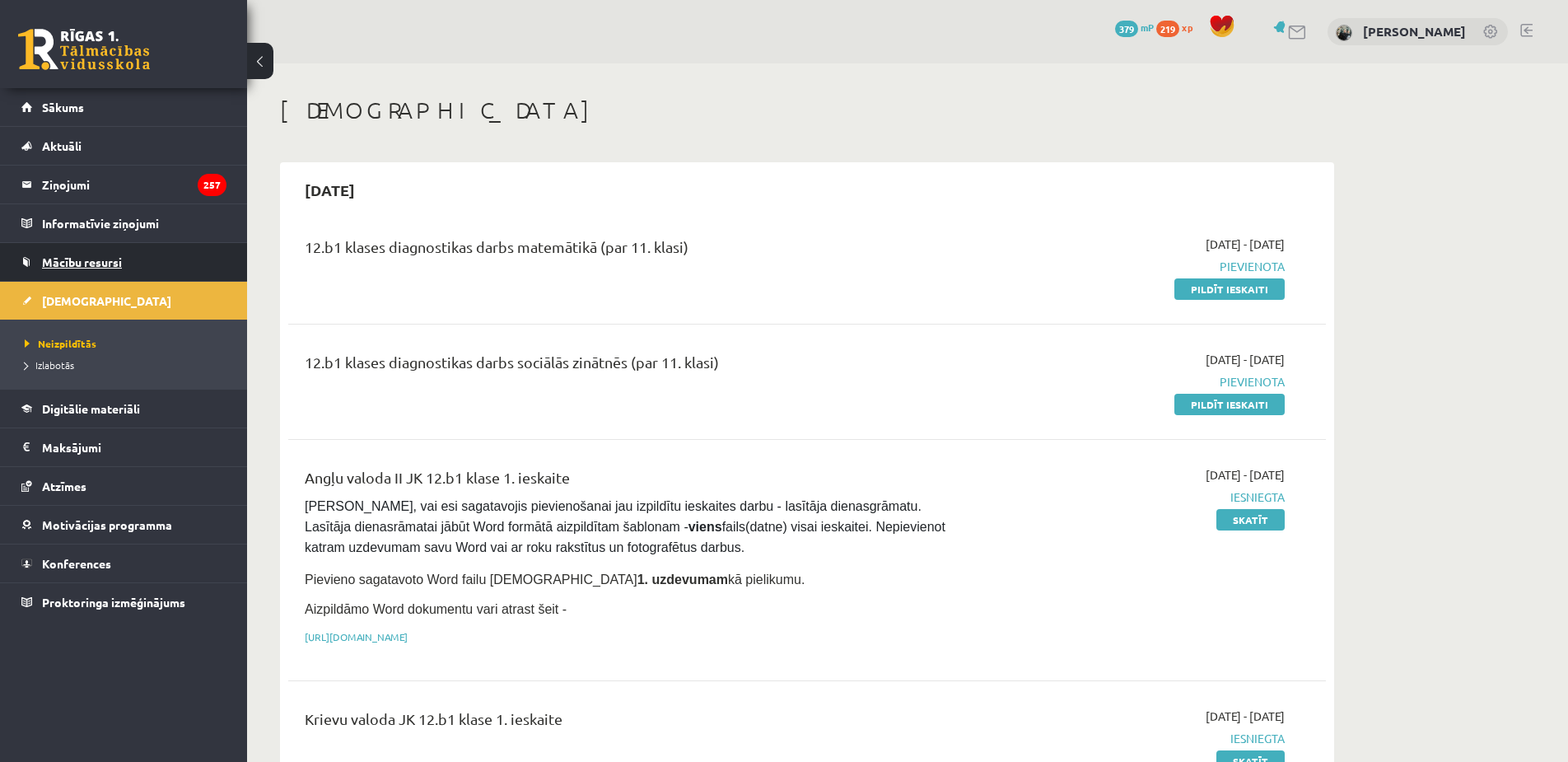
click at [93, 266] on span "Mācību resursi" at bounding box center [81, 262] width 80 height 14
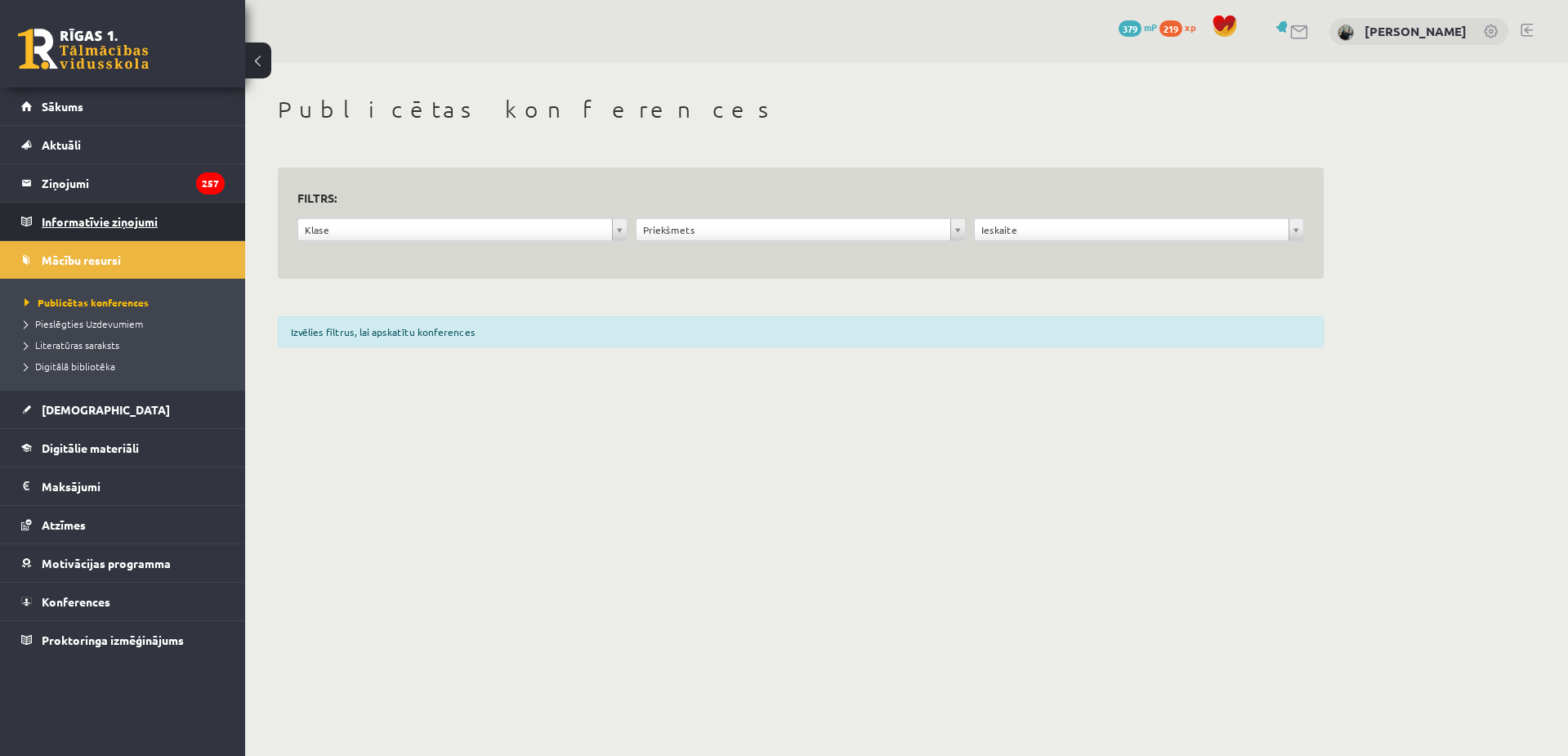
click at [88, 223] on legend "Informatīvie ziņojumi 0" at bounding box center [133, 222] width 184 height 38
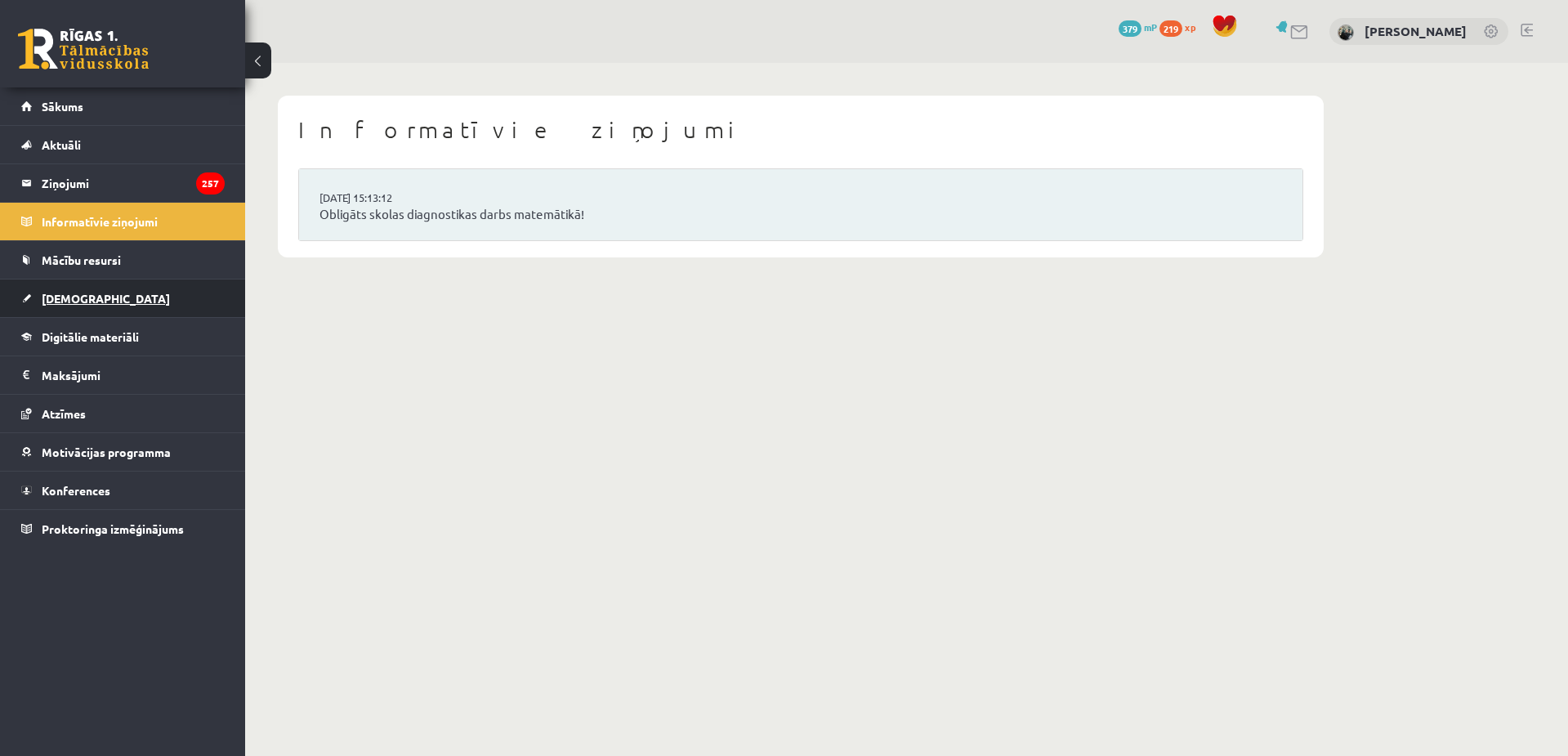
click at [95, 297] on link "[DEMOGRAPHIC_DATA]" at bounding box center [123, 299] width 203 height 38
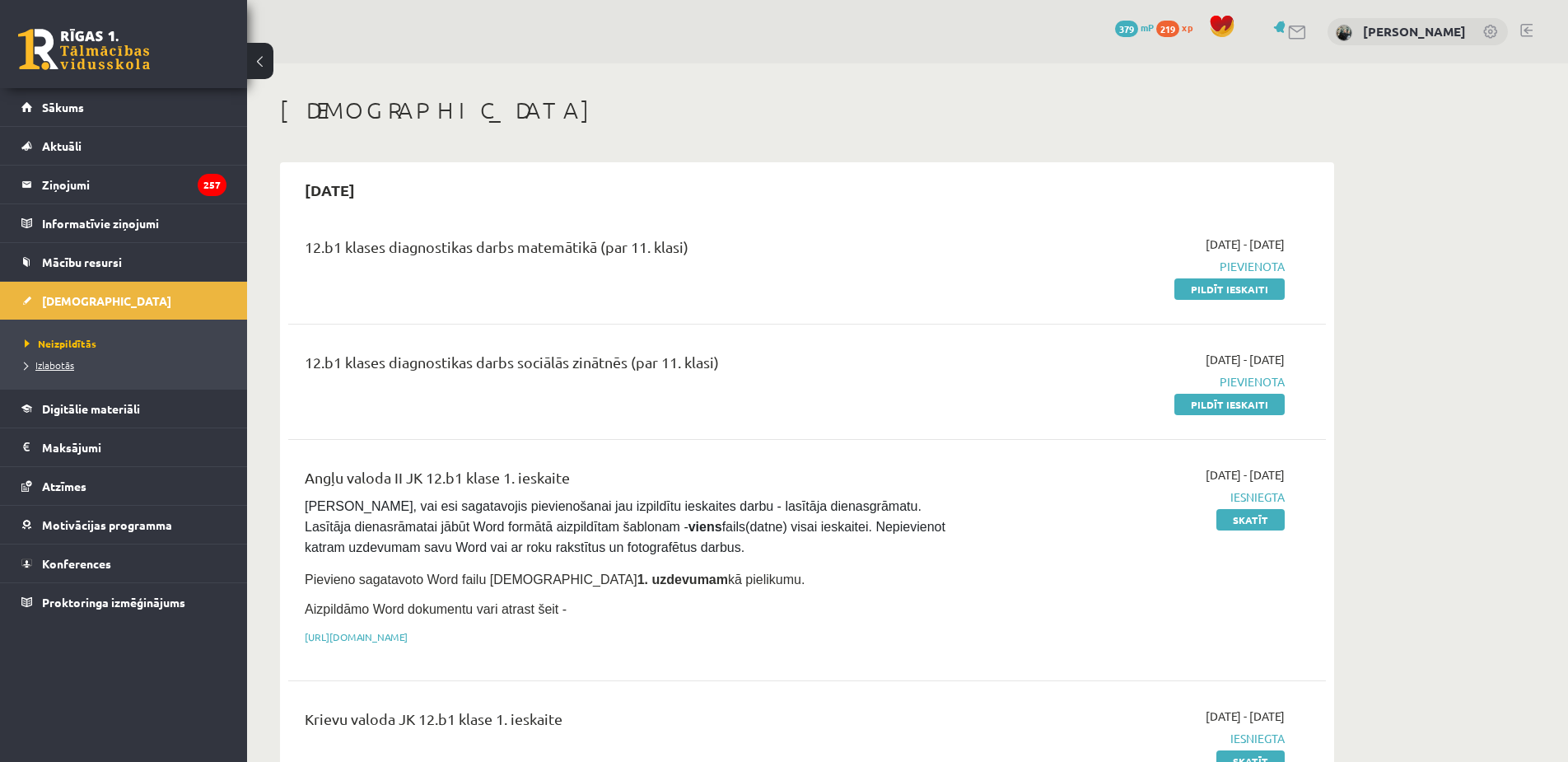
click at [72, 369] on span "Izlabotās" at bounding box center [50, 365] width 50 height 13
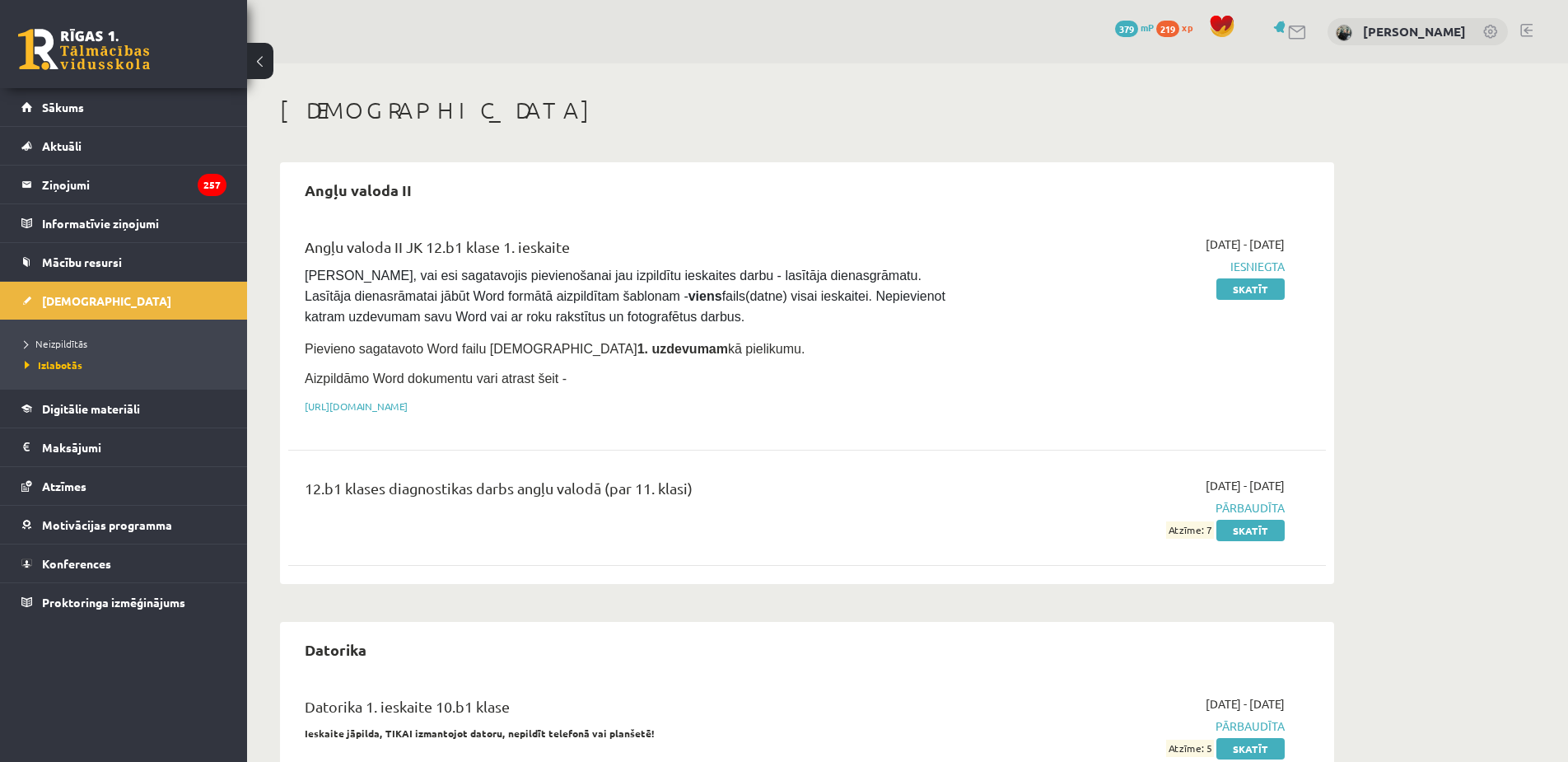
click at [72, 333] on li "Neizpildītās" at bounding box center [127, 343] width 206 height 21
click at [67, 343] on span "Neizpildītās" at bounding box center [60, 344] width 72 height 13
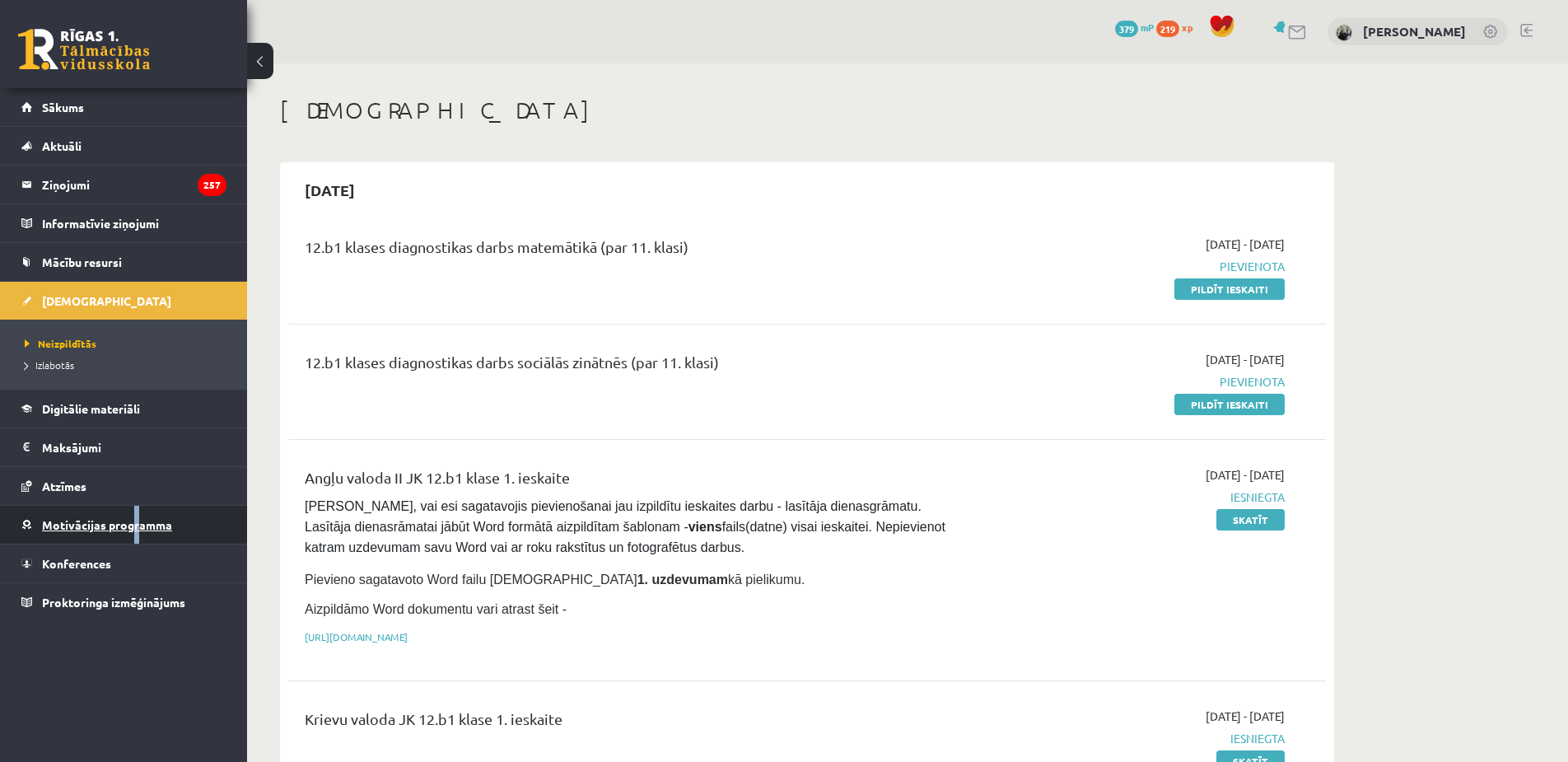
click at [140, 537] on link "Motivācijas programma" at bounding box center [124, 525] width 205 height 38
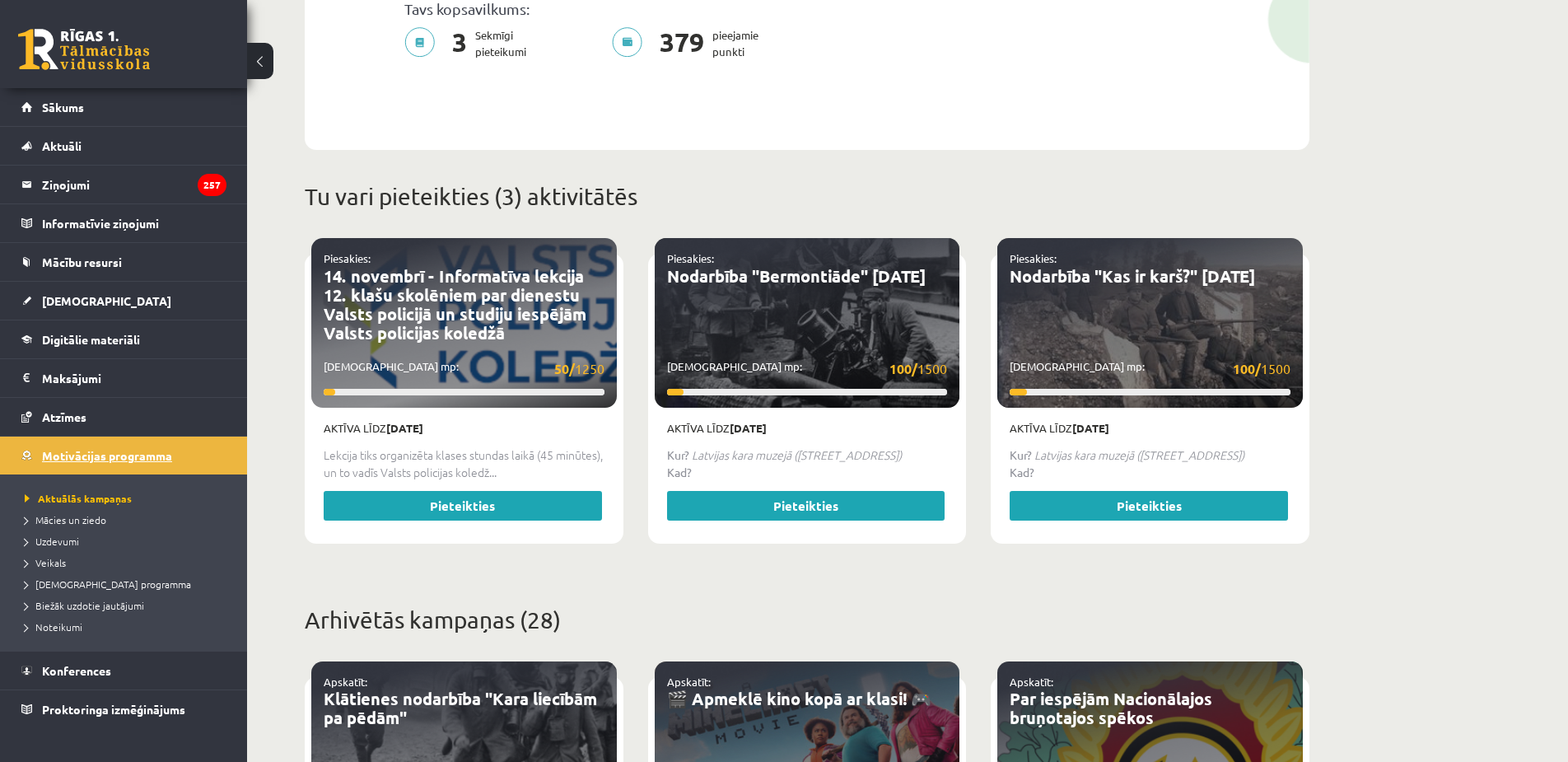
scroll to position [495, 0]
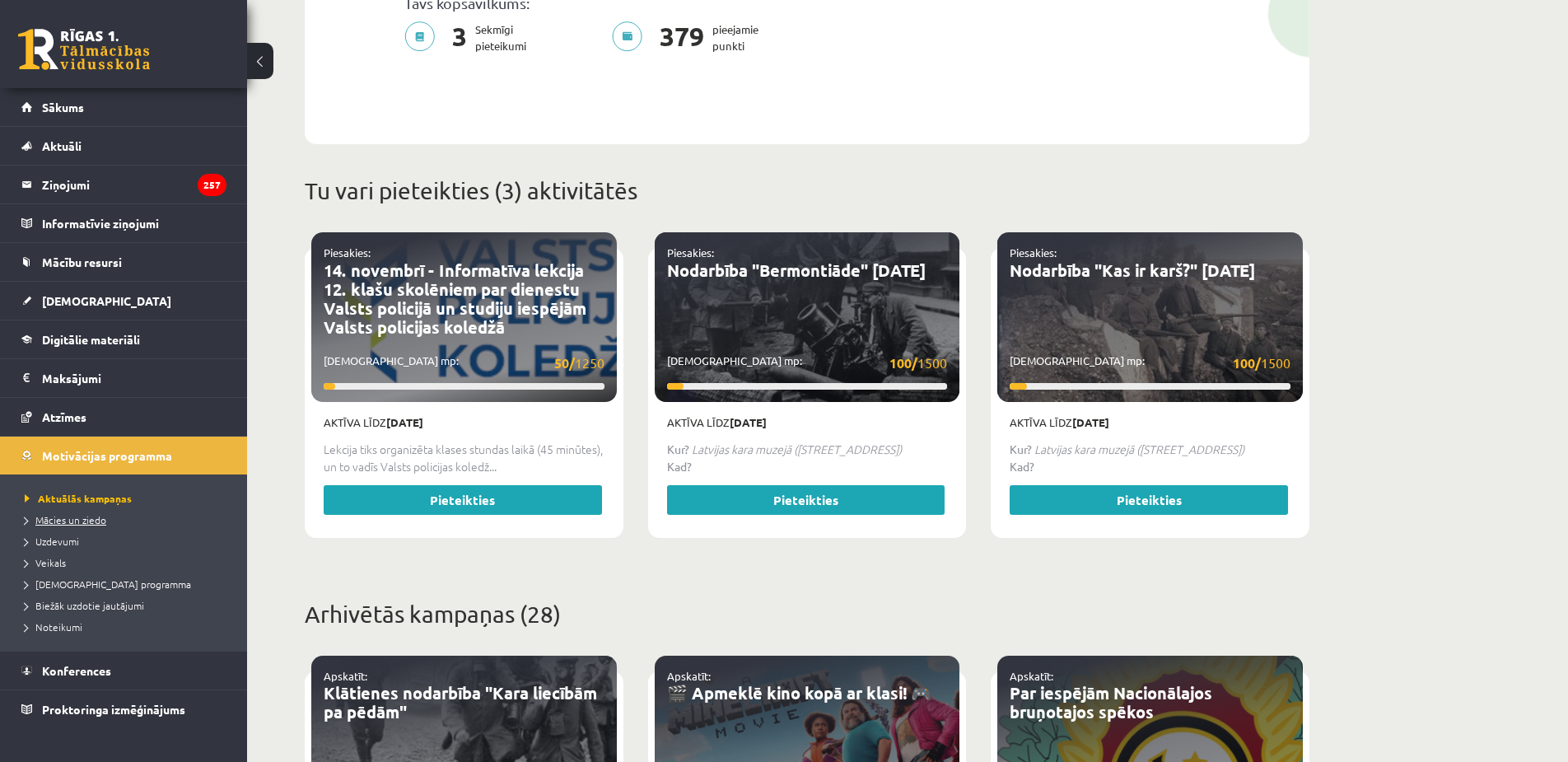
click at [108, 523] on link "Mācies un ziedo" at bounding box center [127, 520] width 206 height 14
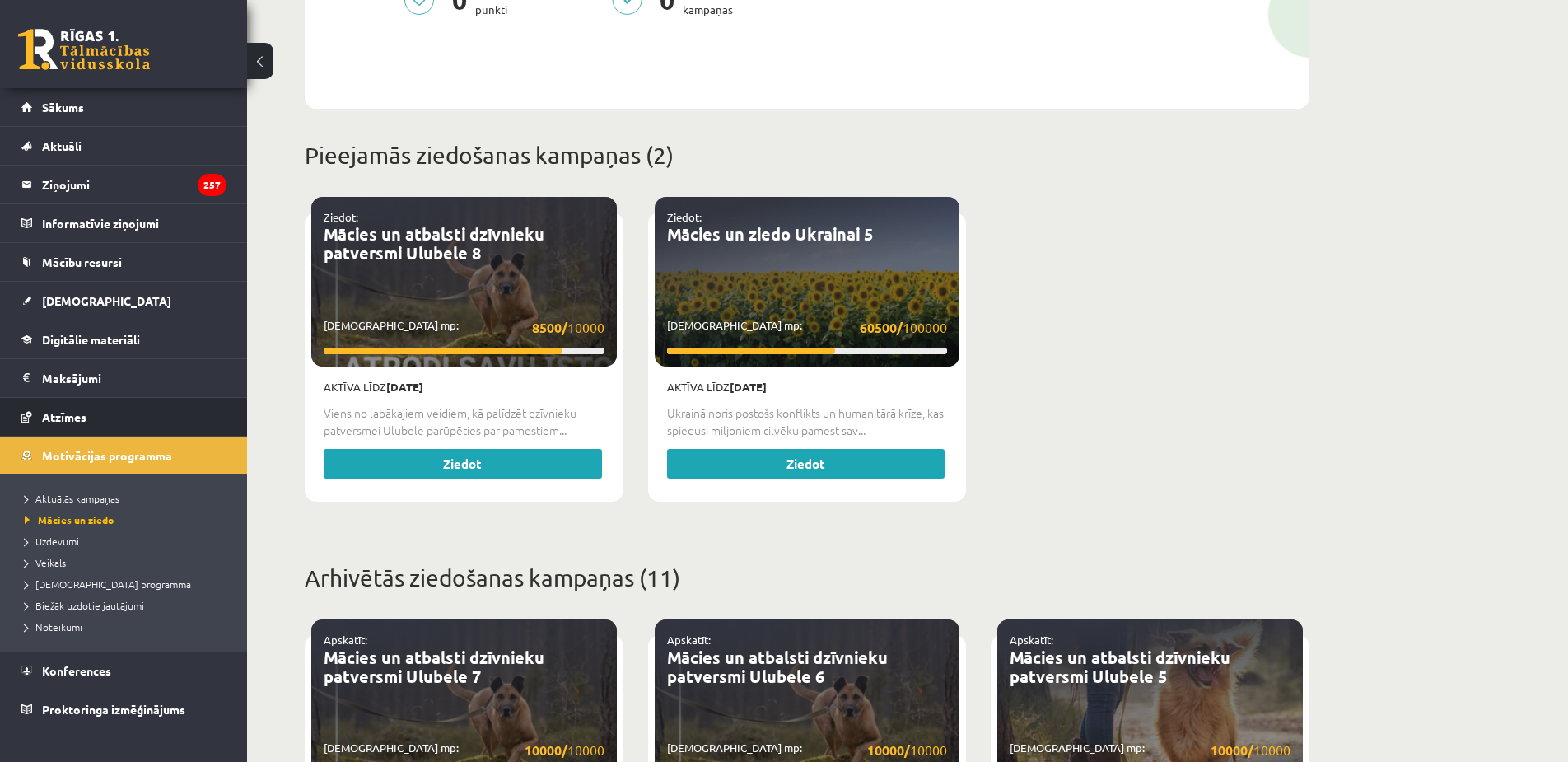
click at [143, 425] on link "Atzīmes" at bounding box center [124, 417] width 205 height 38
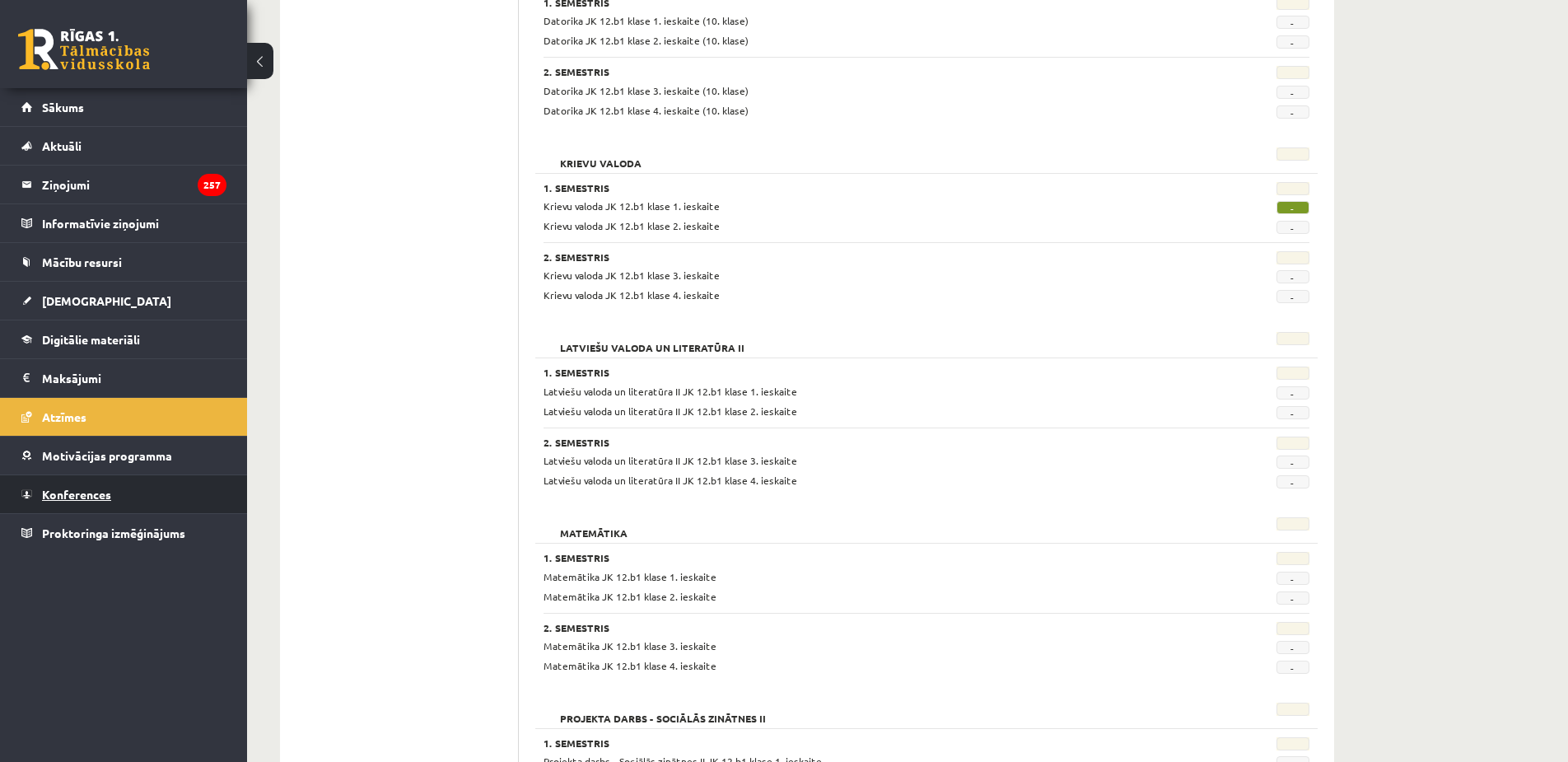
click at [133, 484] on link "Konferences" at bounding box center [124, 495] width 205 height 38
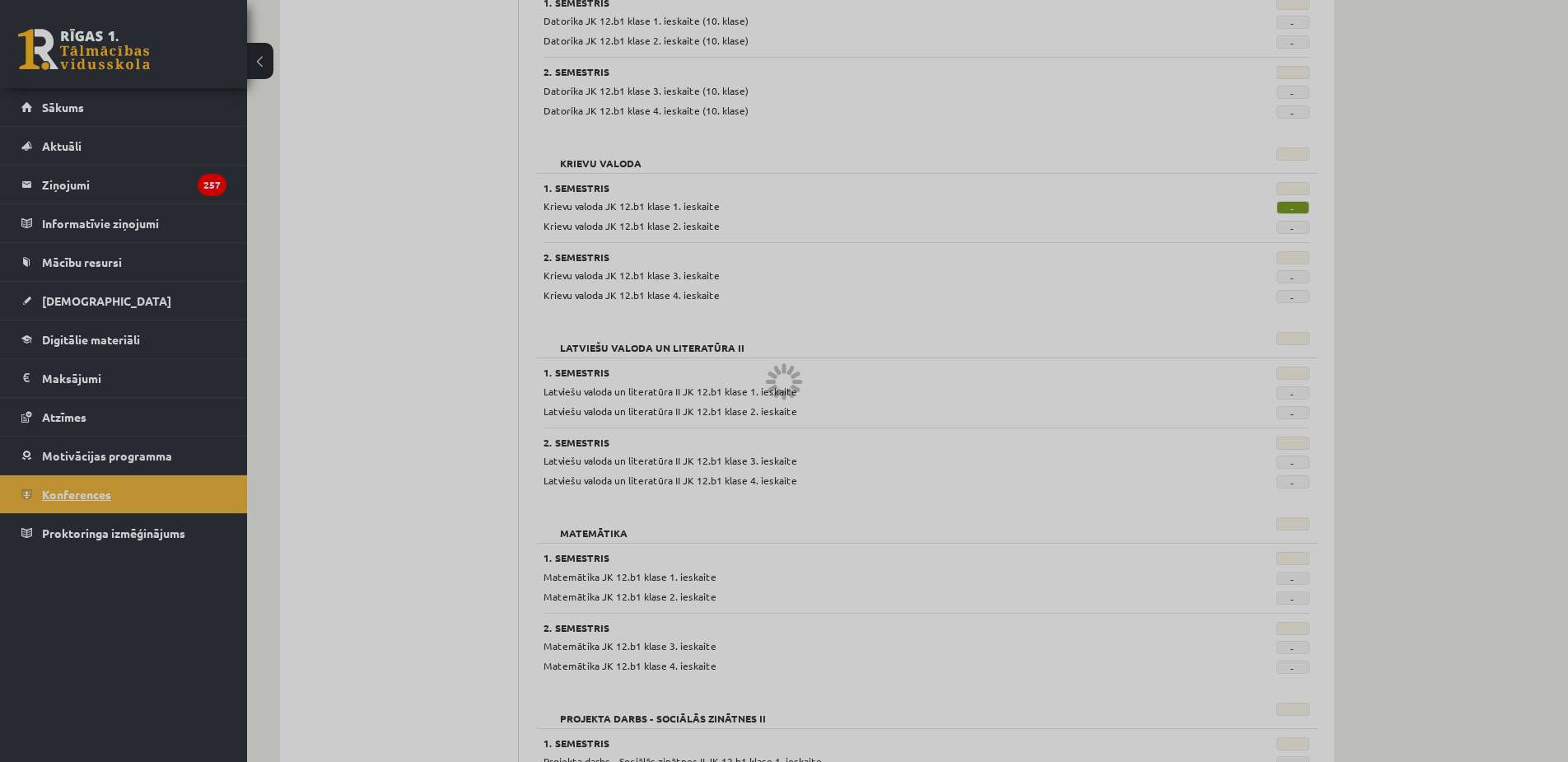
scroll to position [26, 0]
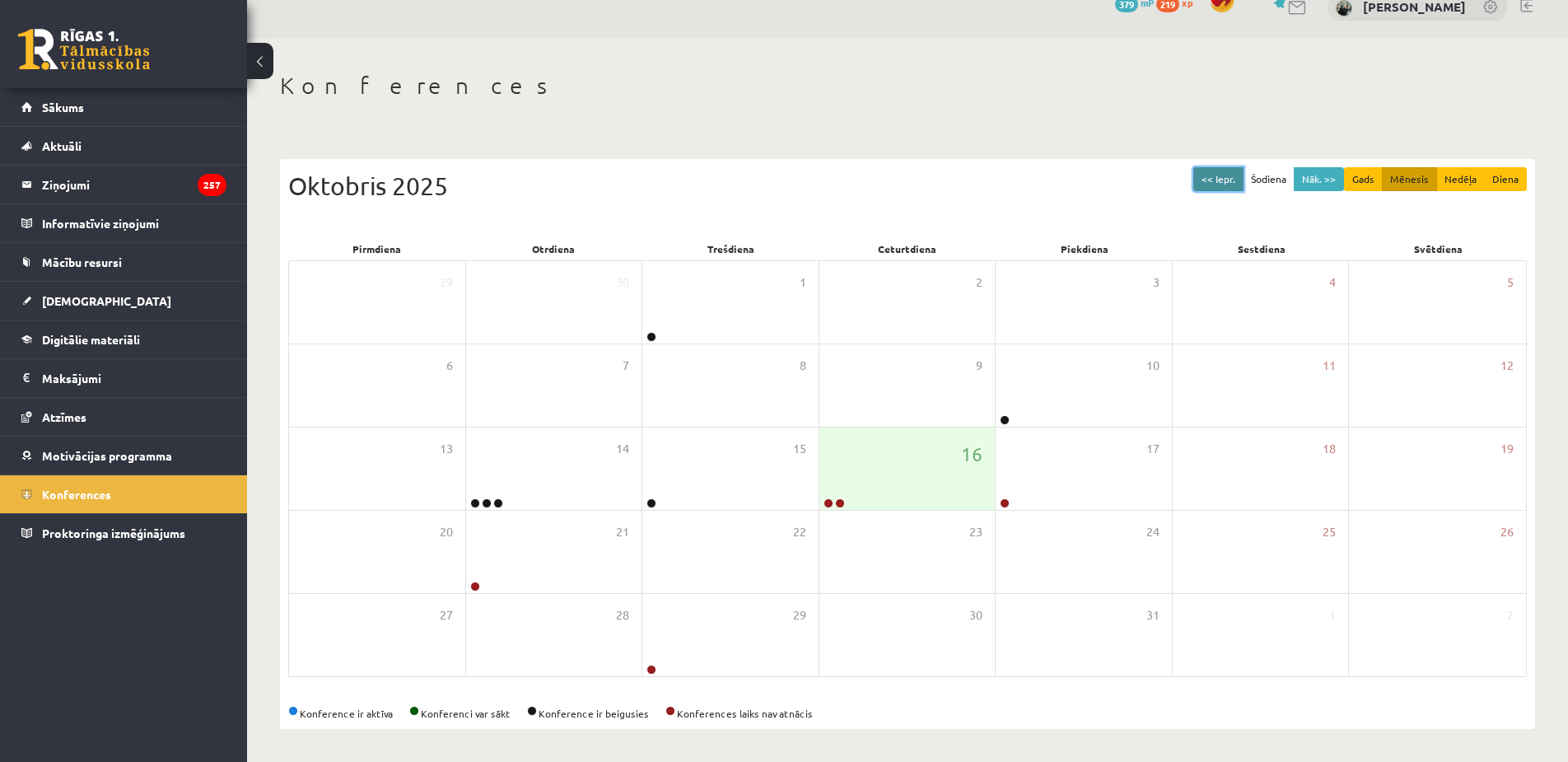
click at [1234, 173] on button "<< Iepr." at bounding box center [1218, 178] width 50 height 24
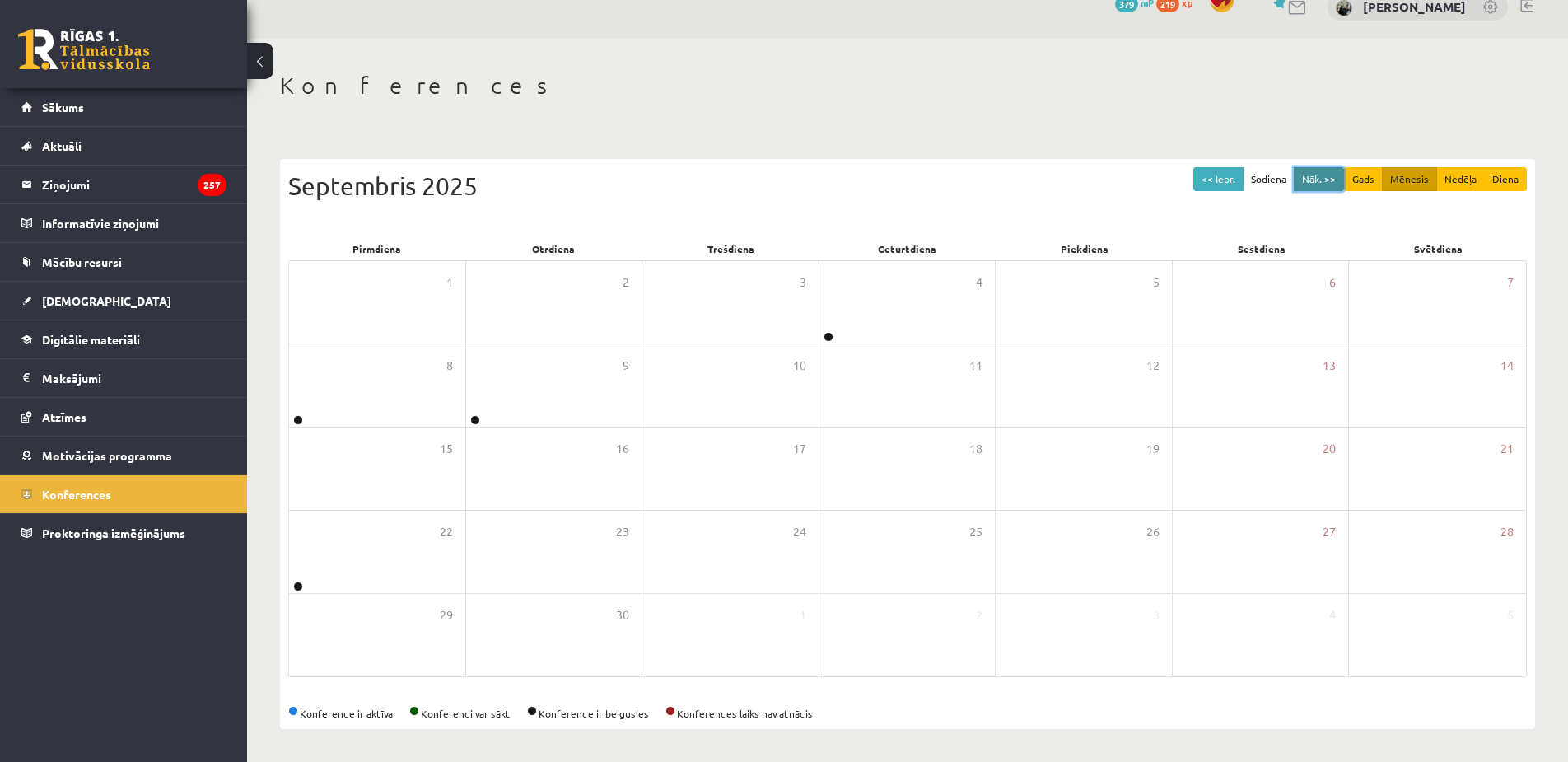
click at [1321, 167] on button "Nāk. >>" at bounding box center [1319, 178] width 50 height 24
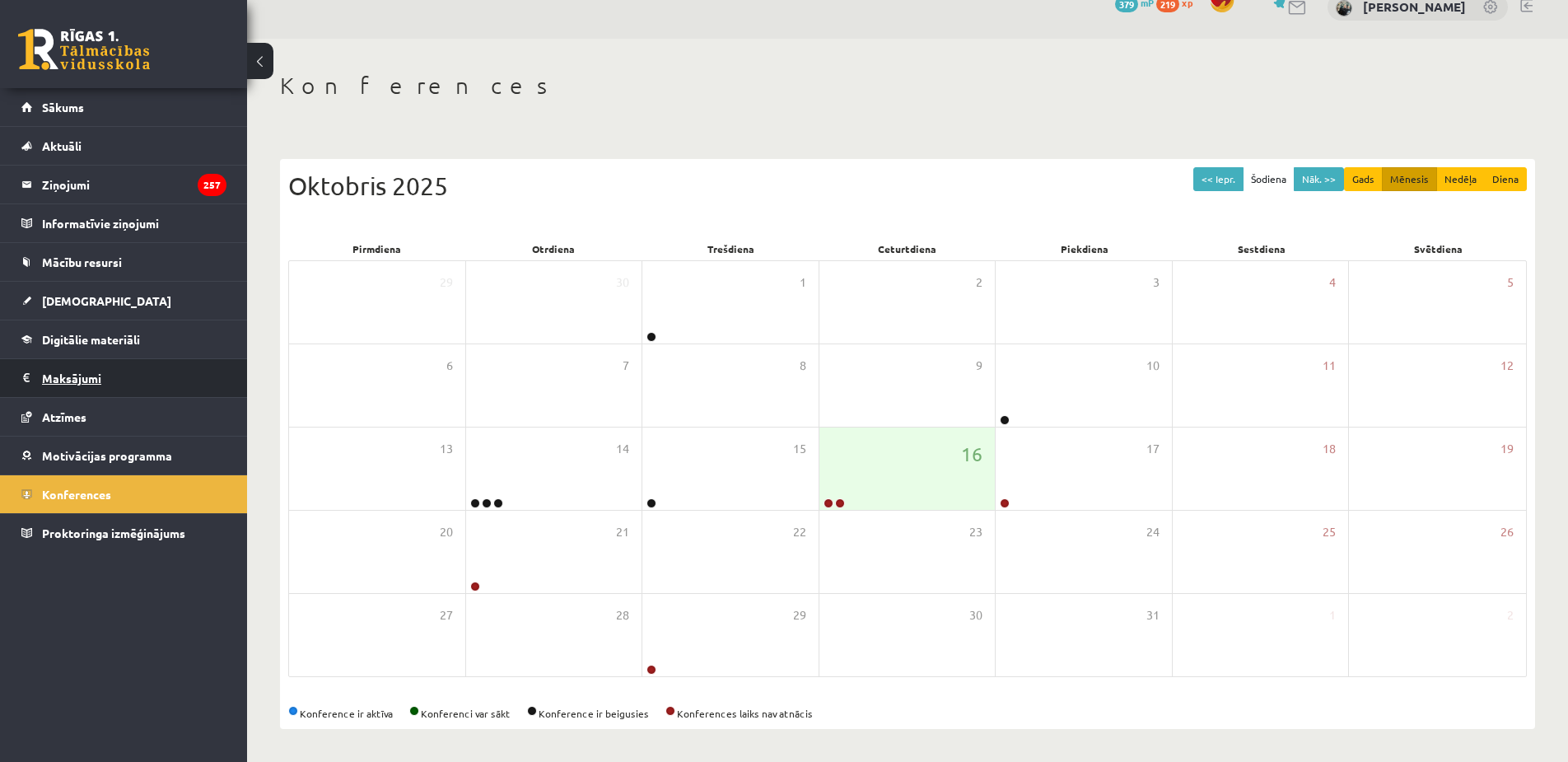
click at [97, 386] on legend "Maksājumi 0" at bounding box center [134, 379] width 185 height 38
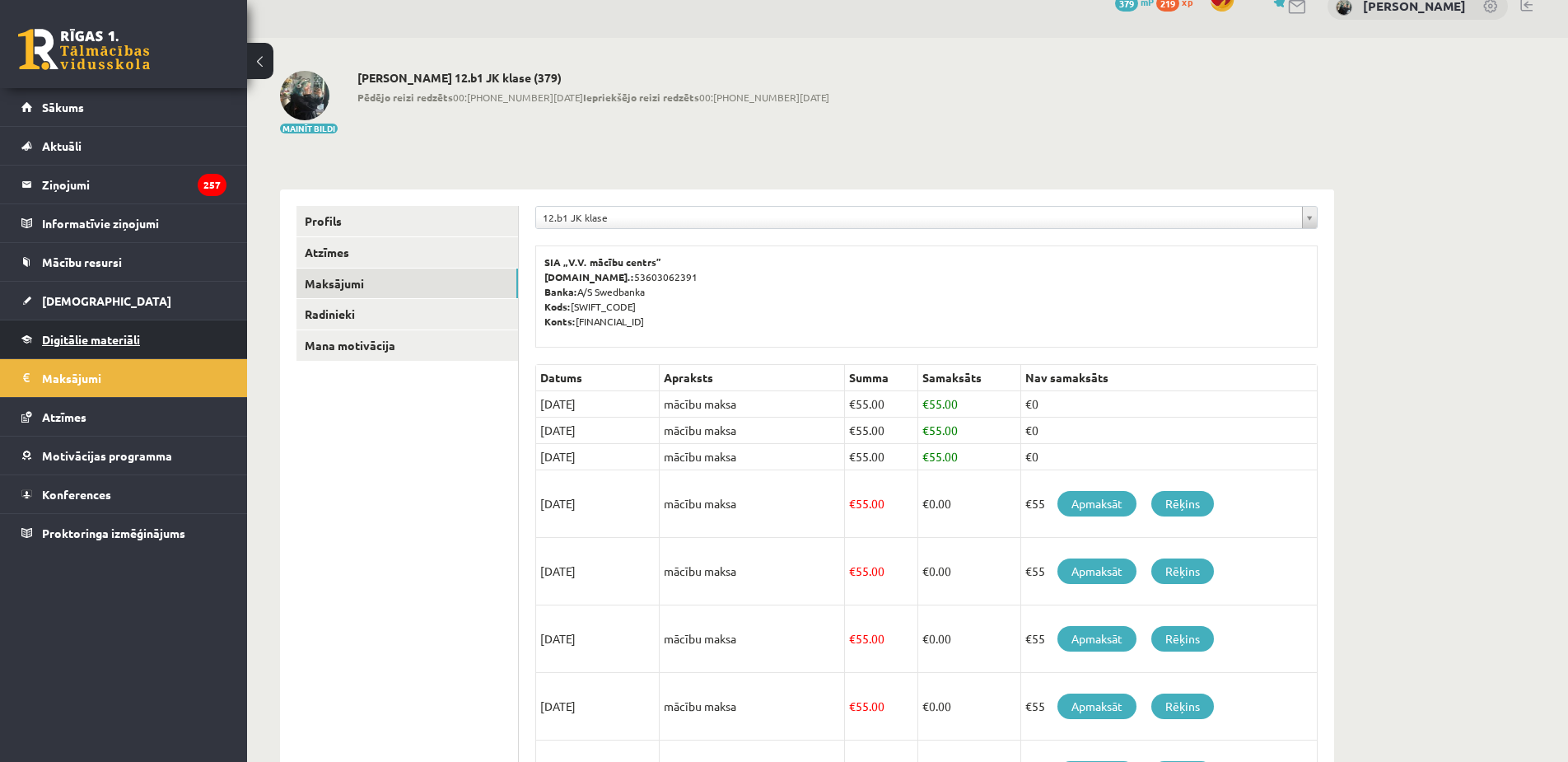
click at [114, 327] on link "Digitālie materiāli" at bounding box center [124, 339] width 205 height 38
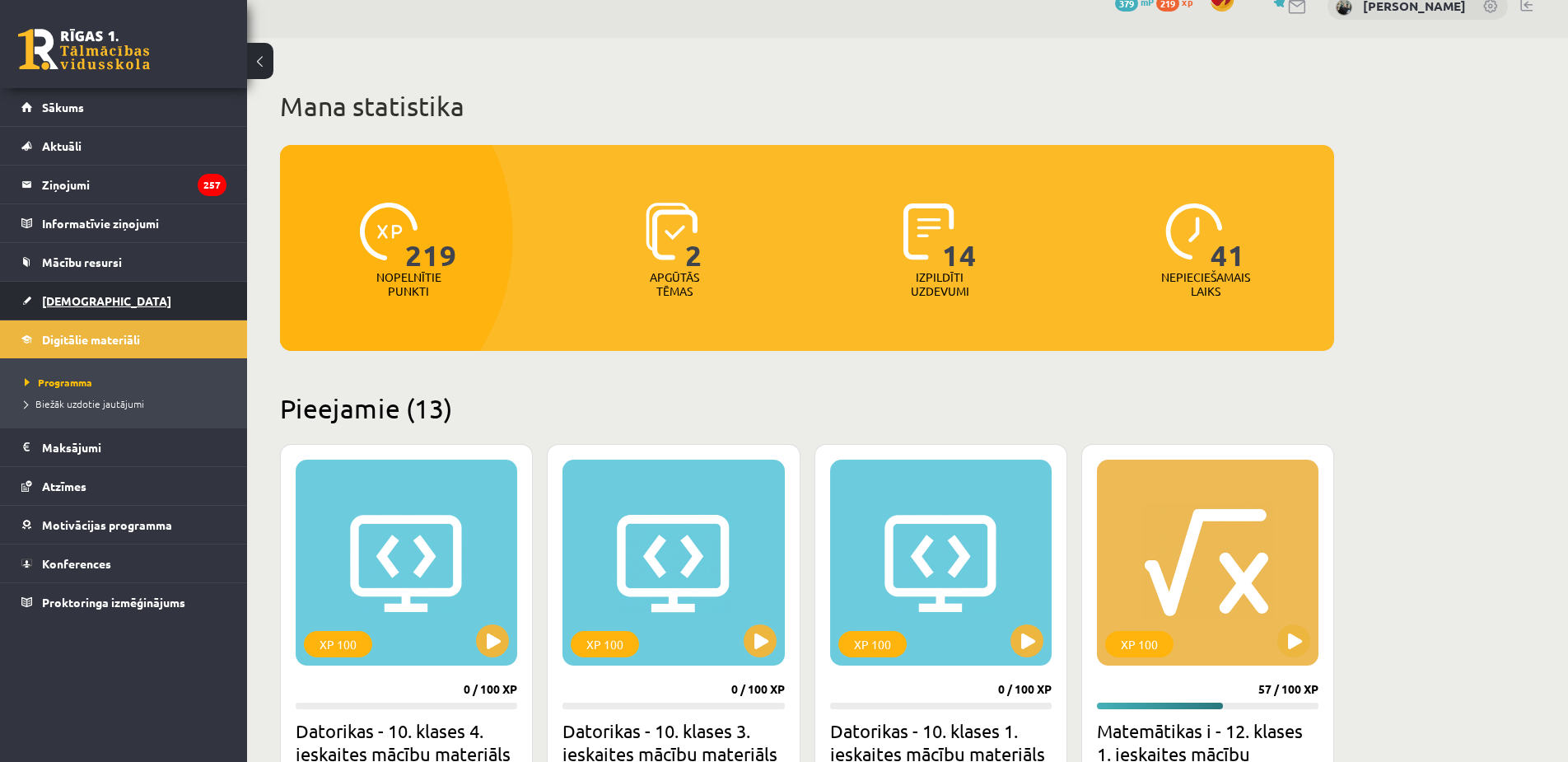
click at [115, 307] on link "[DEMOGRAPHIC_DATA]" at bounding box center [124, 301] width 205 height 38
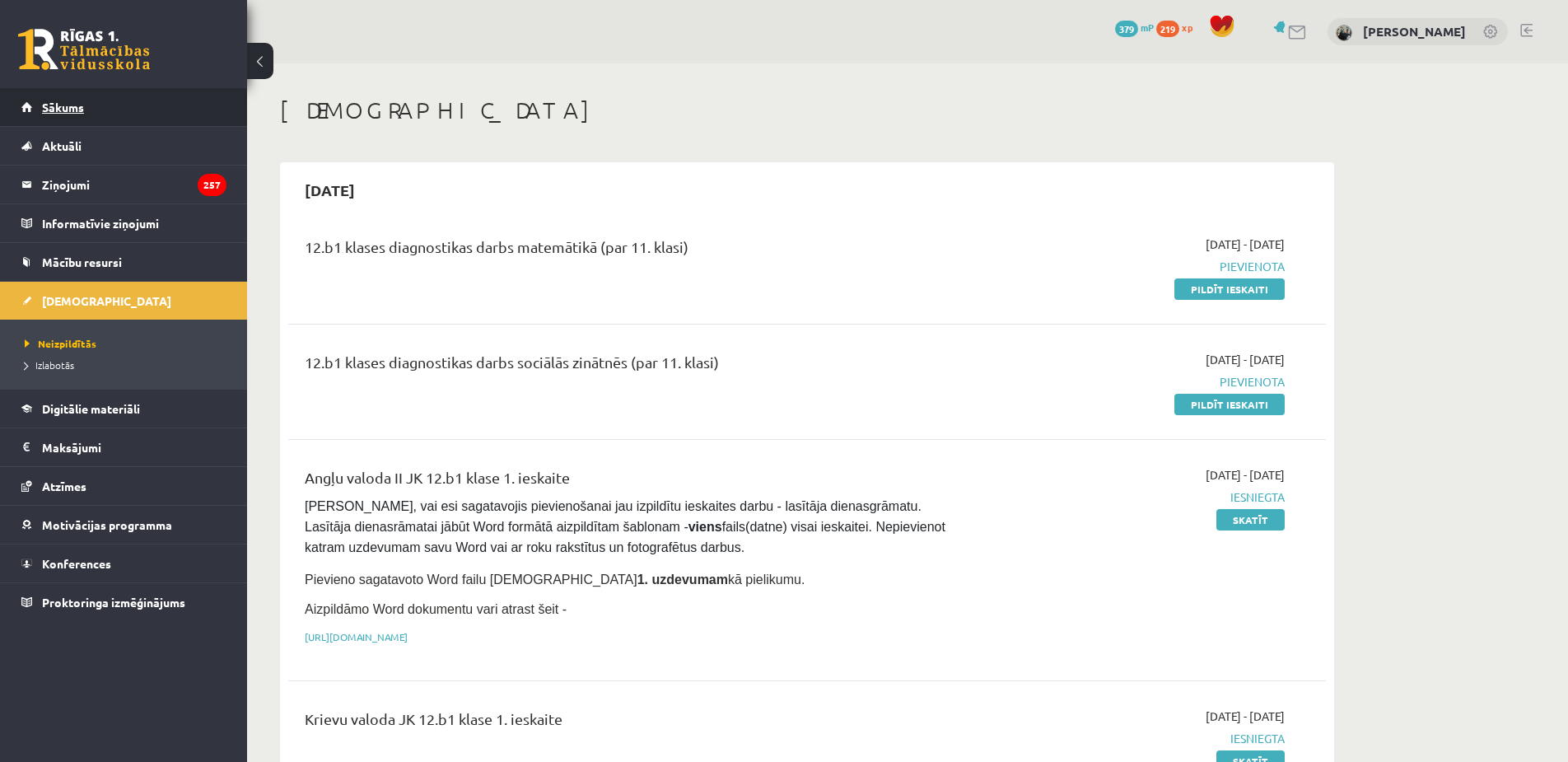
click at [125, 107] on link "Sākums" at bounding box center [124, 107] width 205 height 38
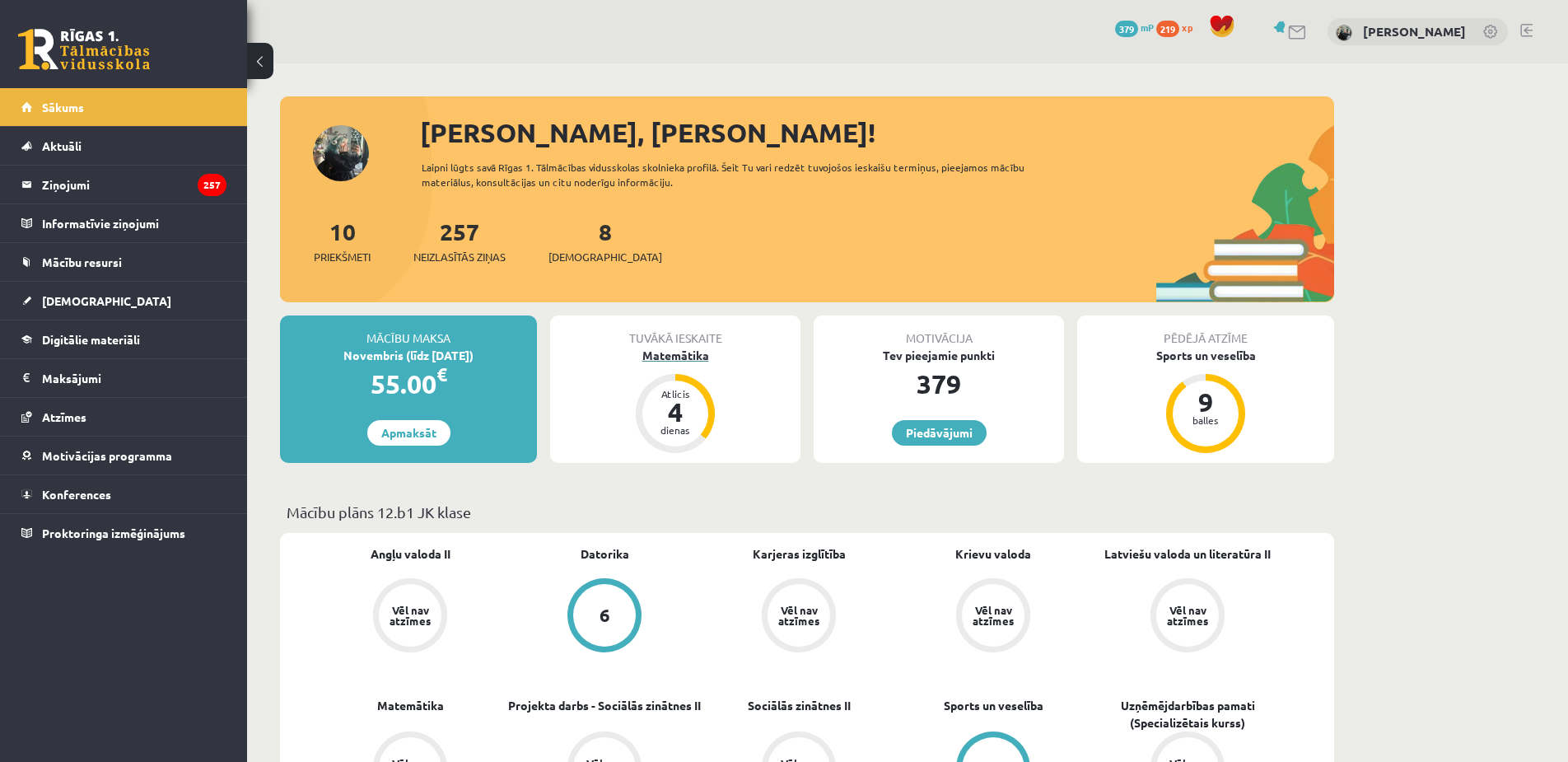
click at [703, 355] on div "Matemātika" at bounding box center [675, 356] width 250 height 17
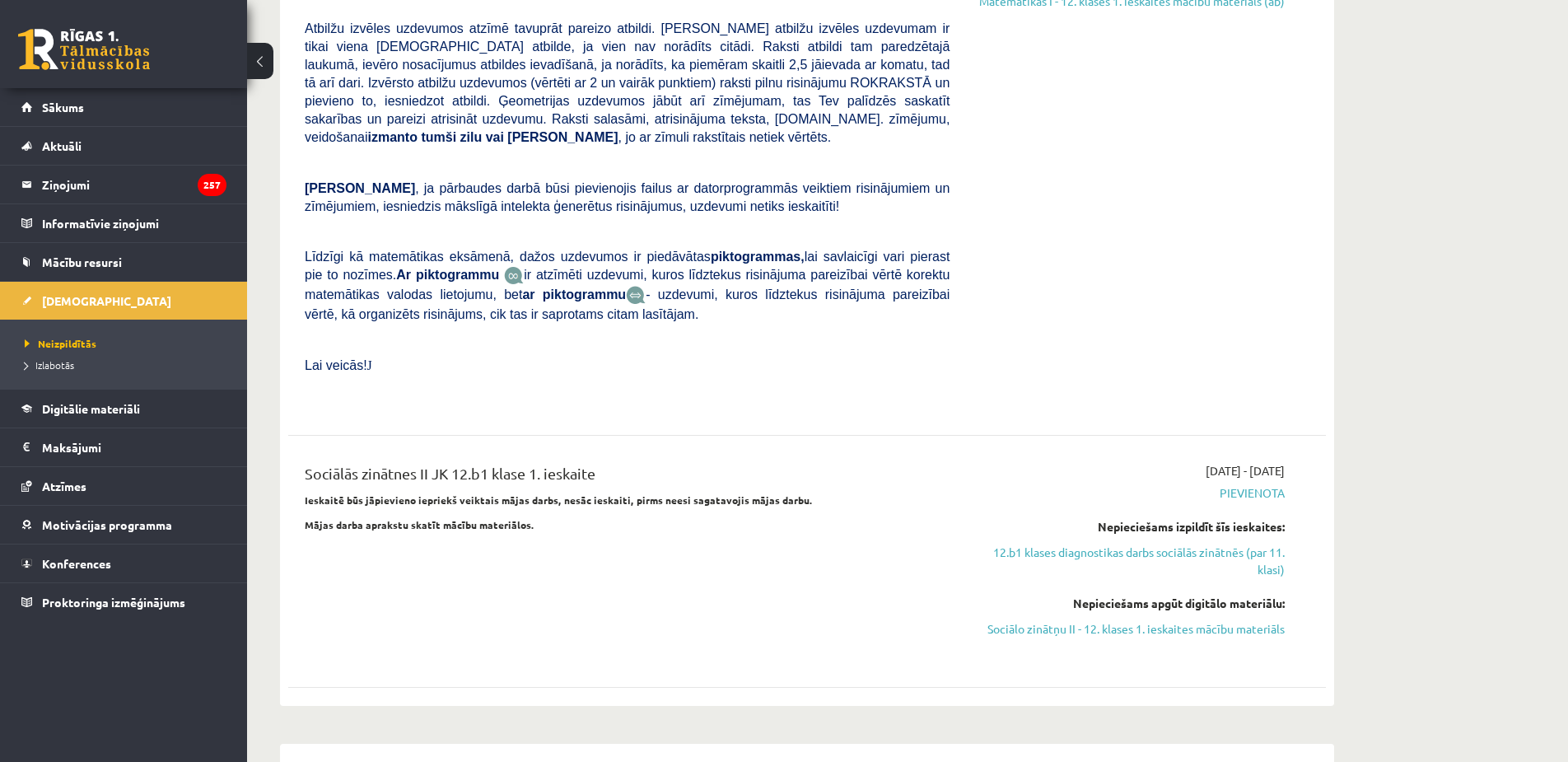
scroll to position [988, 0]
